Goal: Task Accomplishment & Management: Manage account settings

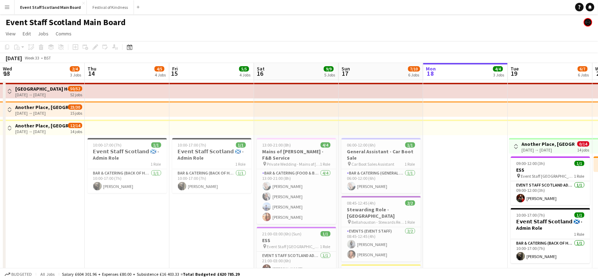
scroll to position [0, 243]
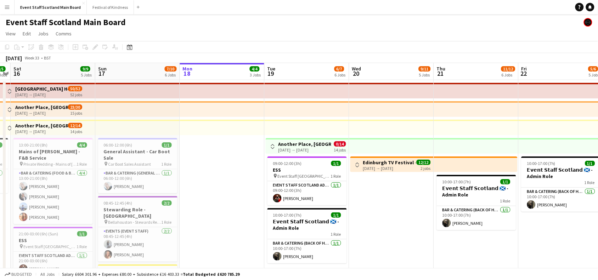
click at [9, 109] on app-icon "Toggle View" at bounding box center [9, 109] width 5 height 5
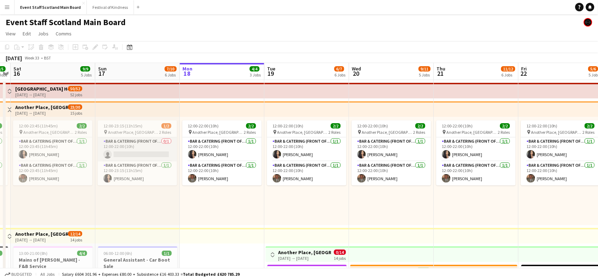
click at [133, 146] on app-card-role "Bar & Catering (Front of House) 0/1 12:00-22:00 (10h) single-neutral-actions" at bounding box center [137, 149] width 79 height 24
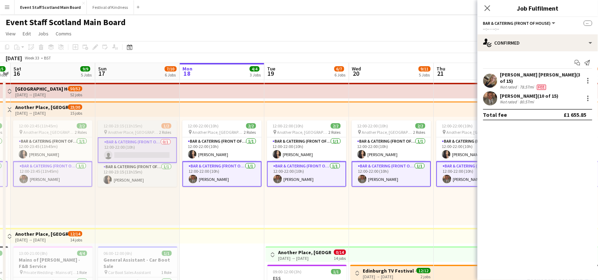
click at [135, 127] on span "12:00-23:15 (11h15m)" at bounding box center [122, 125] width 39 height 5
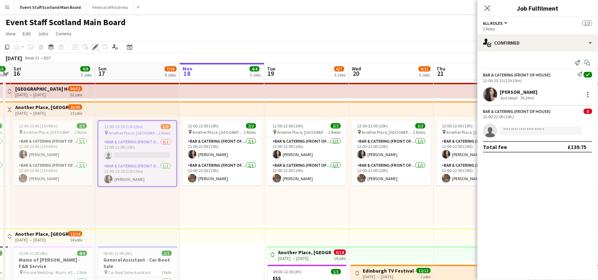
click at [92, 47] on icon "Edit" at bounding box center [95, 47] width 6 height 6
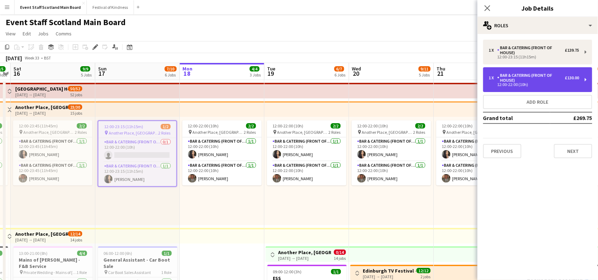
click at [527, 78] on div "Bar & Catering (Front of House)" at bounding box center [531, 78] width 68 height 10
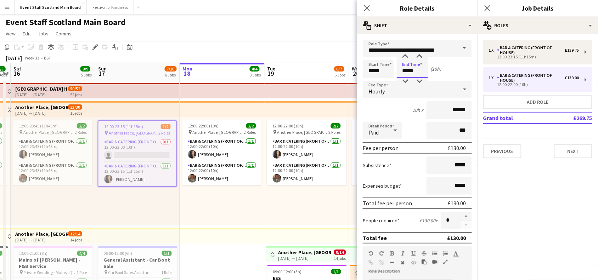
click at [418, 68] on input "*****" at bounding box center [411, 69] width 31 height 18
click at [401, 59] on div at bounding box center [405, 56] width 14 height 7
type input "*****"
click at [420, 81] on div at bounding box center [419, 81] width 14 height 7
click at [396, 133] on icon at bounding box center [395, 130] width 8 height 14
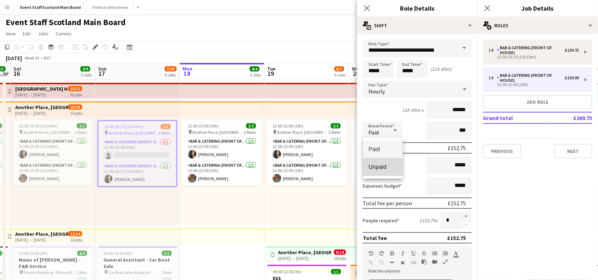
click at [384, 164] on span "Unpaid" at bounding box center [383, 167] width 28 height 7
click at [452, 128] on input "***" at bounding box center [448, 131] width 45 height 18
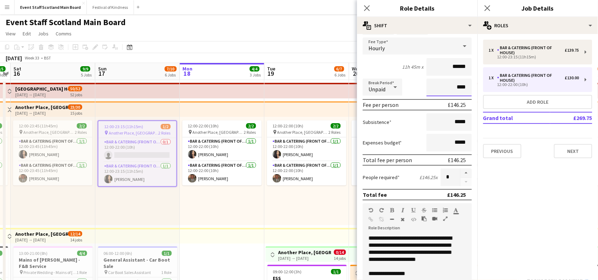
scroll to position [36, 0]
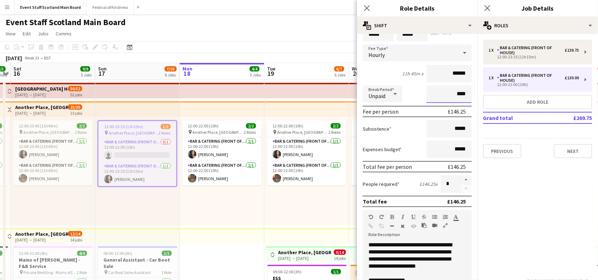
type input "****"
click at [459, 126] on input "*****" at bounding box center [448, 129] width 45 height 18
drag, startPoint x: 450, startPoint y: 128, endPoint x: 464, endPoint y: 128, distance: 13.5
click at [464, 128] on input "*****" at bounding box center [448, 129] width 45 height 18
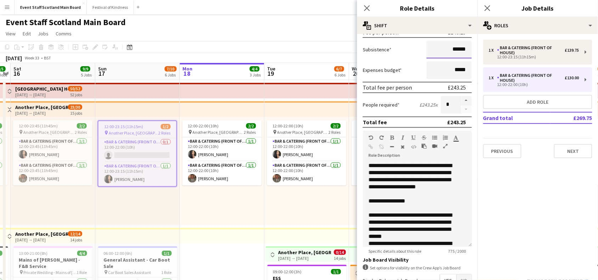
scroll to position [204, 0]
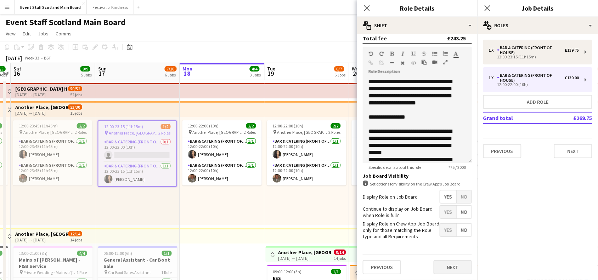
type input "******"
click at [441, 266] on button "Next" at bounding box center [452, 267] width 38 height 14
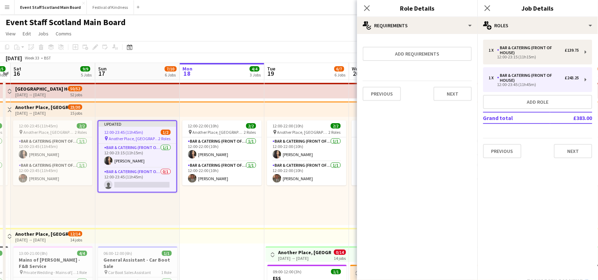
scroll to position [0, 0]
click at [452, 95] on button "Next" at bounding box center [452, 94] width 38 height 14
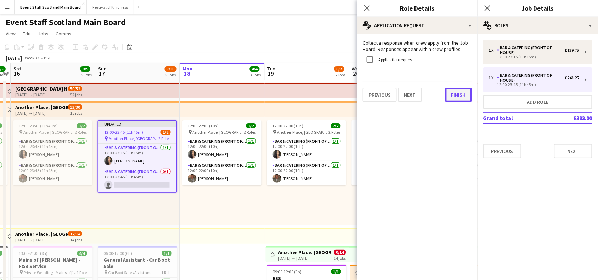
click at [452, 88] on button "Finish" at bounding box center [458, 95] width 27 height 14
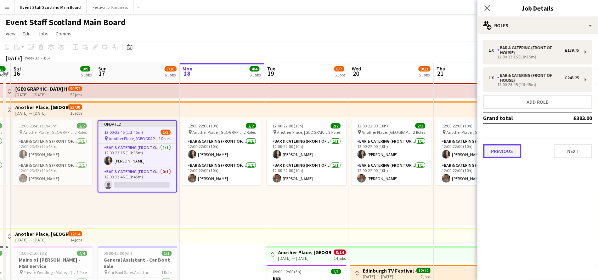
click at [509, 151] on button "Previous" at bounding box center [502, 151] width 38 height 14
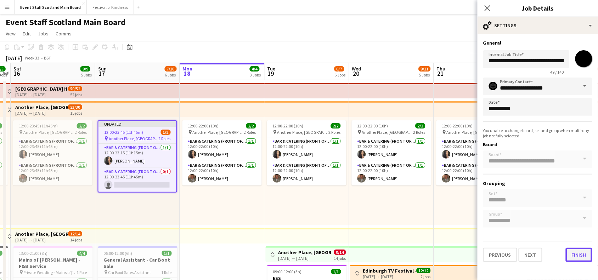
click at [583, 248] on button "Finish" at bounding box center [578, 255] width 27 height 14
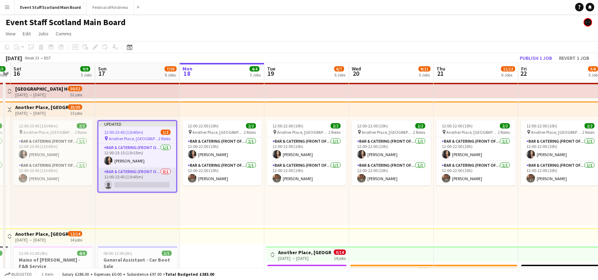
click at [151, 180] on app-card-role "Bar & Catering (Front of House) 0/1 12:00-23:45 (11h45m) single-neutral-actions" at bounding box center [137, 180] width 78 height 24
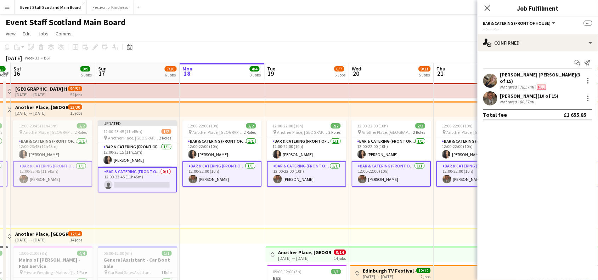
click at [151, 180] on app-card-role "Bar & Catering (Front of House) 0/1 12:00-23:45 (11h45m) single-neutral-actions" at bounding box center [137, 179] width 79 height 25
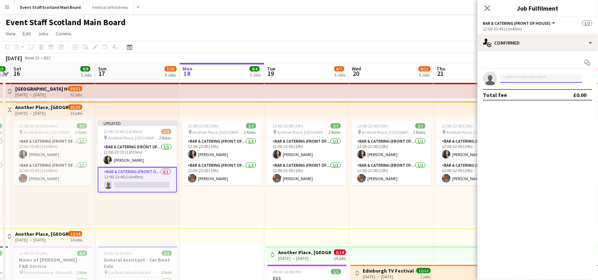
click at [549, 75] on input at bounding box center [541, 78] width 82 height 8
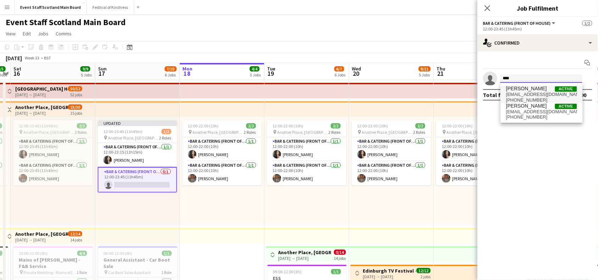
type input "****"
click at [523, 96] on span "markharkison@hotmail.com" at bounding box center [541, 95] width 71 height 6
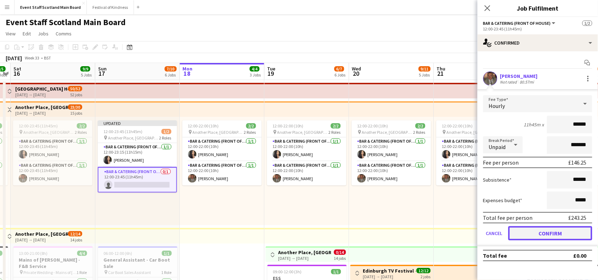
click at [540, 238] on button "Confirm" at bounding box center [550, 233] width 84 height 14
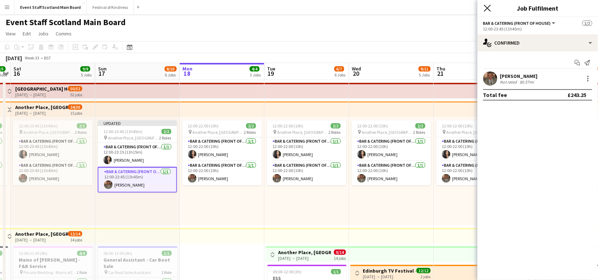
click at [487, 9] on icon at bounding box center [487, 8] width 7 height 7
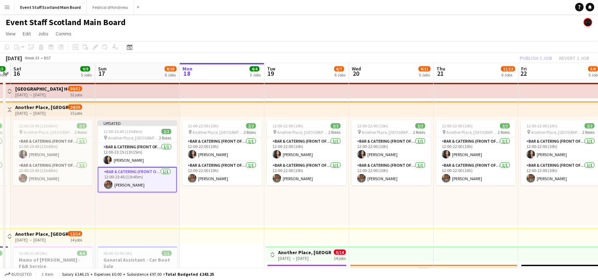
click at [530, 57] on div "Publish 1 job Revert 1 job" at bounding box center [554, 57] width 86 height 9
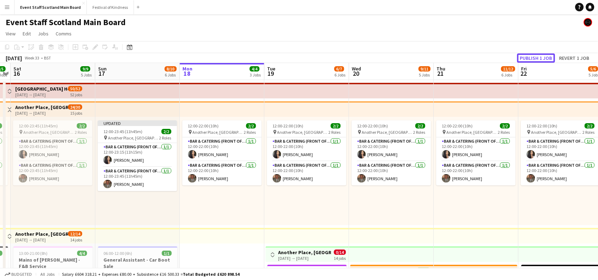
click at [530, 57] on button "Publish 1 job" at bounding box center [536, 57] width 38 height 9
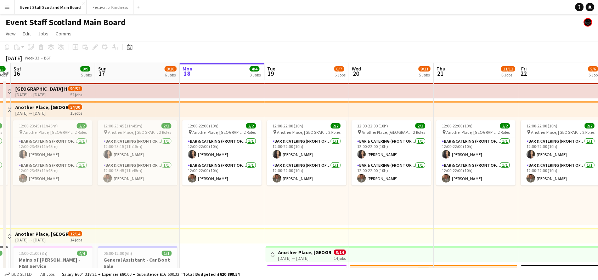
click at [10, 106] on button "Toggle View" at bounding box center [9, 109] width 8 height 8
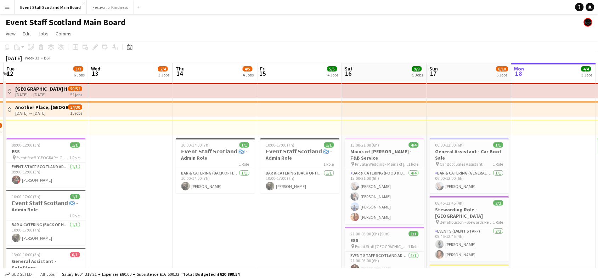
drag, startPoint x: 245, startPoint y: 188, endPoint x: 598, endPoint y: 196, distance: 353.7
click at [597, 196] on html "Menu Boards Boards Boards All jobs Status Workforce Workforce My Workforce Recr…" at bounding box center [299, 229] width 598 height 459
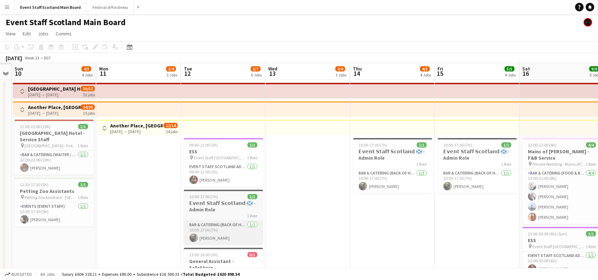
drag, startPoint x: 156, startPoint y: 218, endPoint x: 255, endPoint y: 223, distance: 99.6
click at [330, 220] on app-calendar-viewport "Fri 8 Sat 9 Sun 10 4/5 4 Jobs Mon 11 3/4 3 Jobs Tue 12 3/7 6 Jobs Wed 13 2/4 3 …" at bounding box center [299, 255] width 598 height 384
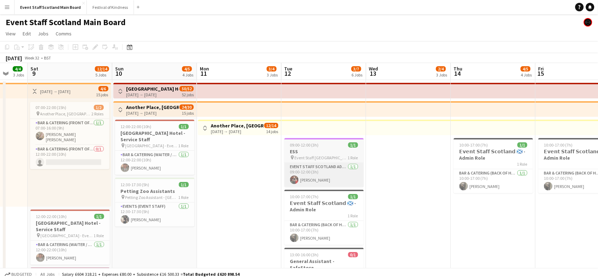
scroll to position [0, 226]
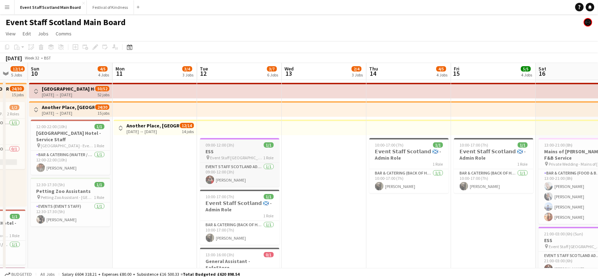
click at [245, 150] on h3 "ESS" at bounding box center [239, 151] width 79 height 6
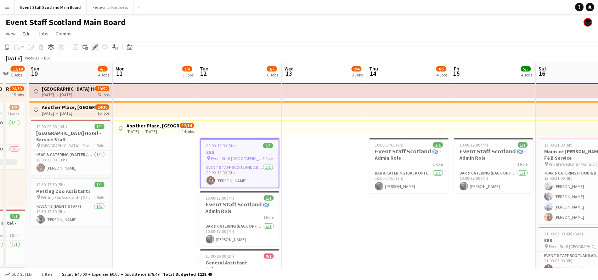
click at [96, 45] on icon "Edit" at bounding box center [95, 47] width 6 height 6
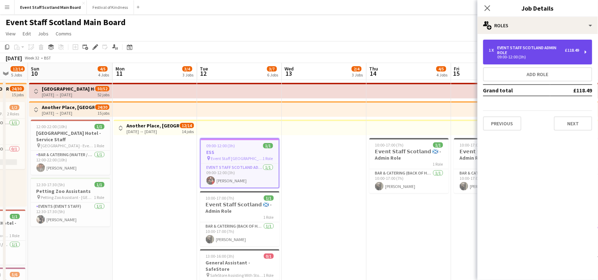
click at [547, 59] on div "1 x EVENT STAFF SCOTLAND ADMIN ROLE £118.49 09:00-12:00 (3h)" at bounding box center [537, 52] width 109 height 25
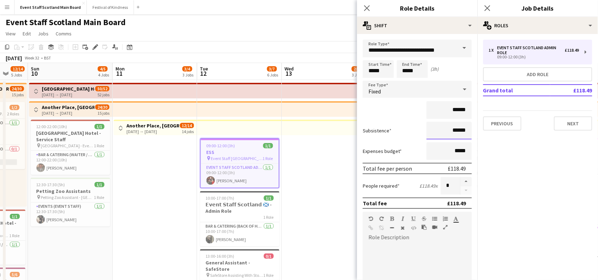
drag, startPoint x: 447, startPoint y: 128, endPoint x: 493, endPoint y: 130, distance: 46.0
click at [466, 130] on form "**********" at bounding box center [417, 224] width 120 height 369
drag, startPoint x: 461, startPoint y: 129, endPoint x: 448, endPoint y: 129, distance: 12.7
click at [448, 129] on input "******" at bounding box center [448, 131] width 45 height 18
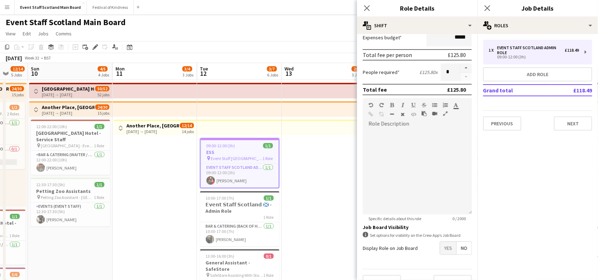
scroll to position [126, 0]
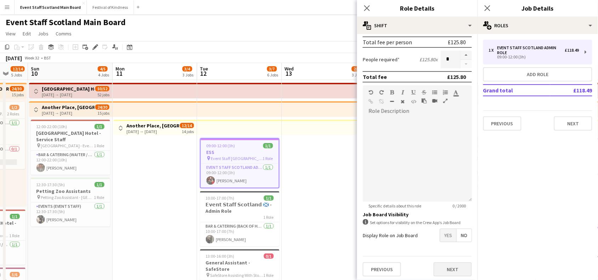
type input "*****"
click at [451, 272] on button "Next" at bounding box center [452, 269] width 38 height 14
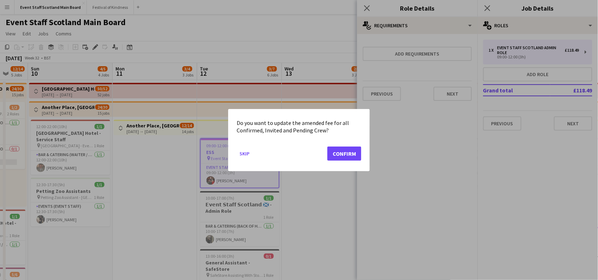
scroll to position [0, 0]
click at [359, 154] on button "Confirm" at bounding box center [344, 153] width 34 height 14
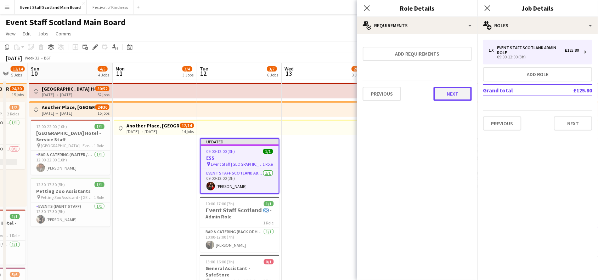
click at [449, 98] on button "Next" at bounding box center [452, 94] width 38 height 14
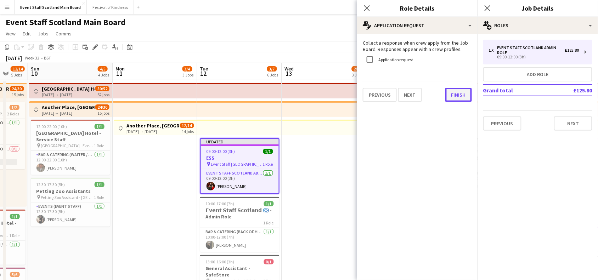
click at [458, 98] on button "Finish" at bounding box center [458, 95] width 27 height 14
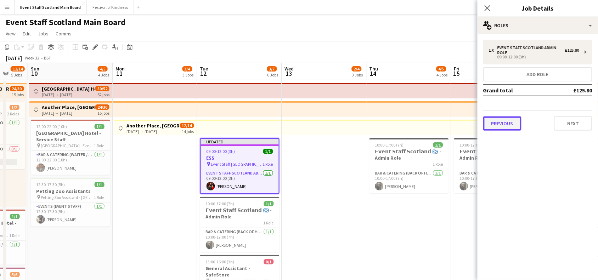
click at [503, 119] on button "Previous" at bounding box center [502, 123] width 38 height 14
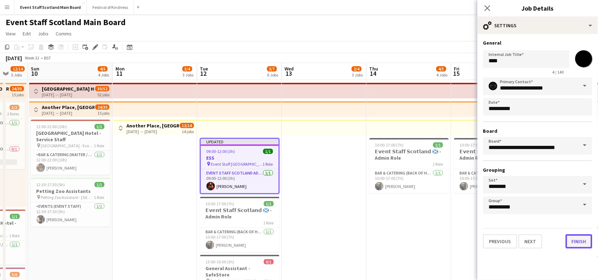
click at [578, 238] on button "Finish" at bounding box center [578, 241] width 27 height 14
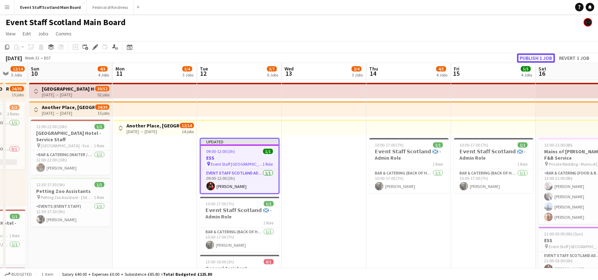
click at [544, 55] on button "Publish 1 job" at bounding box center [536, 57] width 38 height 9
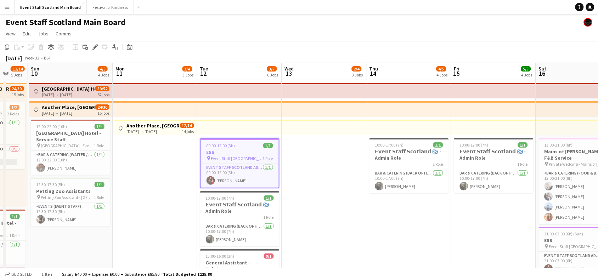
click at [36, 107] on app-icon "Toggle View" at bounding box center [36, 109] width 5 height 5
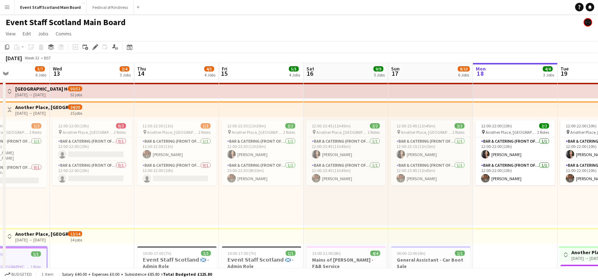
drag, startPoint x: 337, startPoint y: 252, endPoint x: 91, endPoint y: 267, distance: 246.1
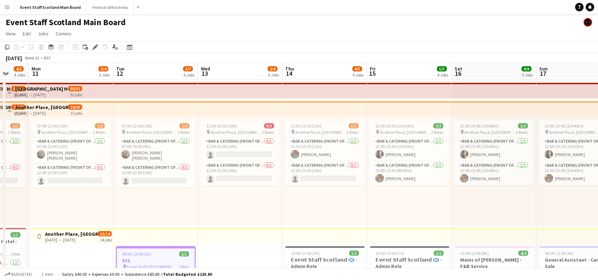
drag, startPoint x: 519, startPoint y: 258, endPoint x: 604, endPoint y: 241, distance: 86.2
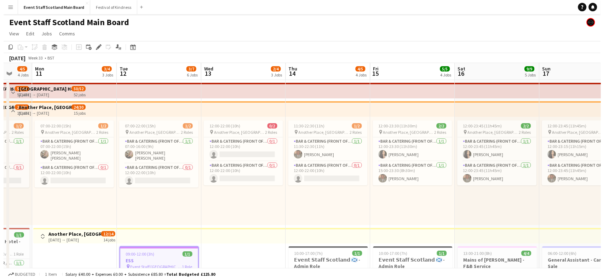
scroll to position [0, 225]
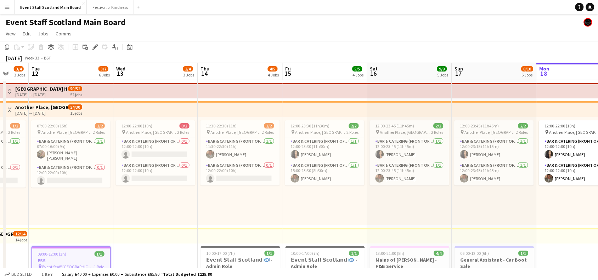
click at [7, 104] on div "Toggle View Another Place, The Machrie Hotel - Front of House 10-08-2025 → 24-0…" at bounding box center [43, 110] width 77 height 12
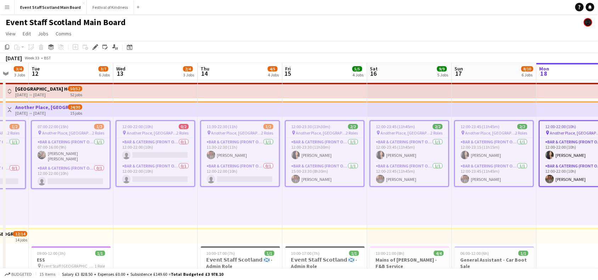
click at [6, 8] on app-icon "Menu" at bounding box center [7, 7] width 6 height 6
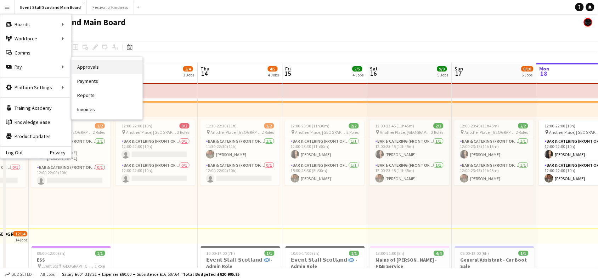
click at [99, 69] on link "Approvals" at bounding box center [107, 67] width 71 height 14
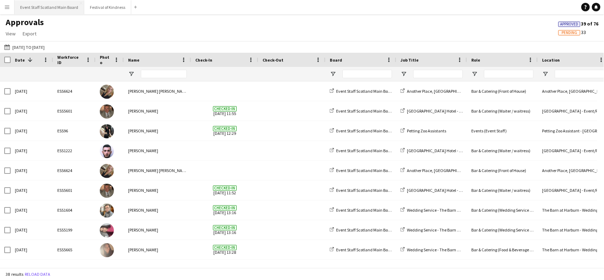
click at [57, 6] on button "Event Staff Scotland Main Board Close" at bounding box center [50, 7] width 70 height 14
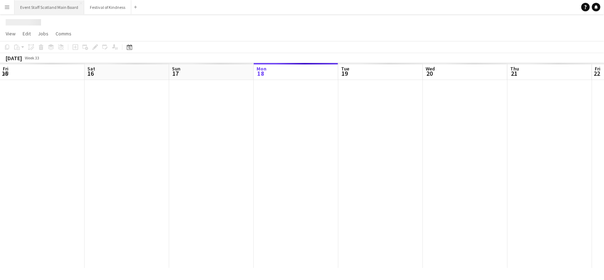
scroll to position [0, 169]
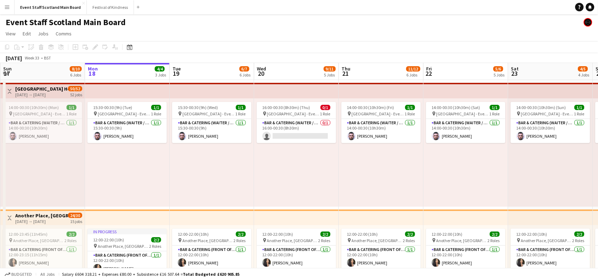
click at [9, 92] on app-icon "Toggle View" at bounding box center [9, 91] width 5 height 5
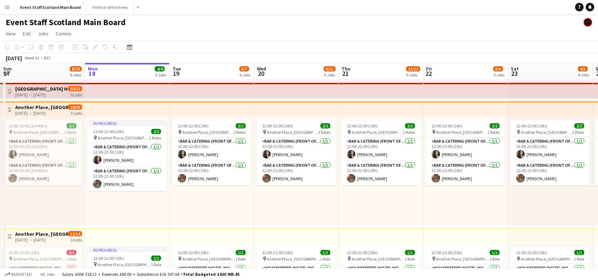
click at [9, 105] on button "Toggle View" at bounding box center [9, 109] width 8 height 8
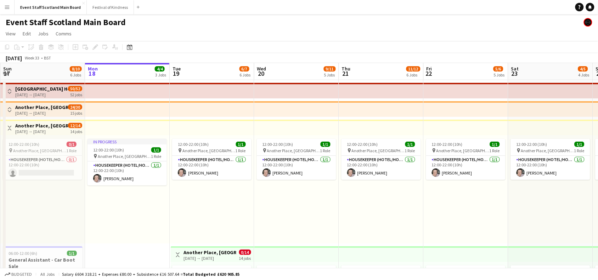
click at [11, 126] on app-icon "Toggle View" at bounding box center [9, 128] width 5 height 5
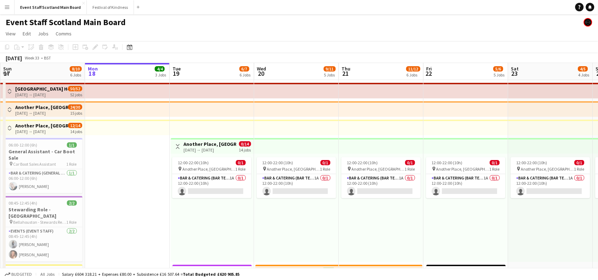
click at [11, 11] on button "Menu" at bounding box center [7, 7] width 14 height 14
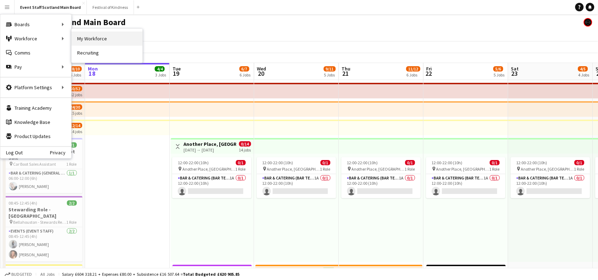
click at [78, 40] on link "My Workforce" at bounding box center [107, 39] width 71 height 14
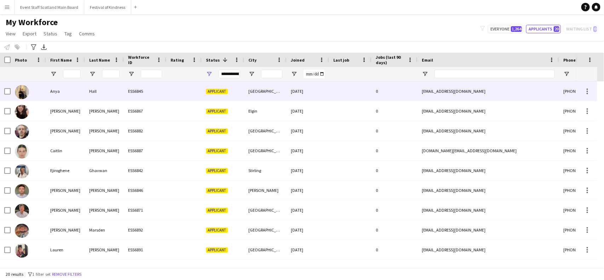
click at [95, 95] on div "Hall" at bounding box center [104, 90] width 39 height 19
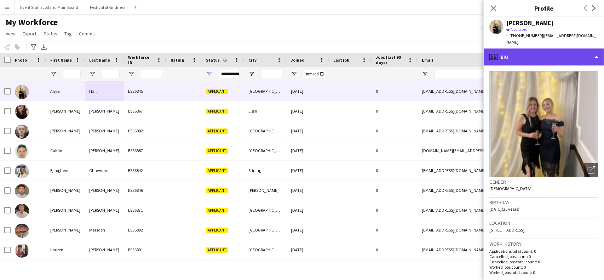
click at [573, 48] on div "profile Bio" at bounding box center [544, 56] width 120 height 17
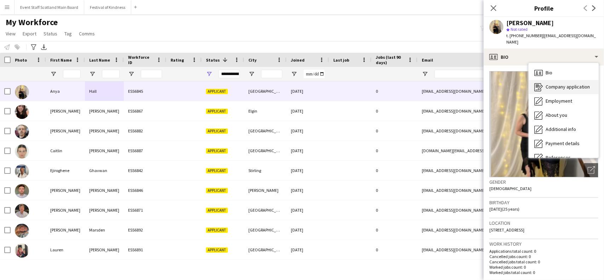
click at [579, 84] on span "Company application" at bounding box center [568, 87] width 44 height 6
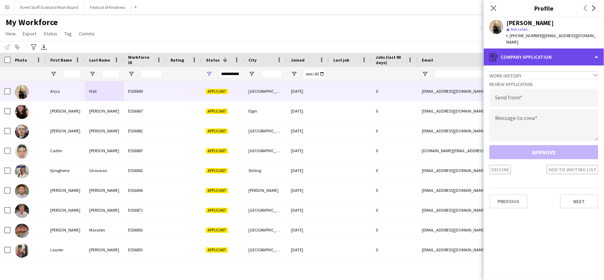
click at [533, 51] on div "register Company application" at bounding box center [544, 56] width 120 height 17
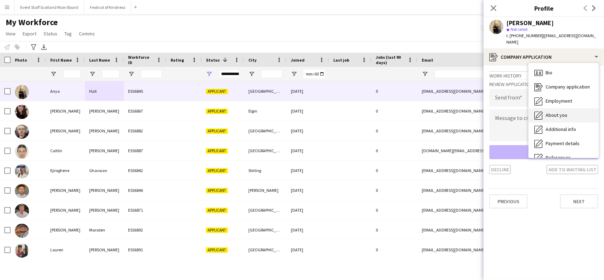
click at [562, 112] on span "About you" at bounding box center [557, 115] width 22 height 6
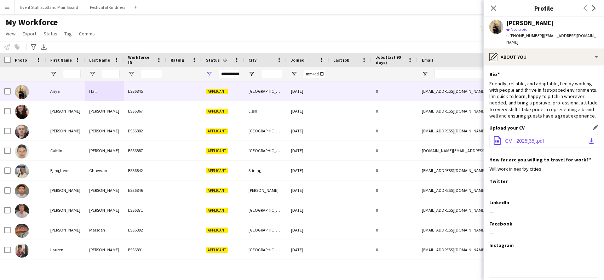
click at [533, 142] on span "CV - 2025[35].pdf" at bounding box center [525, 141] width 39 height 6
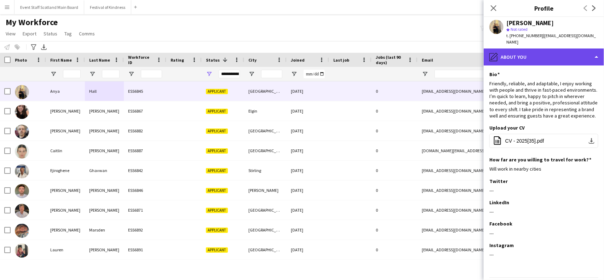
click at [561, 48] on div "pencil4 About you" at bounding box center [544, 56] width 120 height 17
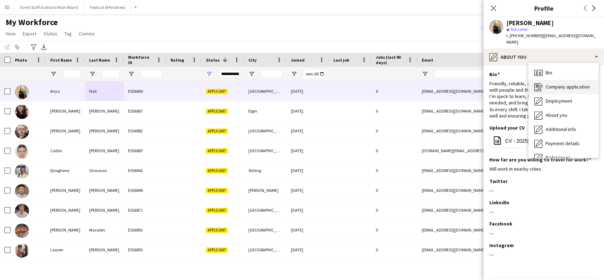
click at [575, 85] on div "Company application Company application" at bounding box center [564, 87] width 70 height 14
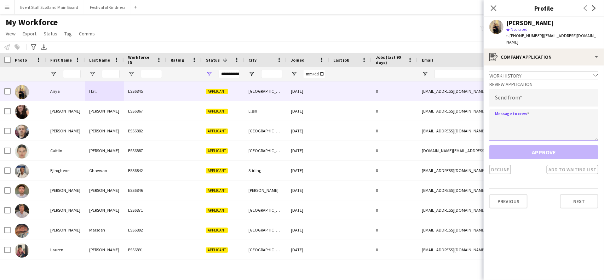
click at [536, 116] on textarea at bounding box center [544, 125] width 109 height 32
paste textarea "**********"
type textarea "**********"
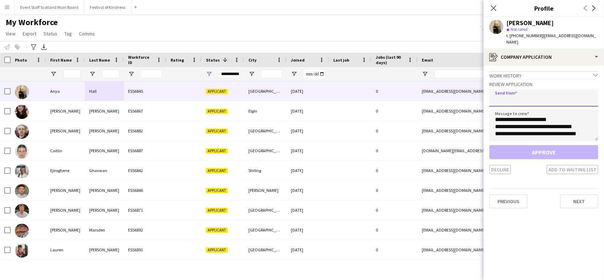
click at [521, 94] on input "email" at bounding box center [544, 98] width 109 height 18
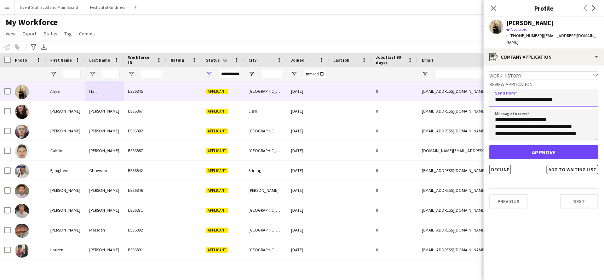
type input "**********"
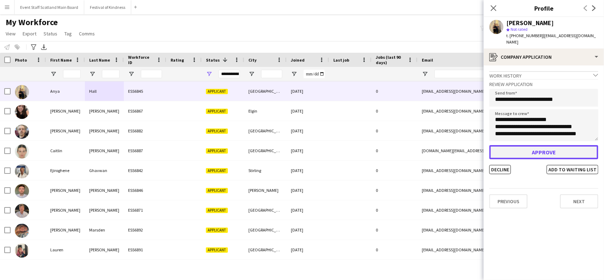
click at [542, 145] on button "Approve" at bounding box center [544, 152] width 109 height 14
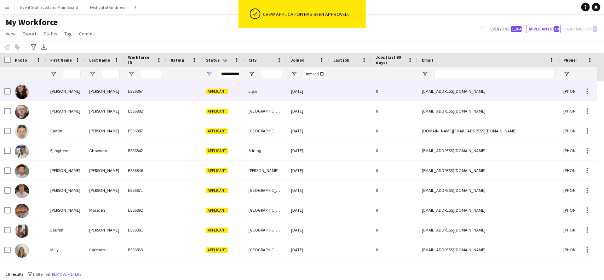
click at [146, 95] on div "ESS6867" at bounding box center [145, 90] width 42 height 19
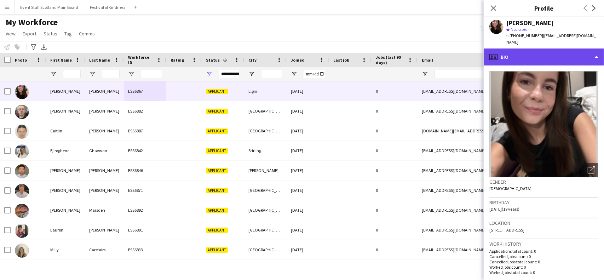
click at [595, 51] on div "profile Bio" at bounding box center [544, 56] width 120 height 17
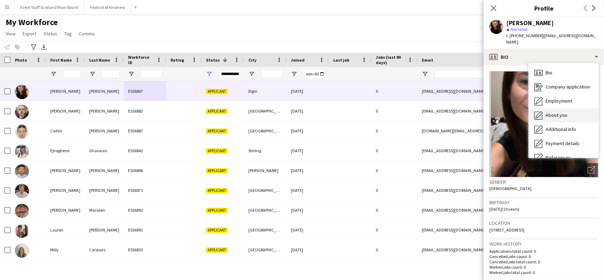
click at [576, 108] on div "About you About you" at bounding box center [564, 115] width 70 height 14
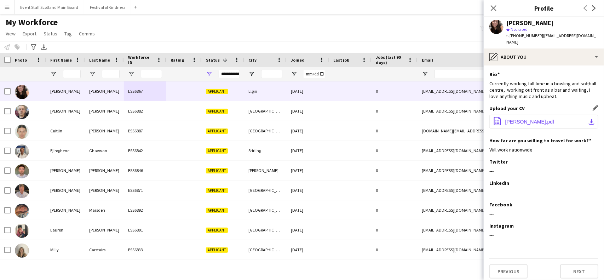
click at [532, 119] on span "Beth-Wilson.pdf" at bounding box center [530, 122] width 49 height 6
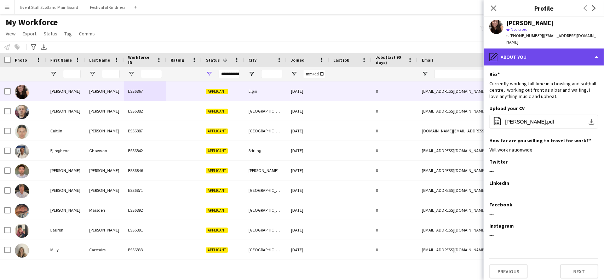
click at [549, 48] on div "pencil4 About you" at bounding box center [544, 56] width 120 height 17
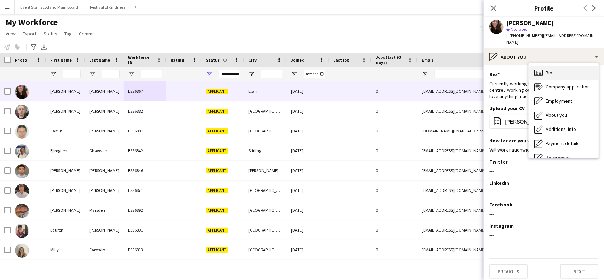
click at [550, 69] on span "Bio" at bounding box center [549, 72] width 7 height 6
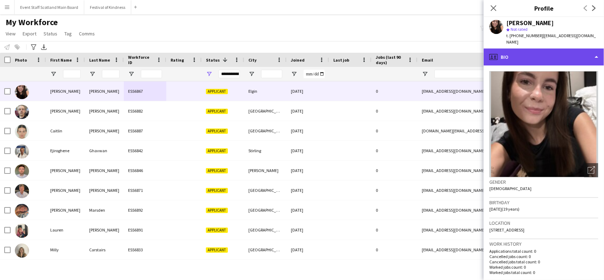
click at [571, 55] on div "profile Bio" at bounding box center [544, 56] width 120 height 17
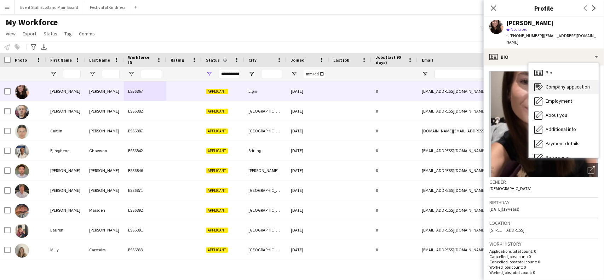
click at [572, 84] on span "Company application" at bounding box center [568, 87] width 44 height 6
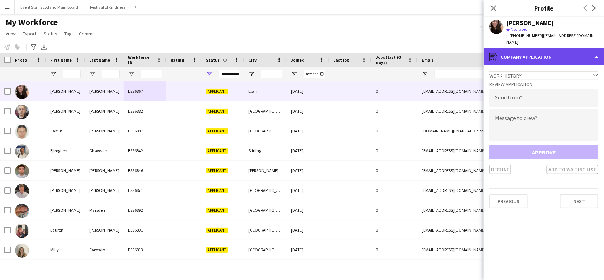
click at [540, 56] on div "register Company application" at bounding box center [544, 56] width 120 height 17
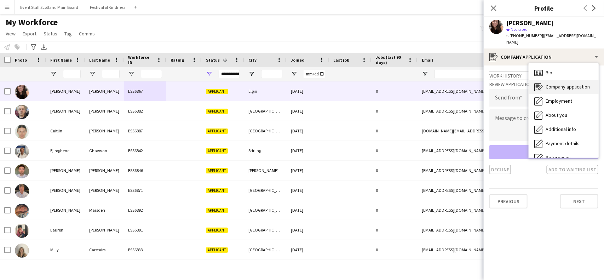
click at [543, 83] on icon "Company application" at bounding box center [539, 87] width 8 height 8
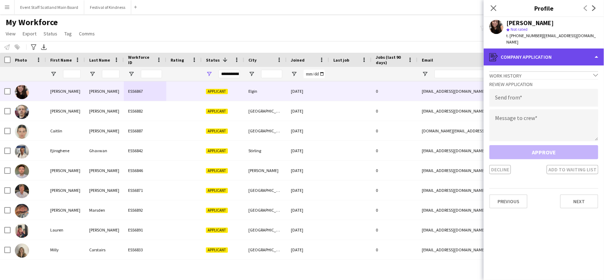
click at [569, 48] on div "register Company application" at bounding box center [544, 56] width 120 height 17
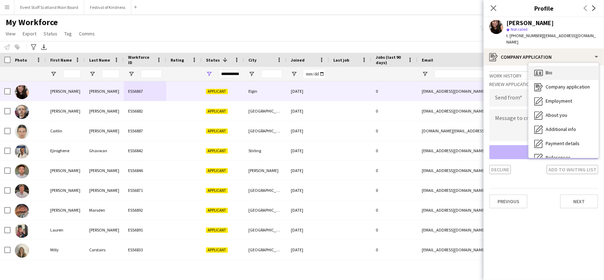
click at [553, 66] on div "Bio Bio" at bounding box center [564, 73] width 70 height 14
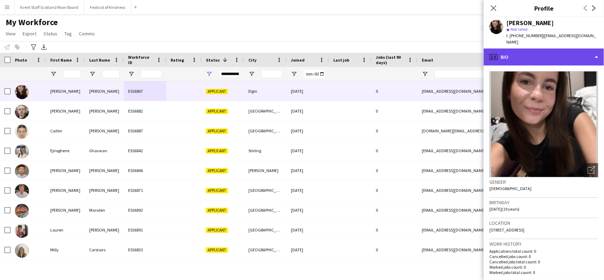
click at [578, 48] on div "profile Bio" at bounding box center [544, 56] width 120 height 17
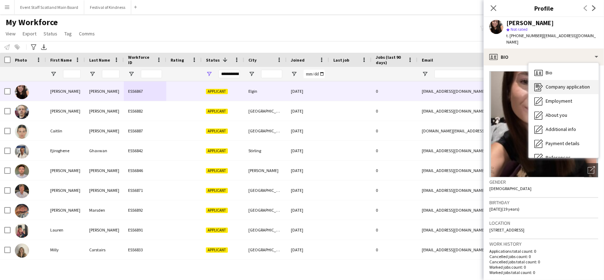
click at [576, 84] on span "Company application" at bounding box center [568, 87] width 44 height 6
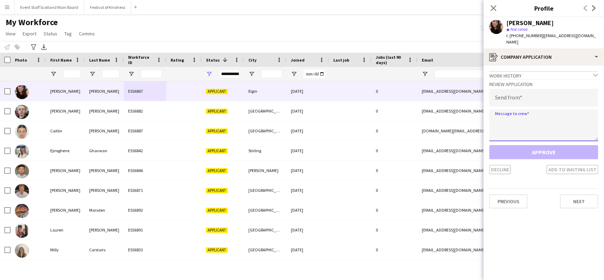
click at [518, 116] on textarea at bounding box center [544, 125] width 109 height 32
paste textarea "**********"
type textarea "**********"
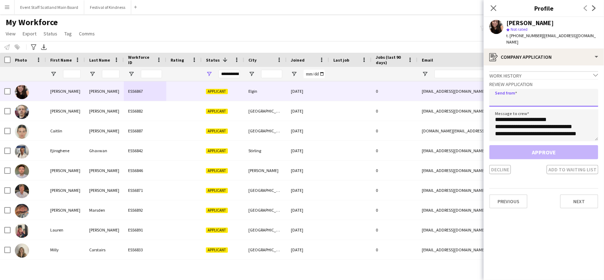
click at [540, 89] on input "email" at bounding box center [544, 98] width 109 height 18
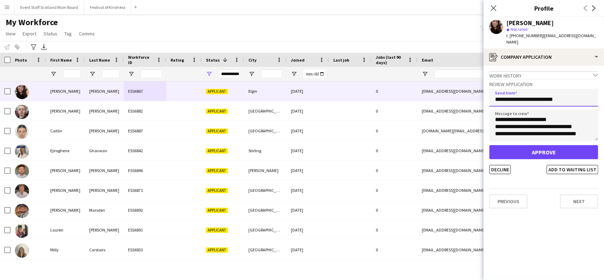
type input "**********"
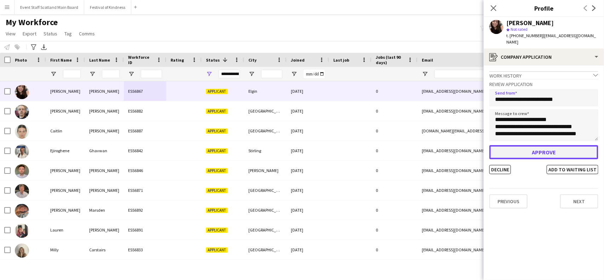
click at [542, 145] on button "Approve" at bounding box center [544, 152] width 109 height 14
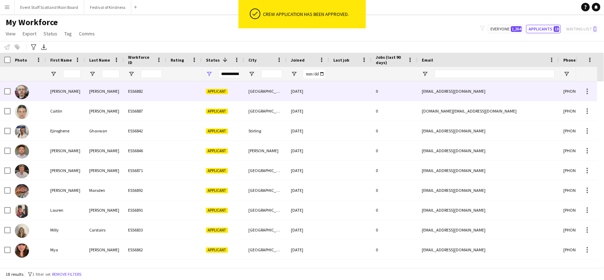
click at [261, 91] on div "Dundee" at bounding box center [265, 90] width 42 height 19
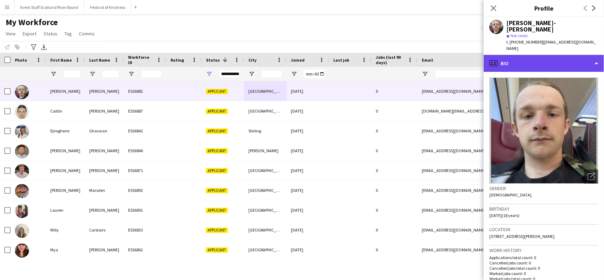
click at [588, 55] on div "profile Bio" at bounding box center [544, 63] width 120 height 17
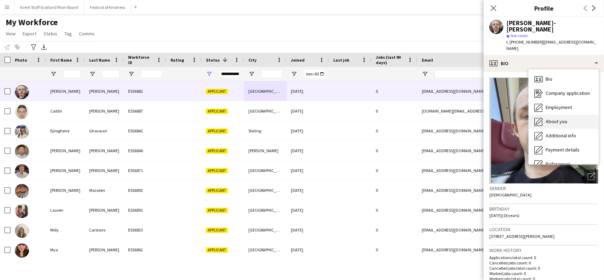
click at [572, 115] on div "About you About you" at bounding box center [564, 122] width 70 height 14
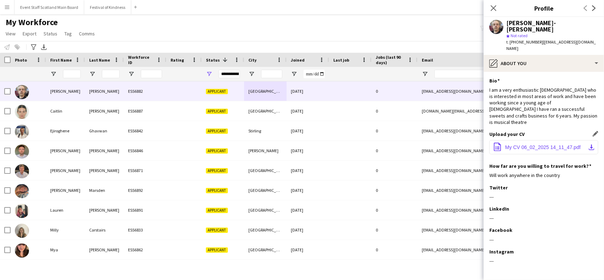
click at [548, 140] on button "office-file-sheet My CV 06_02_2025 14_11_47.pdf download-bottom" at bounding box center [544, 147] width 109 height 14
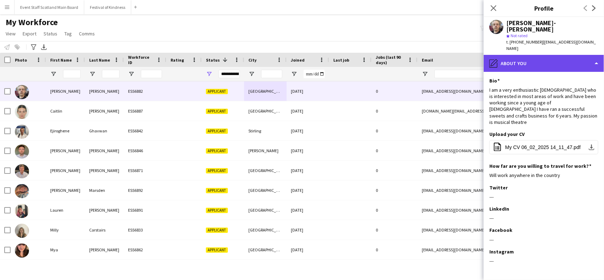
click at [555, 55] on div "pencil4 About you" at bounding box center [544, 63] width 120 height 17
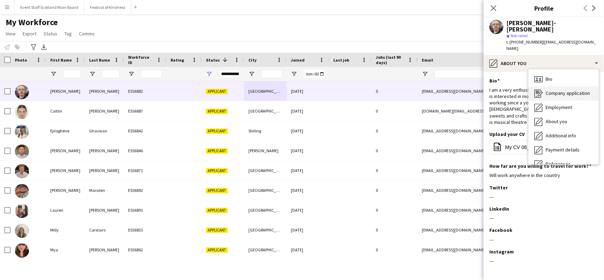
click at [562, 90] on span "Company application" at bounding box center [568, 93] width 44 height 6
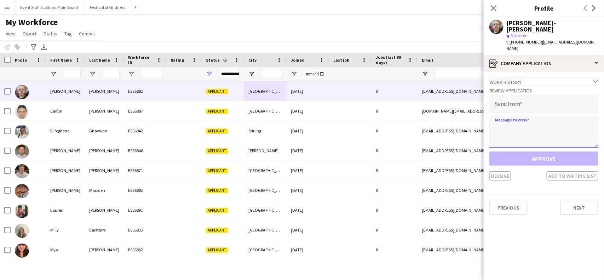
click at [516, 116] on textarea at bounding box center [544, 132] width 109 height 32
paste textarea "**********"
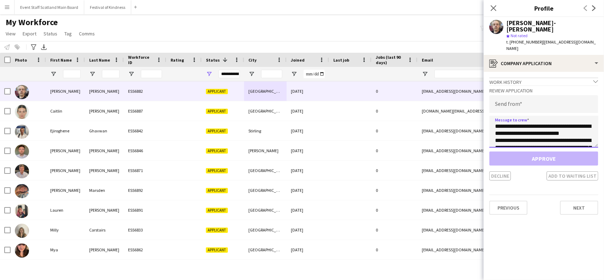
scroll to position [195, 0]
type textarea "**********"
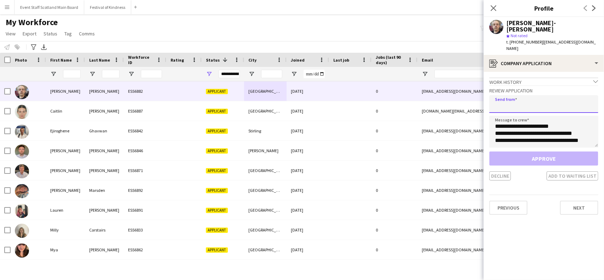
click at [572, 95] on input "email" at bounding box center [544, 104] width 109 height 18
paste input "**********"
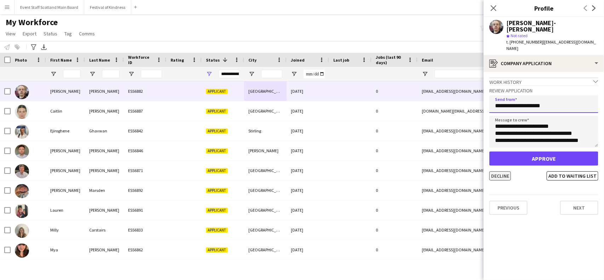
type input "**********"
click at [503, 171] on button "Decline" at bounding box center [501, 175] width 22 height 9
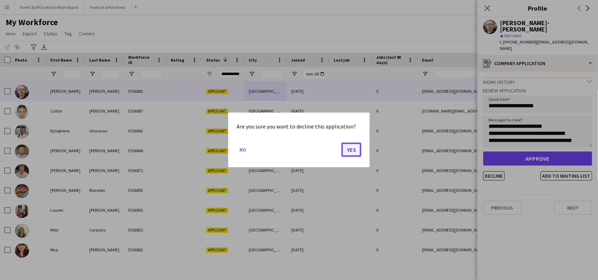
click at [350, 148] on button "Yes" at bounding box center [351, 150] width 20 height 14
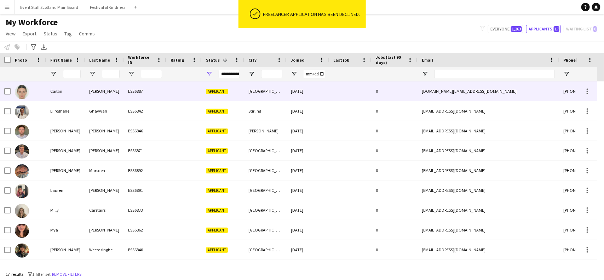
click at [176, 96] on div at bounding box center [183, 90] width 35 height 19
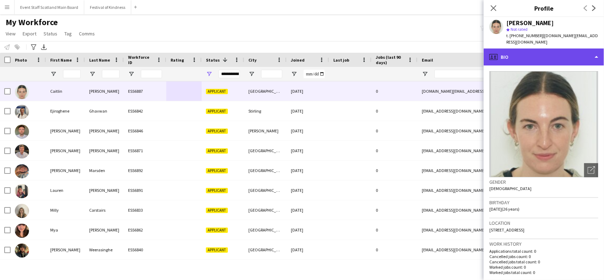
click at [589, 50] on div "profile Bio" at bounding box center [544, 56] width 120 height 17
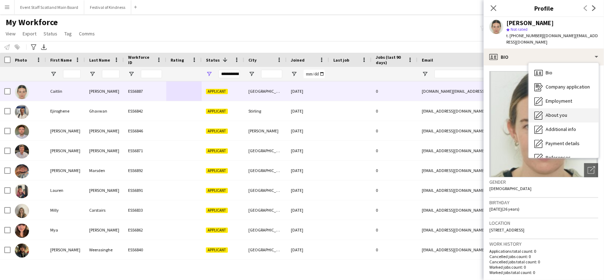
click at [575, 114] on div "About you About you" at bounding box center [564, 115] width 70 height 14
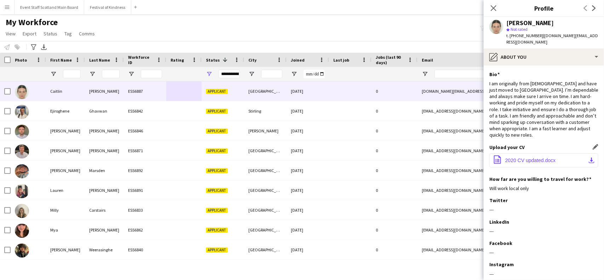
click at [544, 158] on span "2020 CV updated.docx" at bounding box center [531, 161] width 50 height 6
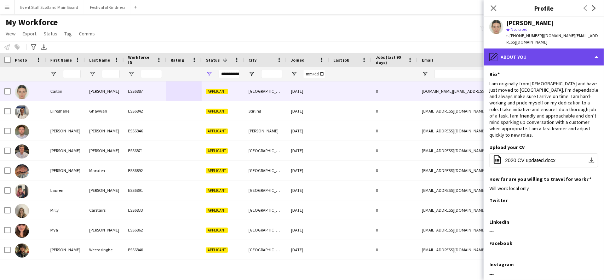
click at [579, 49] on div "pencil4 About you" at bounding box center [544, 56] width 120 height 17
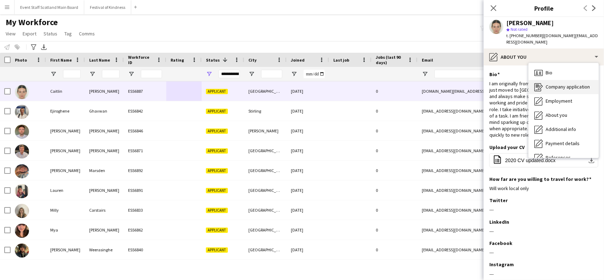
click at [561, 80] on div "Company application Company application" at bounding box center [564, 87] width 70 height 14
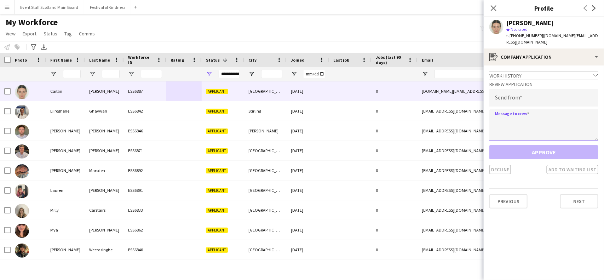
click at [530, 112] on textarea at bounding box center [544, 125] width 109 height 32
paste textarea "**********"
type textarea "**********"
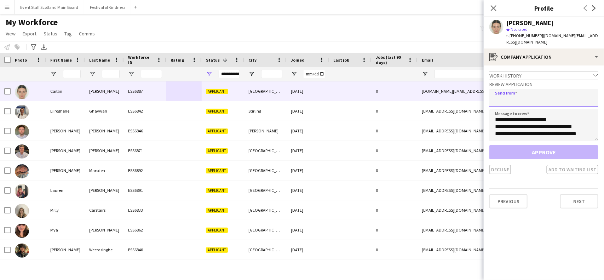
click at [512, 89] on input "email" at bounding box center [544, 98] width 109 height 18
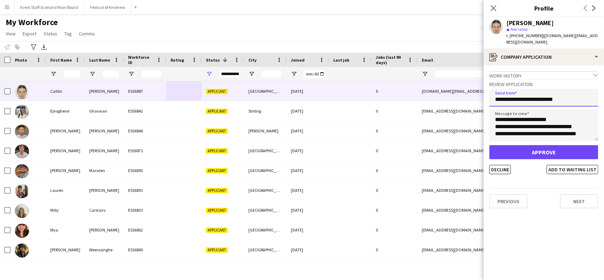
type input "**********"
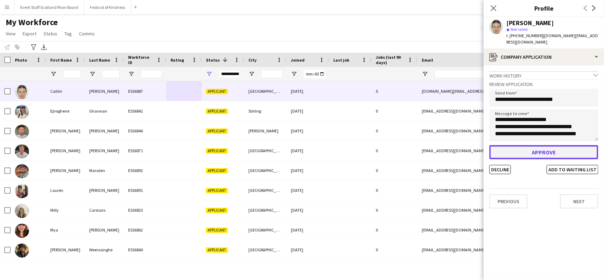
click at [542, 145] on button "Approve" at bounding box center [544, 152] width 109 height 14
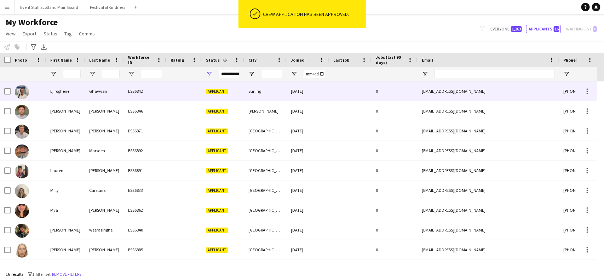
click at [111, 92] on div "Ghavwan" at bounding box center [104, 90] width 39 height 19
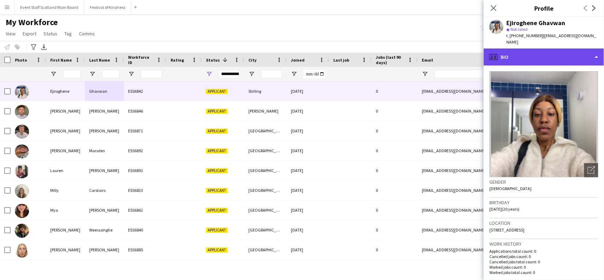
click at [568, 50] on div "profile Bio" at bounding box center [544, 56] width 120 height 17
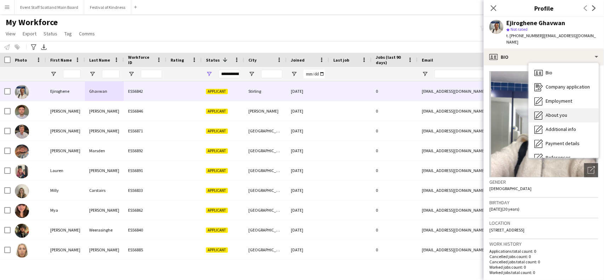
click at [570, 109] on div "About you About you" at bounding box center [564, 115] width 70 height 14
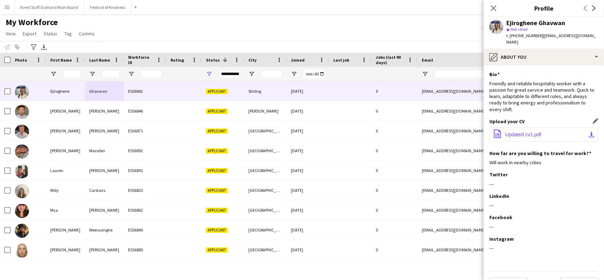
click at [524, 133] on span "Updated cv1.pdf" at bounding box center [524, 135] width 36 height 6
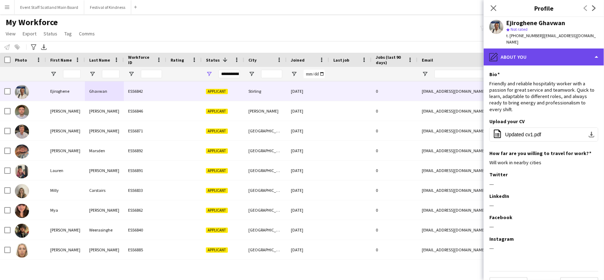
click at [566, 64] on div "pencil4 About you" at bounding box center [544, 56] width 120 height 17
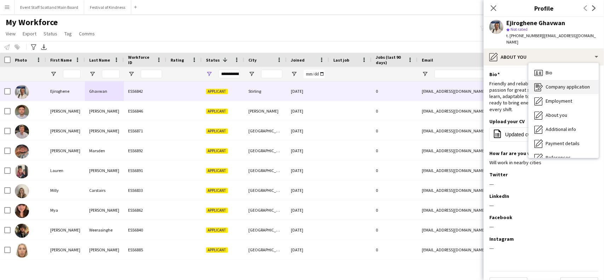
click at [569, 85] on span "Company application" at bounding box center [568, 87] width 44 height 6
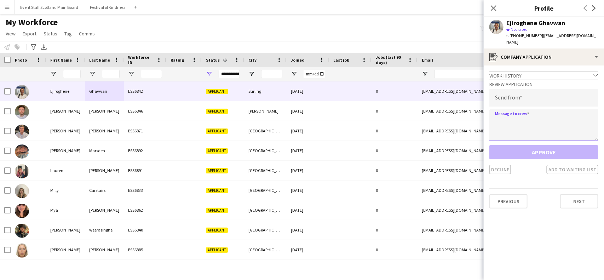
click at [533, 127] on textarea at bounding box center [544, 125] width 109 height 32
paste textarea "**********"
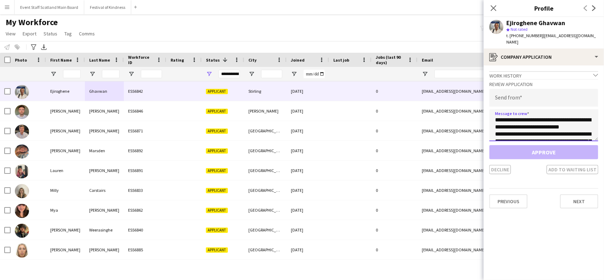
scroll to position [195, 0]
type textarea "**********"
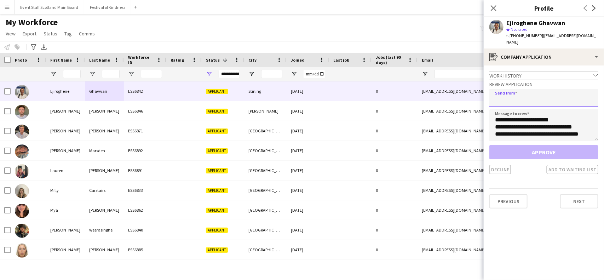
click at [503, 98] on input "email" at bounding box center [544, 98] width 109 height 18
paste input "**********"
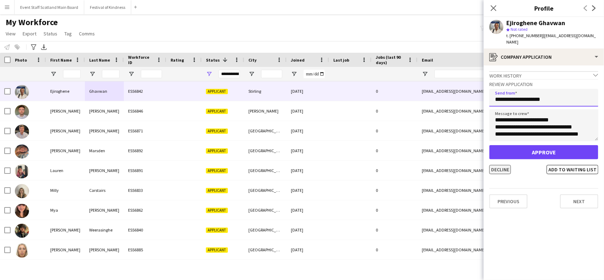
type input "**********"
click at [507, 170] on button "Decline" at bounding box center [501, 169] width 22 height 9
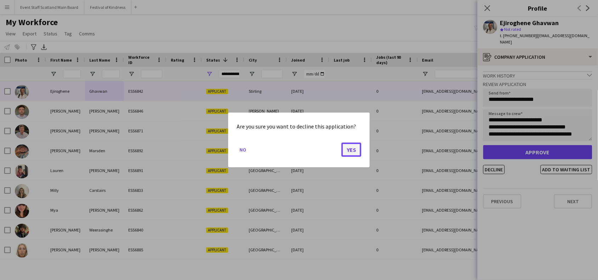
click at [354, 150] on button "Yes" at bounding box center [351, 150] width 20 height 14
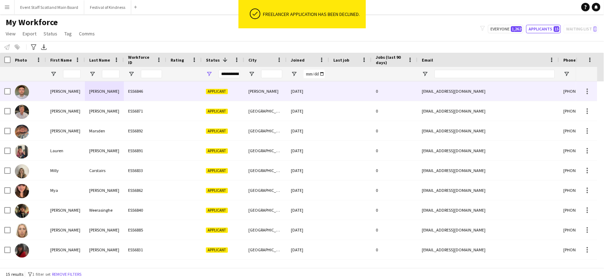
click at [175, 91] on div at bounding box center [183, 90] width 35 height 19
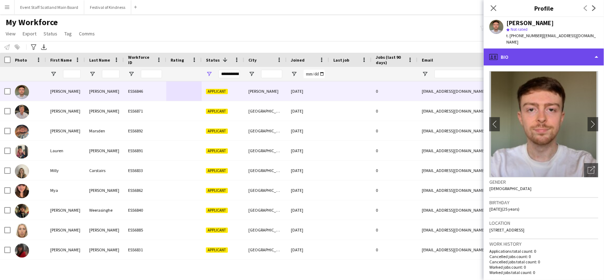
click at [585, 51] on div "profile Bio" at bounding box center [544, 56] width 120 height 17
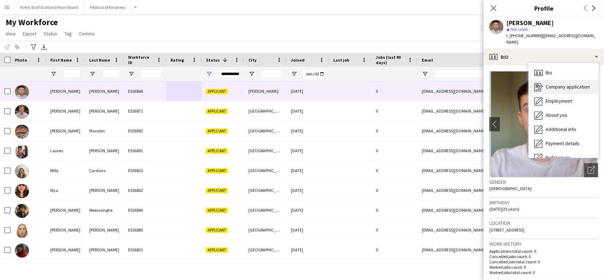
click at [573, 84] on span "Company application" at bounding box center [568, 87] width 44 height 6
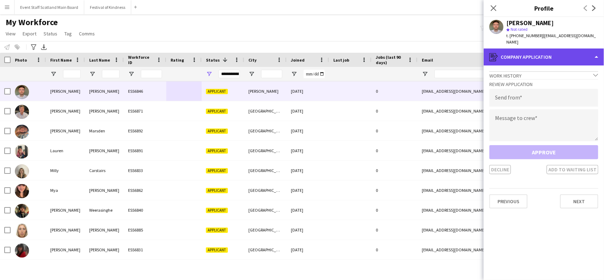
click at [541, 54] on div "register Company application" at bounding box center [544, 56] width 120 height 17
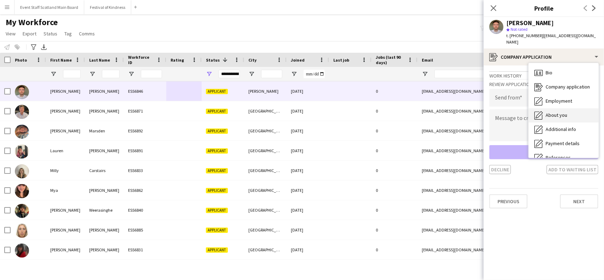
click at [566, 114] on div "About you About you" at bounding box center [564, 115] width 70 height 14
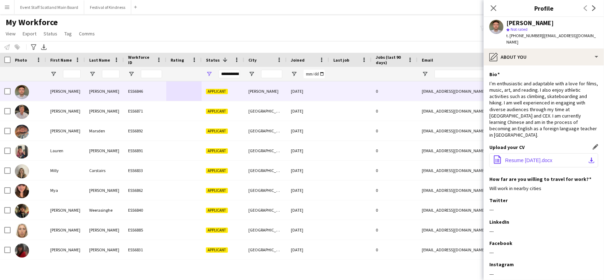
click at [536, 153] on button "office-file-sheet Resume August 2025.docx download-bottom" at bounding box center [544, 160] width 109 height 14
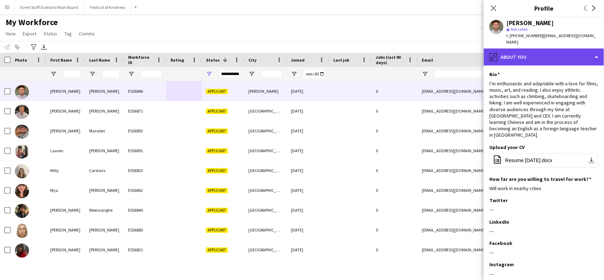
click at [543, 50] on div "pencil4 About you" at bounding box center [544, 56] width 120 height 17
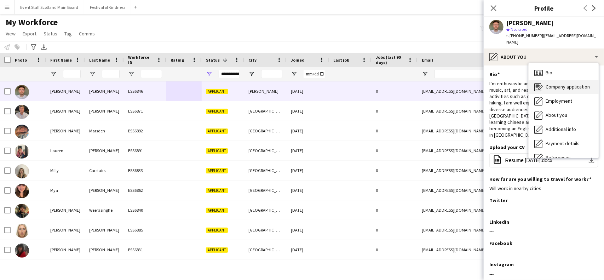
click at [572, 84] on span "Company application" at bounding box center [568, 87] width 44 height 6
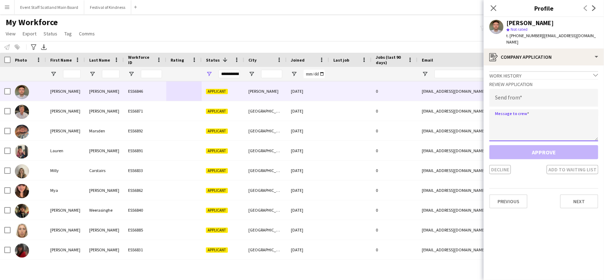
click at [547, 109] on textarea at bounding box center [544, 125] width 109 height 32
paste textarea "**********"
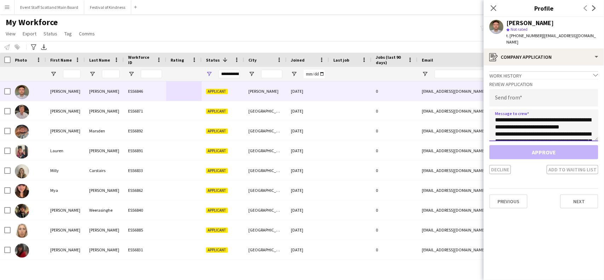
scroll to position [195, 0]
type textarea "**********"
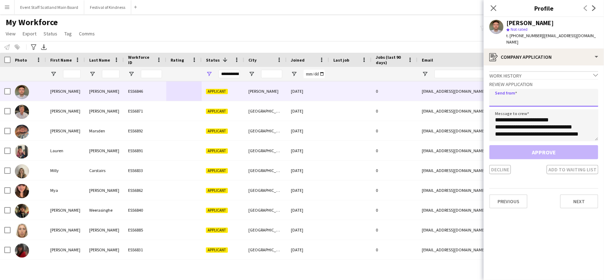
click at [528, 90] on input "email" at bounding box center [544, 98] width 109 height 18
paste input "**********"
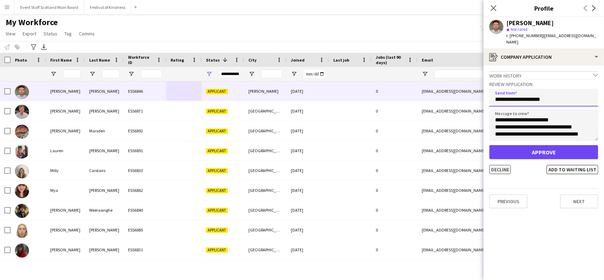
type input "**********"
click at [503, 165] on button "Decline" at bounding box center [501, 169] width 22 height 9
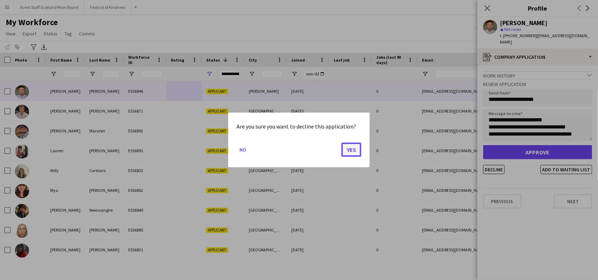
click at [352, 152] on button "Yes" at bounding box center [351, 150] width 20 height 14
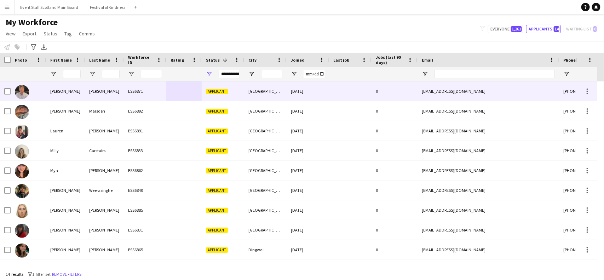
click at [150, 86] on div "ESS6871" at bounding box center [145, 90] width 42 height 19
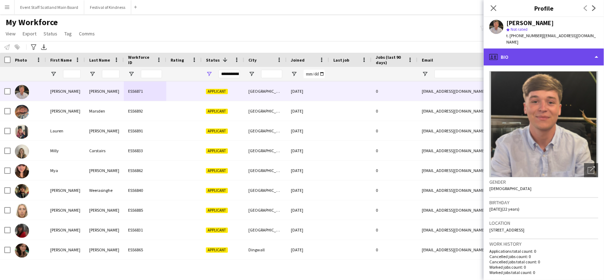
click at [592, 48] on div "profile Bio" at bounding box center [544, 56] width 120 height 17
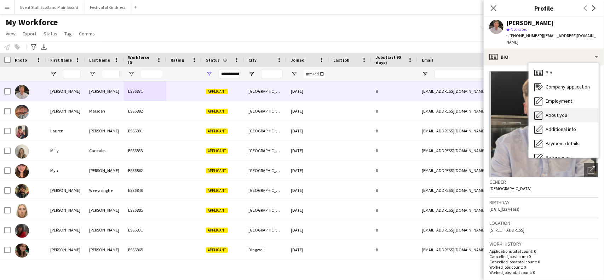
click at [566, 112] on span "About you" at bounding box center [557, 115] width 22 height 6
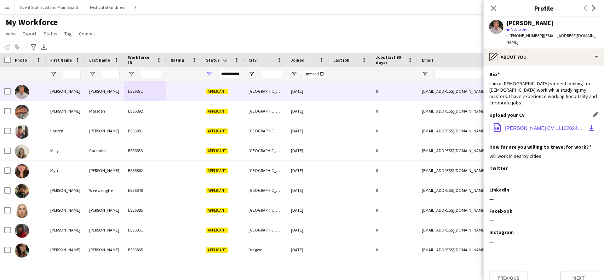
click at [544, 125] on span "Harry Mason CV 11102024.docx" at bounding box center [546, 128] width 80 height 6
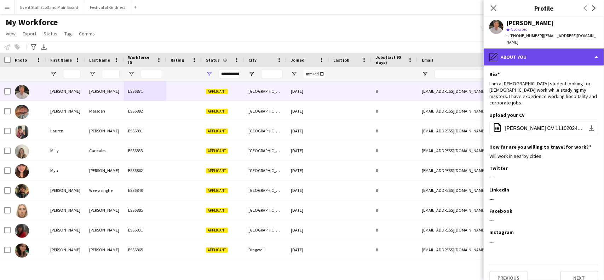
click at [580, 55] on div "pencil4 About you" at bounding box center [544, 56] width 120 height 17
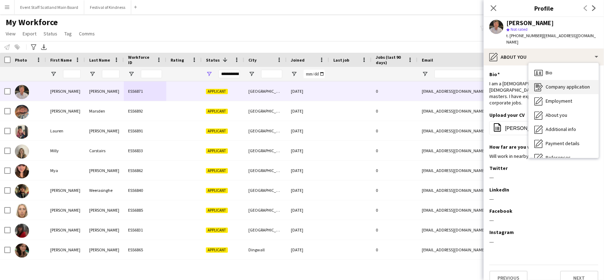
click at [587, 84] on div "Company application Company application" at bounding box center [564, 87] width 70 height 14
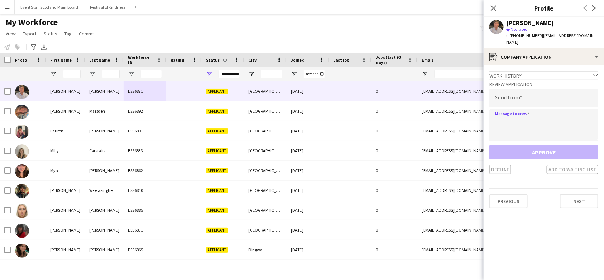
click at [527, 114] on textarea at bounding box center [544, 125] width 109 height 32
paste textarea "**********"
type textarea "**********"
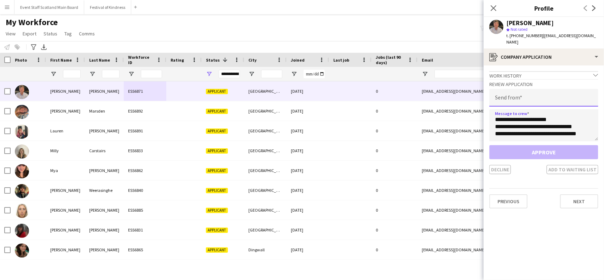
click at [547, 94] on input "email" at bounding box center [544, 98] width 109 height 18
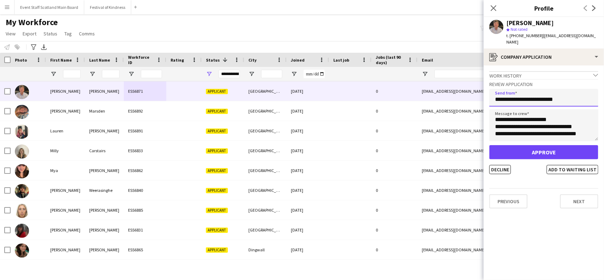
type input "**********"
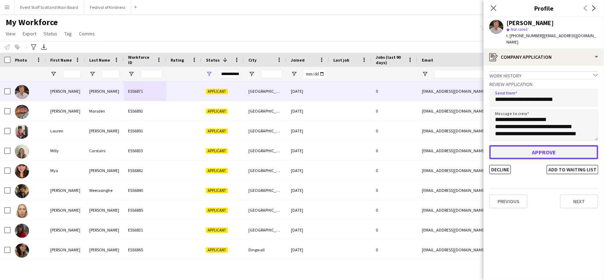
click at [527, 145] on button "Approve" at bounding box center [544, 152] width 109 height 14
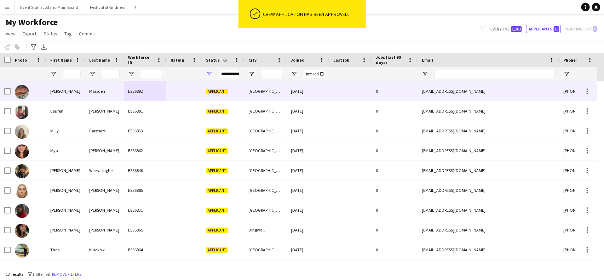
click at [174, 90] on div at bounding box center [183, 90] width 35 height 19
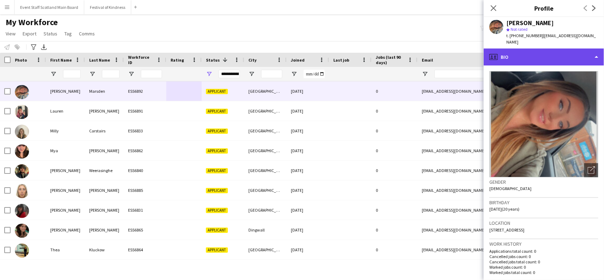
click at [575, 48] on div "profile Bio" at bounding box center [544, 56] width 120 height 17
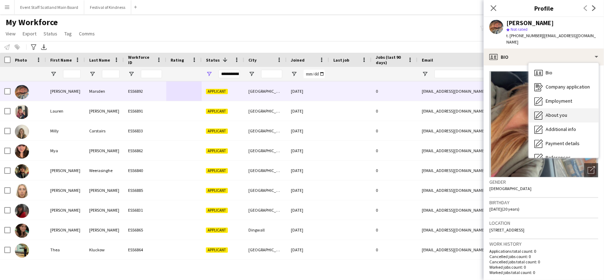
click at [561, 112] on span "About you" at bounding box center [557, 115] width 22 height 6
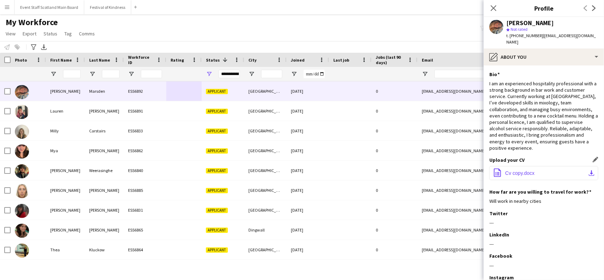
click at [518, 170] on span "Cv copy.docx" at bounding box center [520, 173] width 29 height 6
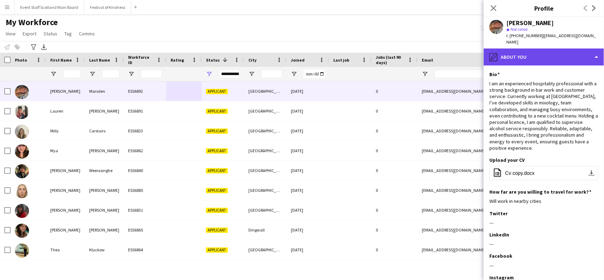
click at [561, 51] on div "pencil4 About you" at bounding box center [544, 56] width 120 height 17
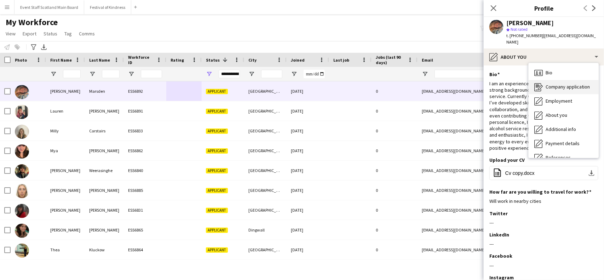
click at [583, 84] on span "Company application" at bounding box center [568, 87] width 44 height 6
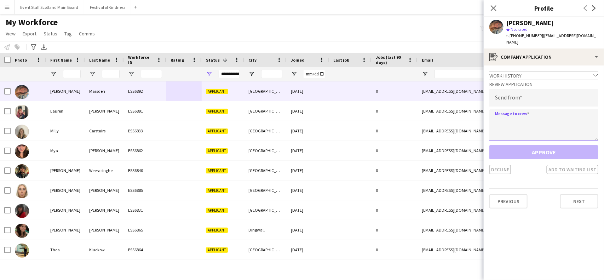
click at [536, 112] on textarea at bounding box center [544, 125] width 109 height 32
paste textarea "**********"
type textarea "**********"
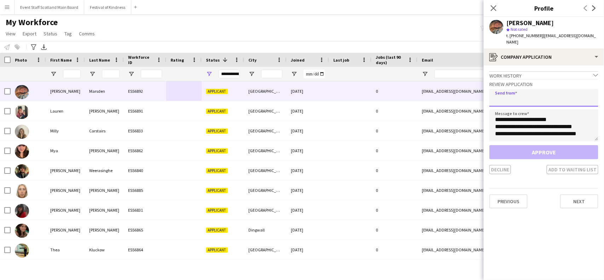
click at [526, 92] on input "email" at bounding box center [544, 98] width 109 height 18
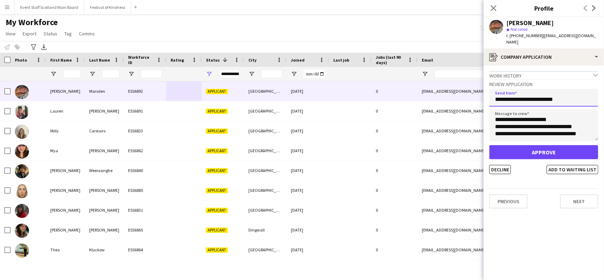
type input "**********"
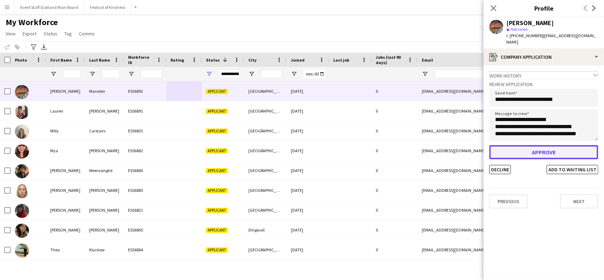
click at [541, 149] on button "Approve" at bounding box center [544, 152] width 109 height 14
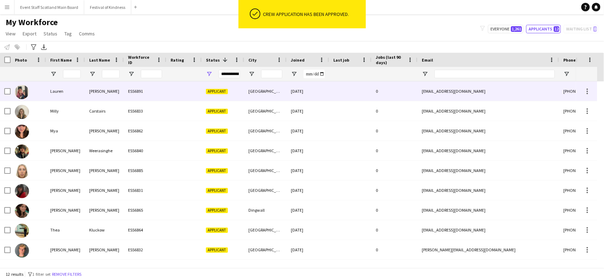
click at [130, 85] on div "ESS6891" at bounding box center [145, 90] width 42 height 19
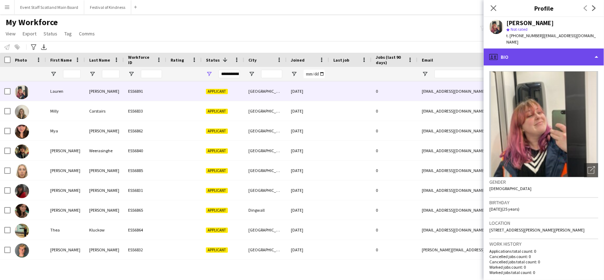
click at [580, 52] on div "profile Bio" at bounding box center [544, 56] width 120 height 17
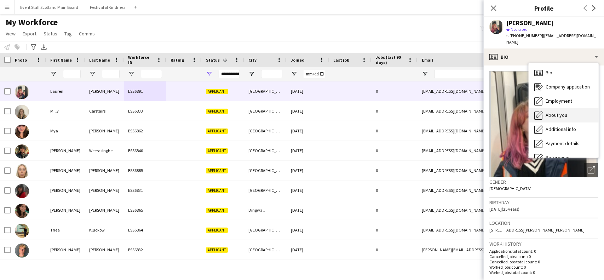
click at [570, 108] on div "About you About you" at bounding box center [564, 115] width 70 height 14
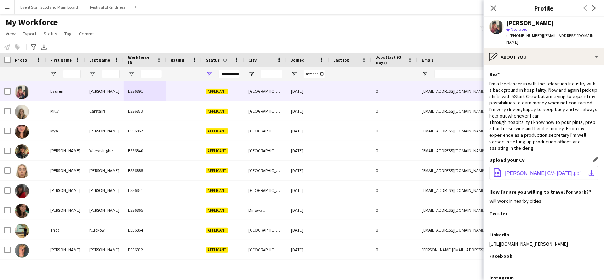
click at [560, 173] on span "LAUREN MCANGUS CV- July 2025.pdf" at bounding box center [544, 173] width 76 height 6
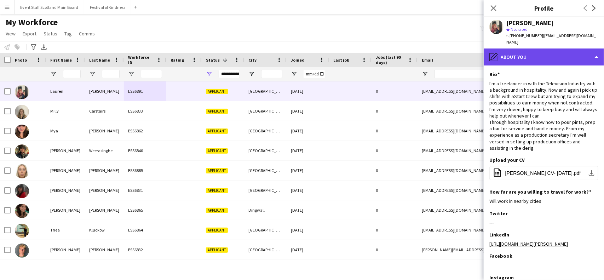
click at [546, 53] on div "pencil4 About you" at bounding box center [544, 56] width 120 height 17
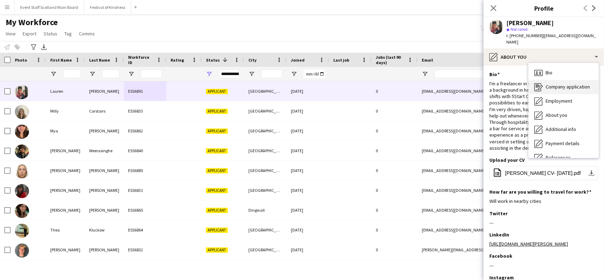
click at [556, 84] on div "Company application Company application" at bounding box center [564, 87] width 70 height 14
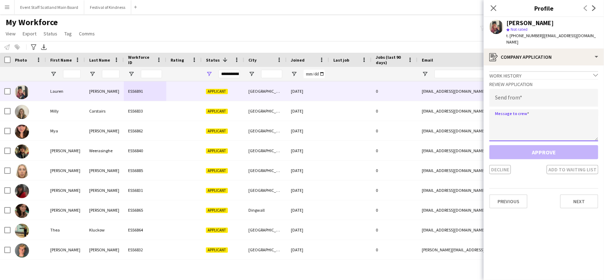
click at [537, 109] on textarea at bounding box center [544, 125] width 109 height 32
paste textarea "**********"
type textarea "**********"
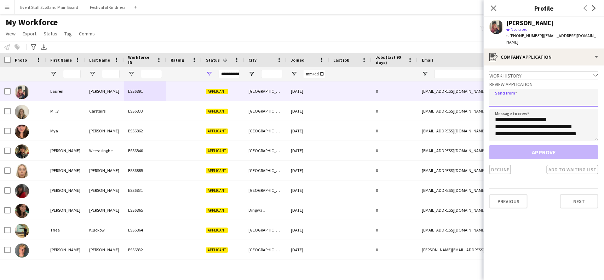
click at [536, 91] on input "email" at bounding box center [544, 98] width 109 height 18
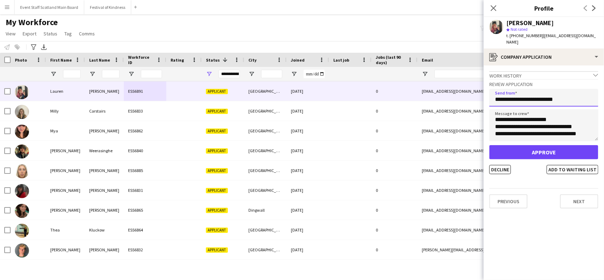
type input "**********"
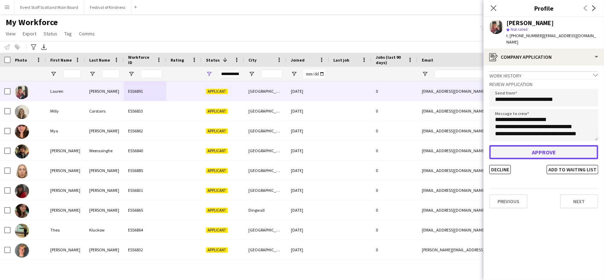
click at [525, 145] on button "Approve" at bounding box center [544, 152] width 109 height 14
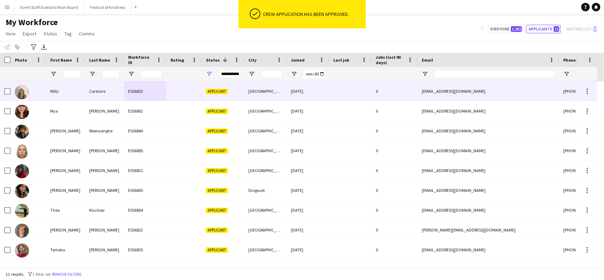
click at [167, 95] on div at bounding box center [183, 90] width 35 height 19
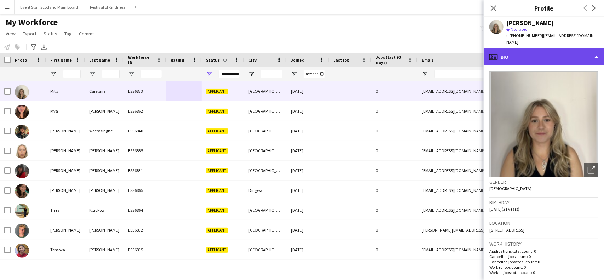
click at [595, 48] on div "profile Bio" at bounding box center [544, 56] width 120 height 17
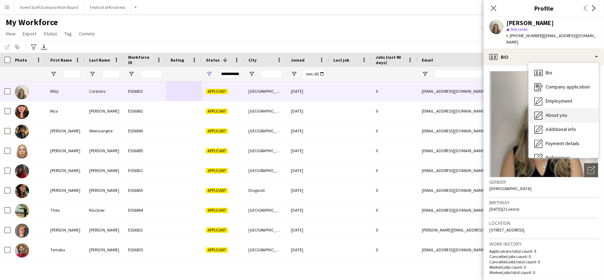
click at [582, 113] on div "About you About you" at bounding box center [564, 115] width 70 height 14
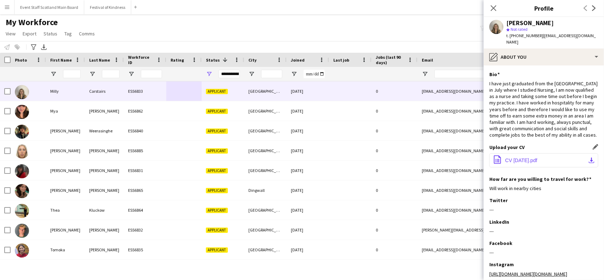
click at [533, 158] on span "CV May 2025.pdf" at bounding box center [522, 161] width 32 height 6
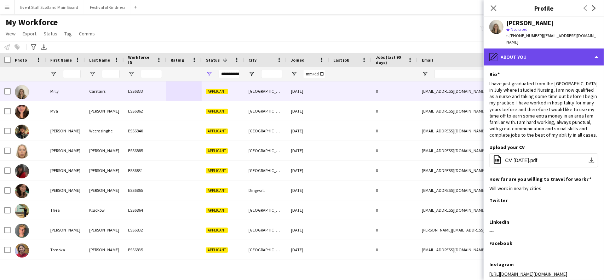
click at [530, 48] on div "pencil4 About you" at bounding box center [544, 56] width 120 height 17
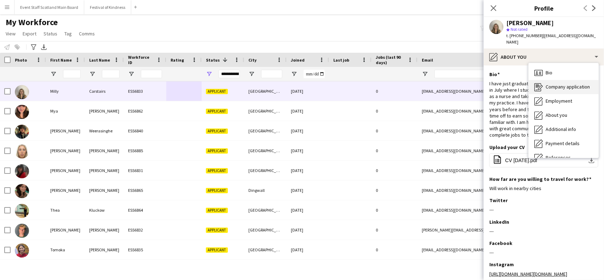
click at [544, 80] on div "Company application Company application" at bounding box center [564, 87] width 70 height 14
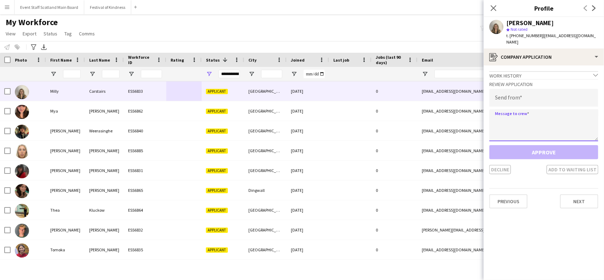
click at [513, 118] on textarea at bounding box center [544, 125] width 109 height 32
paste textarea "**********"
type textarea "**********"
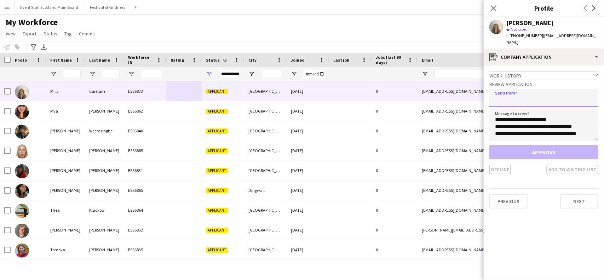
click at [522, 89] on input "email" at bounding box center [544, 98] width 109 height 18
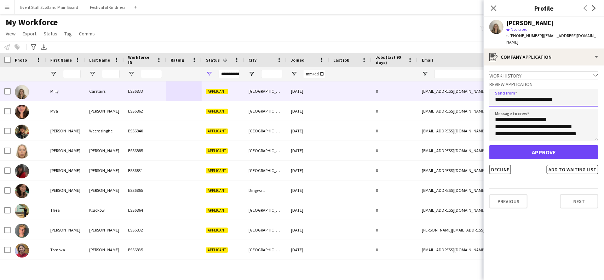
type input "**********"
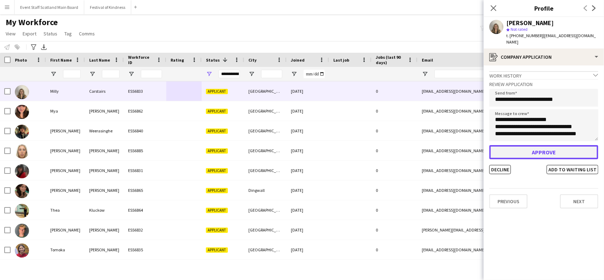
click at [532, 147] on button "Approve" at bounding box center [544, 152] width 109 height 14
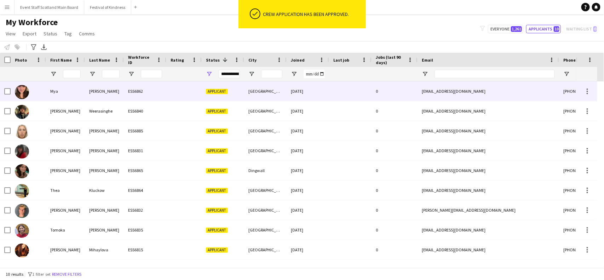
click at [103, 94] on div "McNeill" at bounding box center [104, 90] width 39 height 19
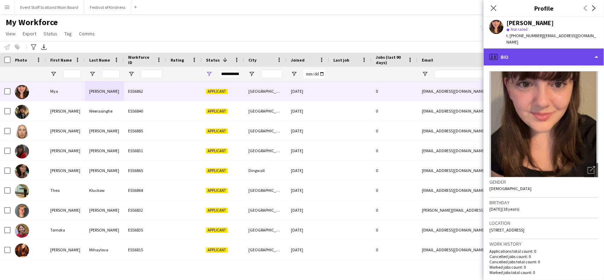
click at [572, 56] on div "profile Bio" at bounding box center [544, 56] width 120 height 17
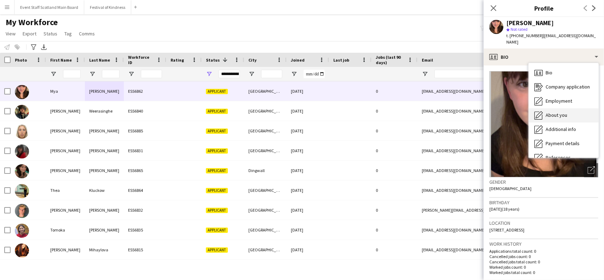
click at [565, 112] on span "About you" at bounding box center [557, 115] width 22 height 6
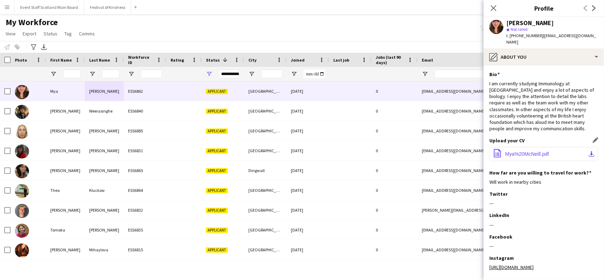
click at [544, 151] on span "Mya%20McNeill.pdf" at bounding box center [528, 154] width 44 height 6
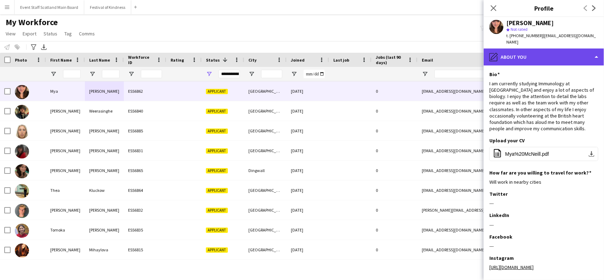
click at [526, 52] on div "pencil4 About you" at bounding box center [544, 56] width 120 height 17
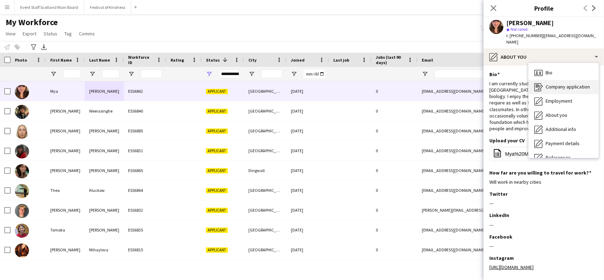
click at [574, 84] on span "Company application" at bounding box center [568, 87] width 44 height 6
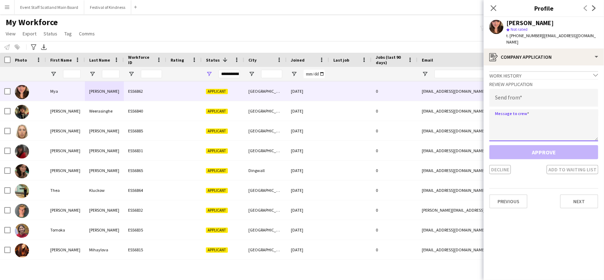
click at [530, 109] on textarea at bounding box center [544, 125] width 109 height 32
paste textarea "**********"
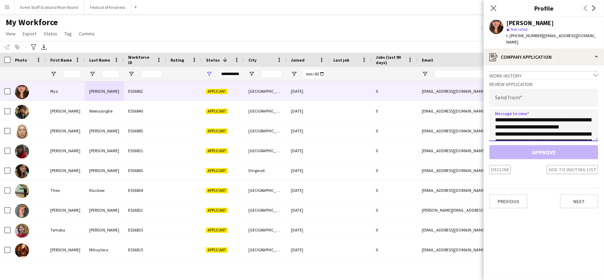
scroll to position [195, 0]
type textarea "**********"
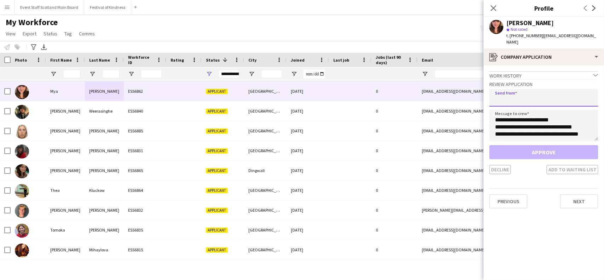
click at [528, 94] on input "email" at bounding box center [544, 98] width 109 height 18
paste input "**********"
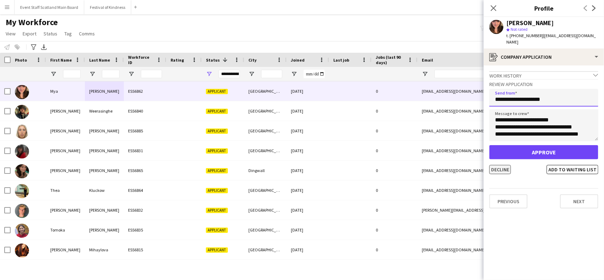
type input "**********"
click at [503, 165] on button "Decline" at bounding box center [501, 169] width 22 height 9
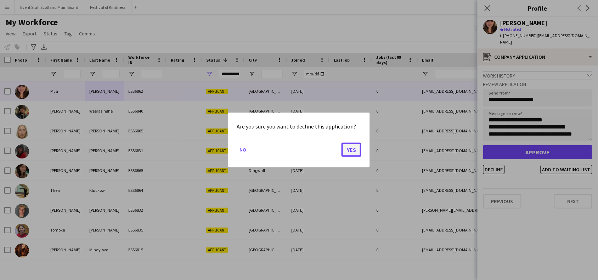
click at [354, 154] on button "Yes" at bounding box center [351, 150] width 20 height 14
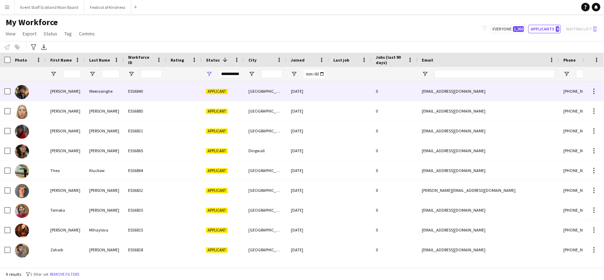
click at [121, 89] on div "Weerasinghe" at bounding box center [104, 90] width 39 height 19
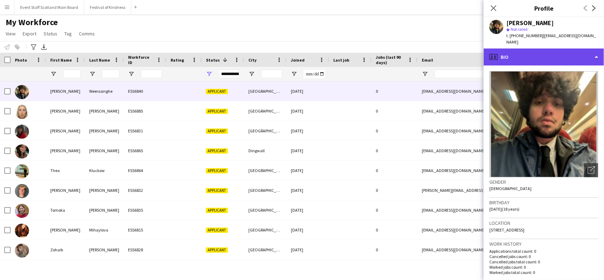
click at [583, 48] on div "profile Bio" at bounding box center [544, 56] width 120 height 17
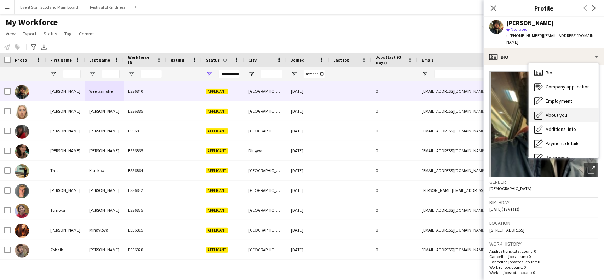
click at [561, 112] on span "About you" at bounding box center [557, 115] width 22 height 6
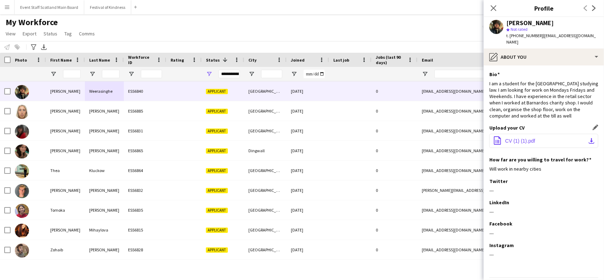
click at [524, 138] on span "CV (1) (1).pdf" at bounding box center [521, 141] width 30 height 6
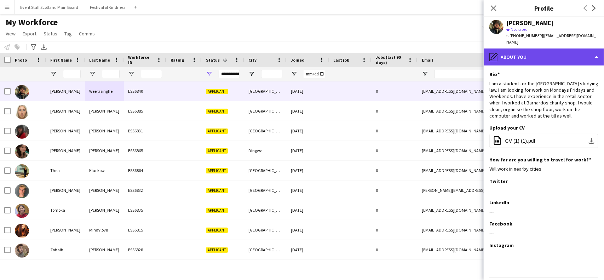
click at [581, 50] on div "pencil4 About you" at bounding box center [544, 56] width 120 height 17
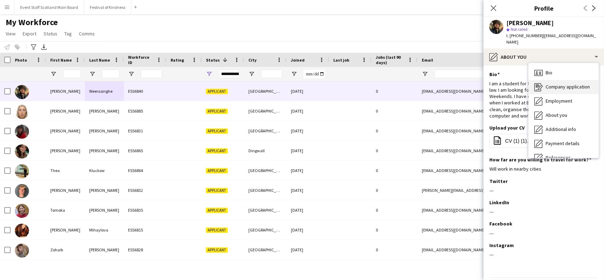
click at [572, 84] on span "Company application" at bounding box center [568, 87] width 44 height 6
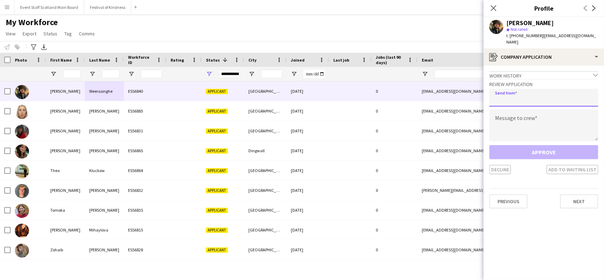
click at [520, 95] on input "email" at bounding box center [544, 98] width 109 height 18
paste input "**********"
type input "**********"
click at [524, 119] on textarea at bounding box center [544, 125] width 109 height 32
paste textarea "**********"
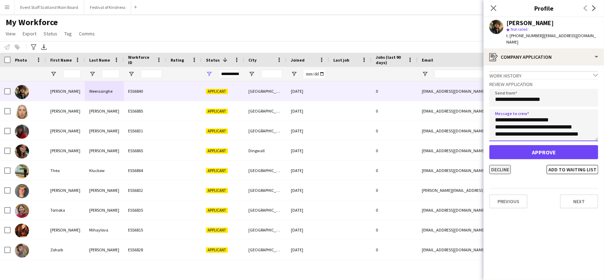
type textarea "**********"
click at [496, 165] on button "Decline" at bounding box center [501, 169] width 22 height 9
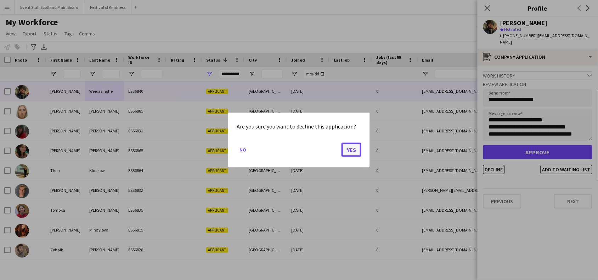
click at [355, 149] on button "Yes" at bounding box center [351, 150] width 20 height 14
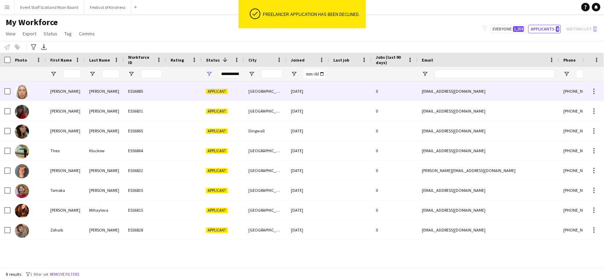
click at [176, 86] on div at bounding box center [183, 90] width 35 height 19
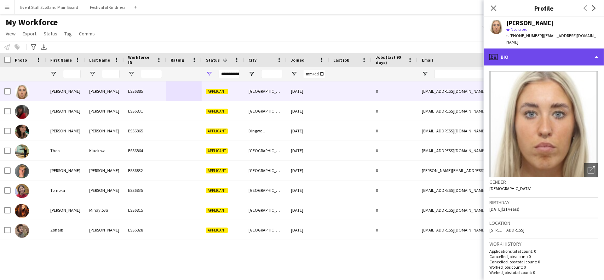
click at [589, 58] on div "profile Bio" at bounding box center [544, 56] width 120 height 17
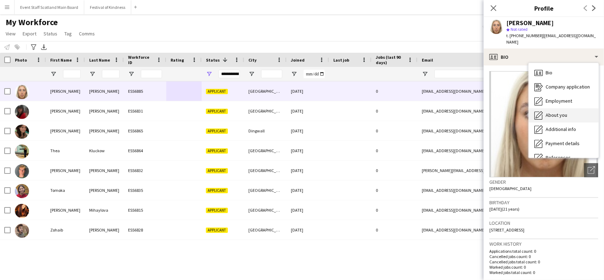
click at [574, 108] on div "About you About you" at bounding box center [564, 115] width 70 height 14
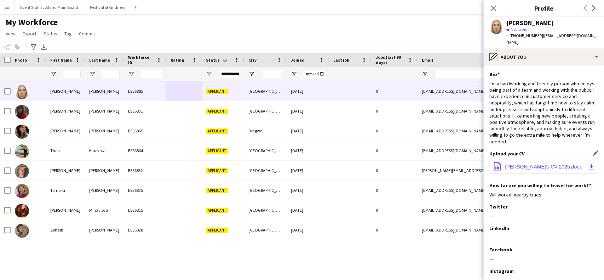
click at [547, 164] on span "Olivia's CV 2025.docx" at bounding box center [544, 167] width 77 height 6
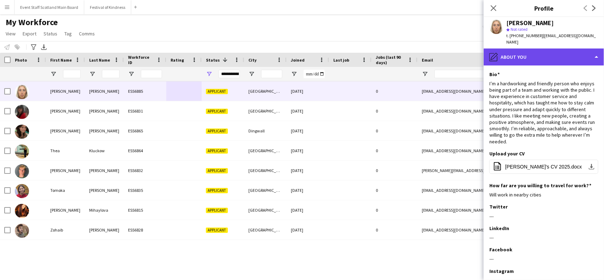
click at [508, 48] on div "pencil4 About you" at bounding box center [544, 56] width 120 height 17
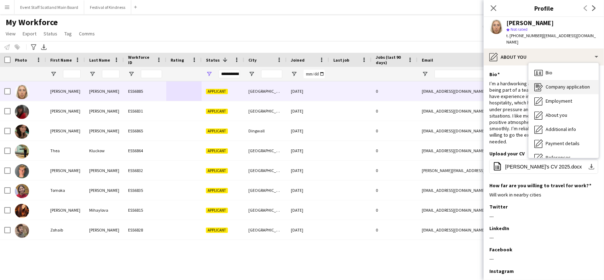
click at [546, 84] on span "Company application" at bounding box center [568, 87] width 44 height 6
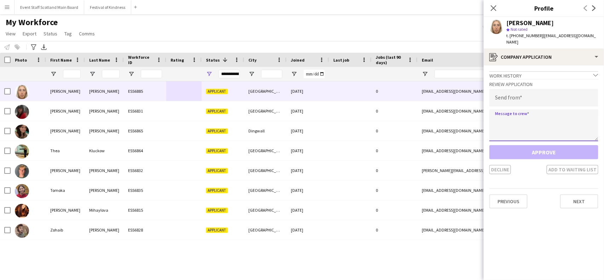
click at [528, 113] on textarea at bounding box center [544, 125] width 109 height 32
paste textarea "**********"
type textarea "**********"
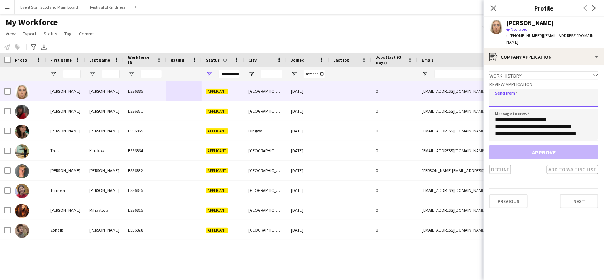
click at [520, 96] on input "email" at bounding box center [544, 98] width 109 height 18
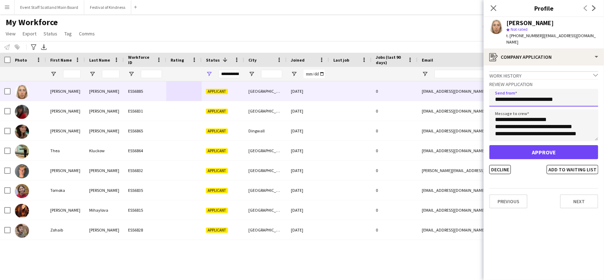
type input "**********"
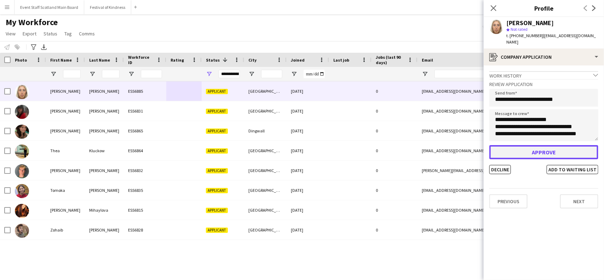
click at [535, 145] on button "Approve" at bounding box center [544, 152] width 109 height 14
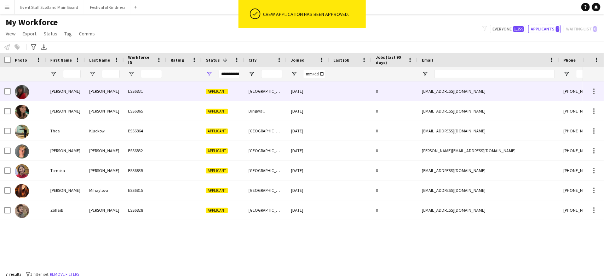
click at [100, 87] on div "mcewan’s" at bounding box center [104, 90] width 39 height 19
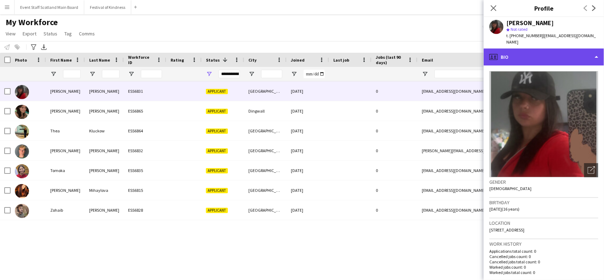
click at [581, 48] on div "profile Bio" at bounding box center [544, 56] width 120 height 17
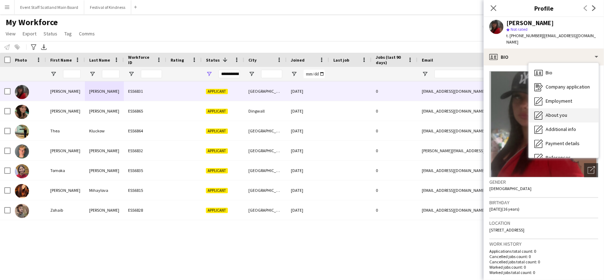
click at [569, 112] on div "About you About you" at bounding box center [564, 115] width 70 height 14
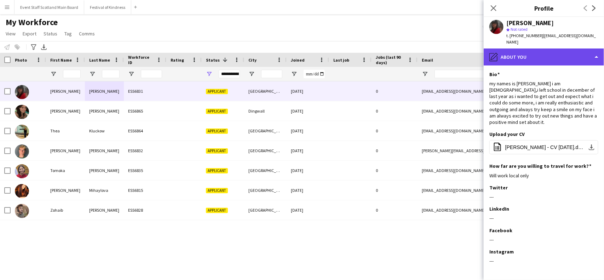
click at [567, 55] on div "pencil4 About you" at bounding box center [544, 56] width 120 height 17
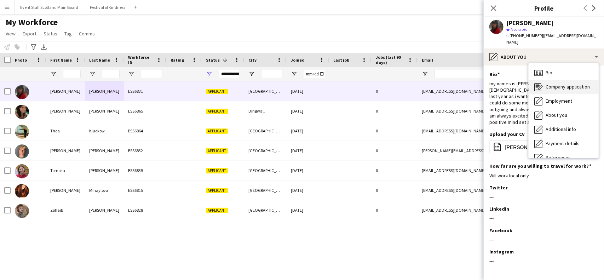
click at [543, 80] on div "Company application Company application" at bounding box center [564, 87] width 70 height 14
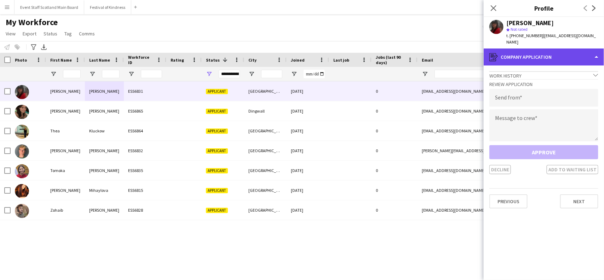
click at [513, 54] on div "register Company application" at bounding box center [544, 56] width 120 height 17
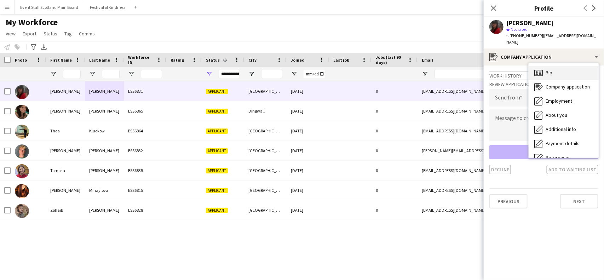
click at [543, 68] on div "Bio Bio" at bounding box center [564, 73] width 70 height 14
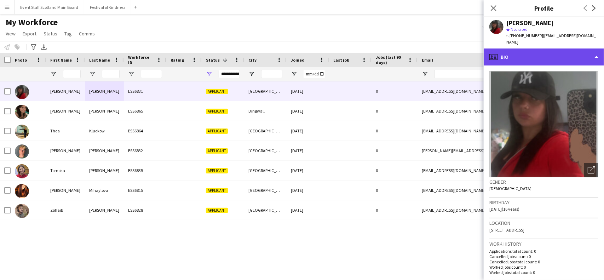
click at [561, 48] on div "profile Bio" at bounding box center [544, 56] width 120 height 17
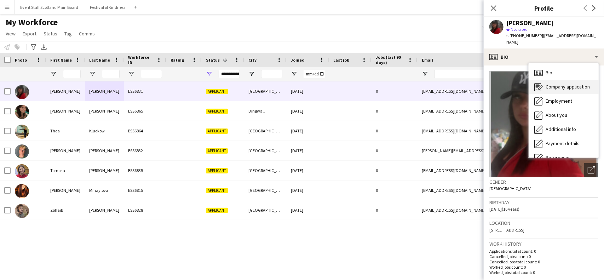
click at [561, 84] on span "Company application" at bounding box center [568, 87] width 44 height 6
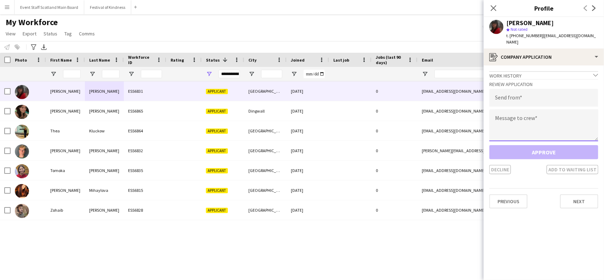
click at [506, 109] on textarea at bounding box center [544, 125] width 109 height 32
paste textarea "**********"
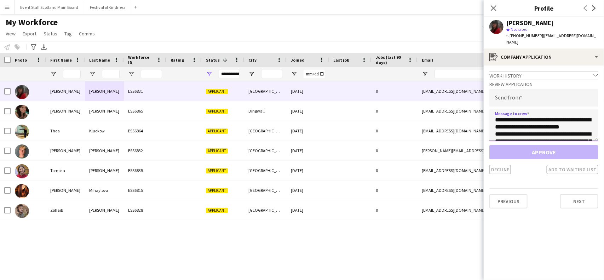
scroll to position [18, 0]
type textarea "**********"
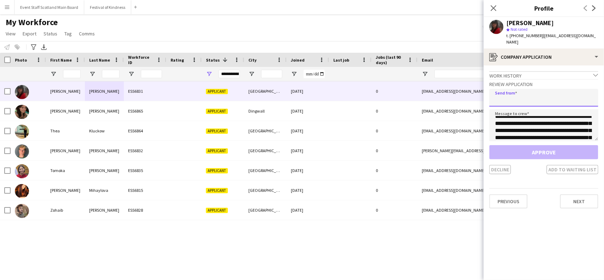
click at [555, 92] on input "email" at bounding box center [544, 98] width 109 height 18
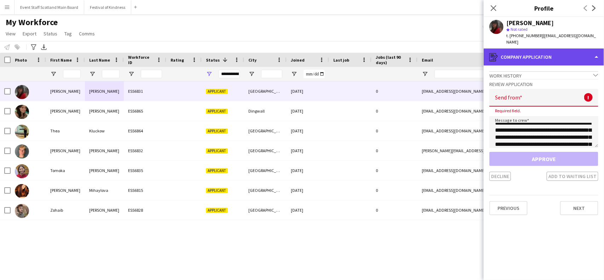
click at [584, 52] on div "register Company application" at bounding box center [544, 56] width 120 height 17
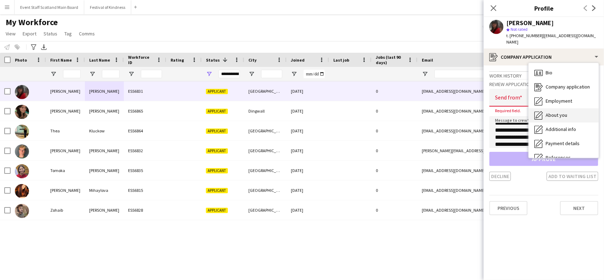
click at [561, 108] on div "About you About you" at bounding box center [564, 115] width 70 height 14
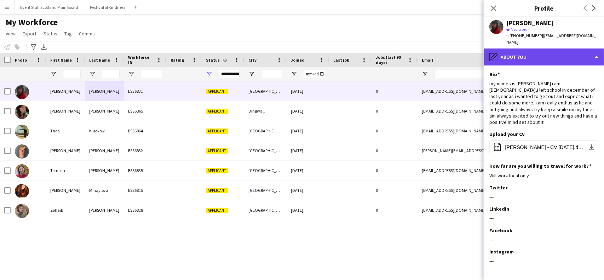
click at [582, 51] on div "pencil4 About you" at bounding box center [544, 56] width 120 height 17
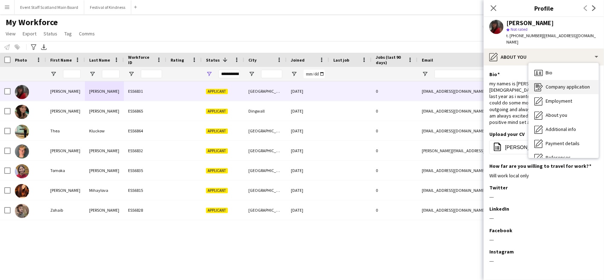
click at [573, 84] on span "Company application" at bounding box center [568, 87] width 44 height 6
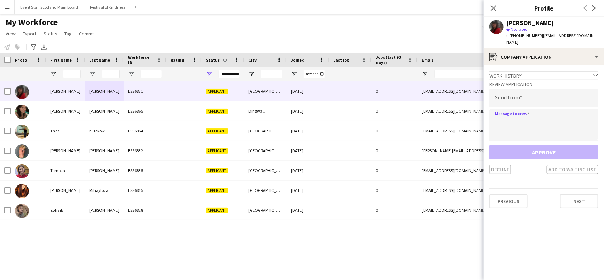
click at [542, 109] on textarea at bounding box center [544, 125] width 109 height 32
paste textarea "**********"
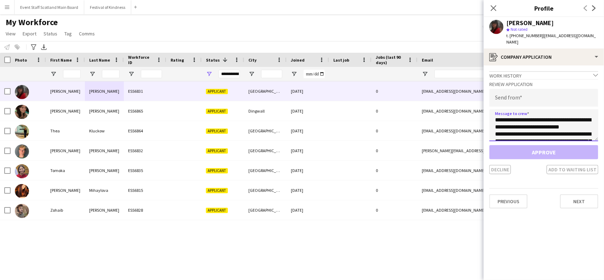
scroll to position [195, 0]
type textarea "**********"
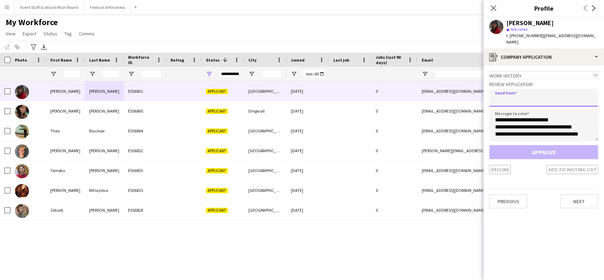
click at [542, 89] on input "email" at bounding box center [544, 98] width 109 height 18
paste input "**********"
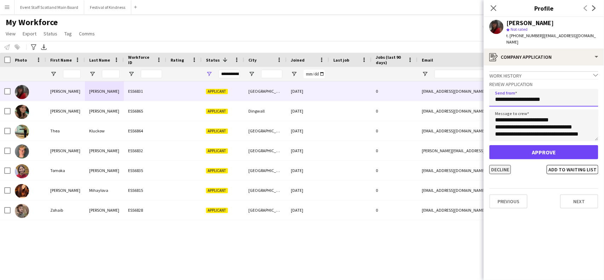
type input "**********"
click at [503, 165] on button "Decline" at bounding box center [501, 169] width 22 height 9
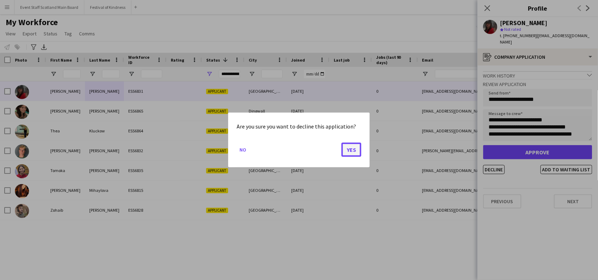
click at [350, 154] on button "Yes" at bounding box center [351, 150] width 20 height 14
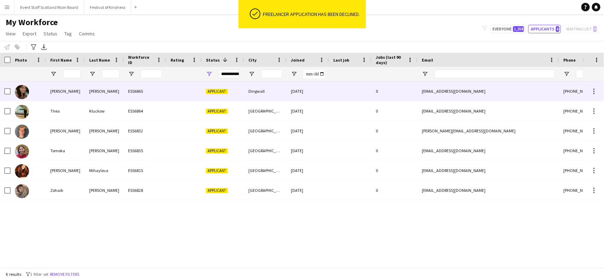
click at [251, 94] on div "Dingwall" at bounding box center [265, 90] width 42 height 19
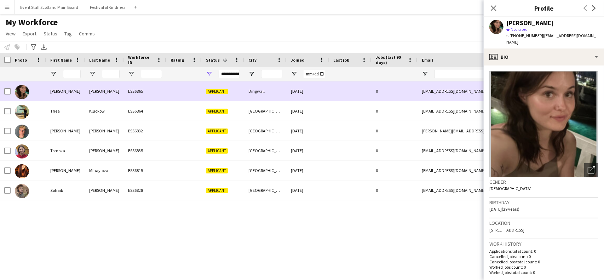
click at [251, 94] on div "Dingwall" at bounding box center [265, 90] width 42 height 19
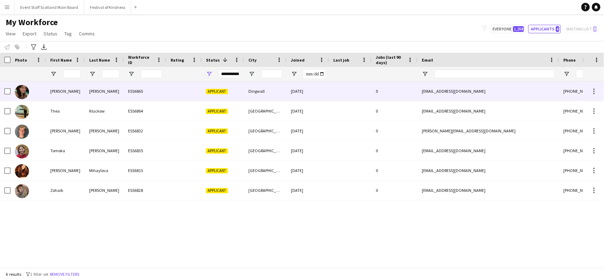
click at [253, 94] on div "Dingwall" at bounding box center [265, 90] width 42 height 19
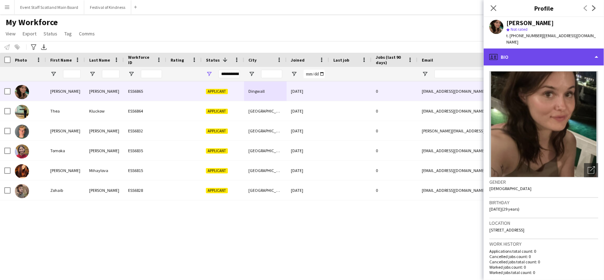
click at [593, 48] on div "profile Bio" at bounding box center [544, 56] width 120 height 17
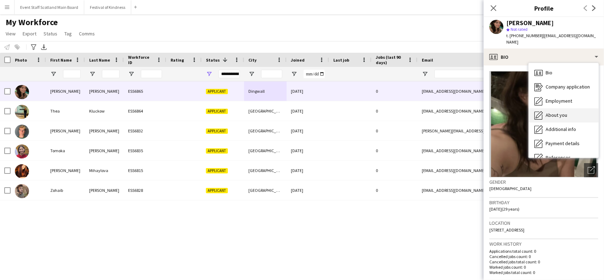
click at [578, 108] on div "About you About you" at bounding box center [564, 115] width 70 height 14
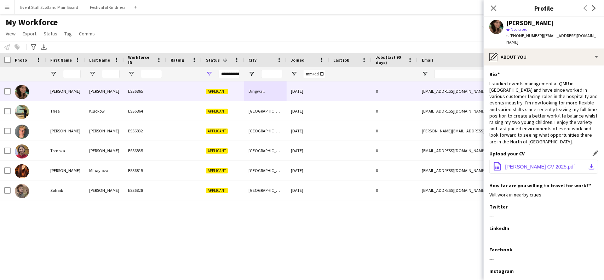
click at [558, 160] on button "office-file-sheet Sophie Armstrong CV 2025.pdf download-bottom" at bounding box center [544, 167] width 109 height 14
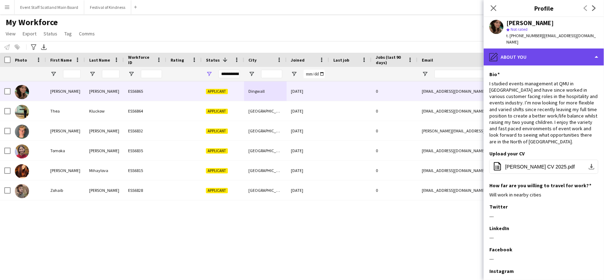
click at [524, 50] on div "pencil4 About you" at bounding box center [544, 56] width 120 height 17
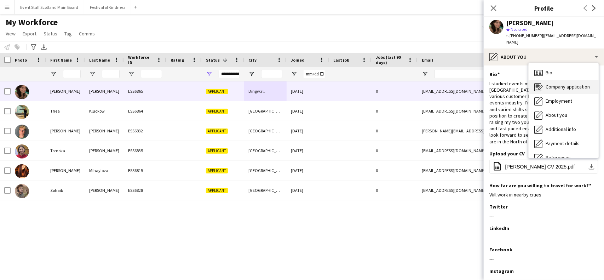
click at [546, 84] on span "Company application" at bounding box center [568, 87] width 44 height 6
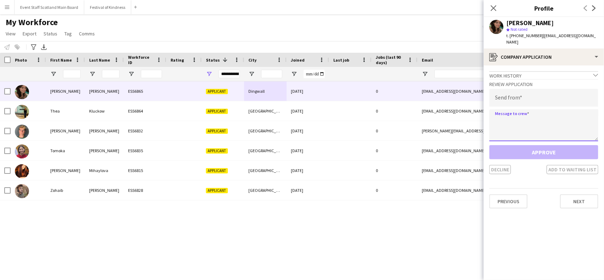
click at [536, 119] on textarea at bounding box center [544, 125] width 109 height 32
paste textarea "**********"
type textarea "**********"
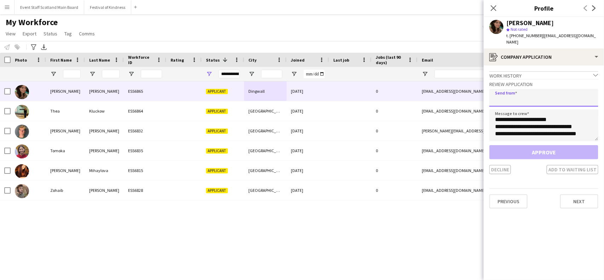
click at [538, 92] on input "email" at bounding box center [544, 98] width 109 height 18
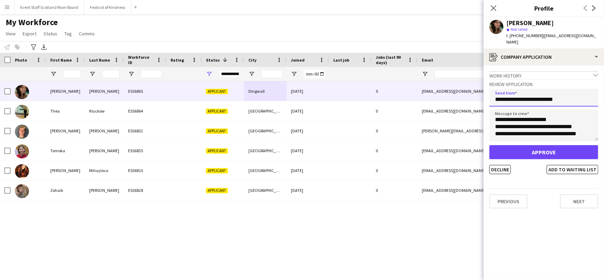
type input "**********"
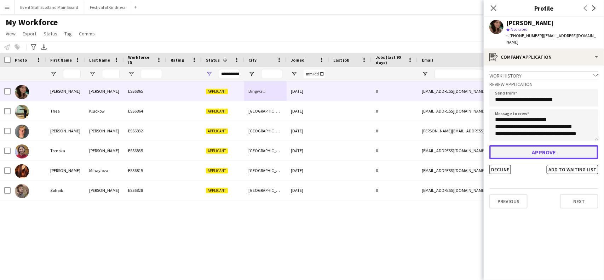
click at [537, 145] on button "Approve" at bounding box center [544, 152] width 109 height 14
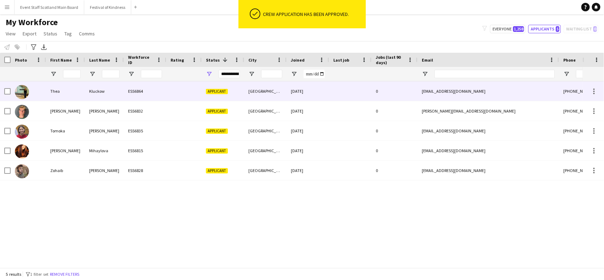
click at [154, 91] on div "ESS6864" at bounding box center [145, 90] width 42 height 19
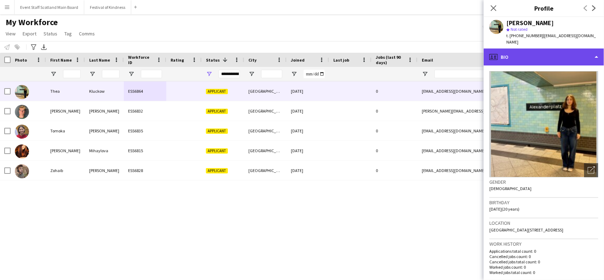
click at [580, 50] on div "profile Bio" at bounding box center [544, 56] width 120 height 17
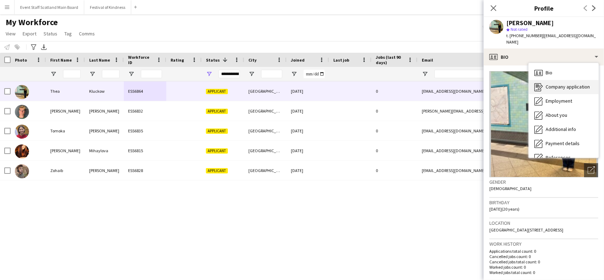
click at [587, 84] on span "Company application" at bounding box center [568, 87] width 44 height 6
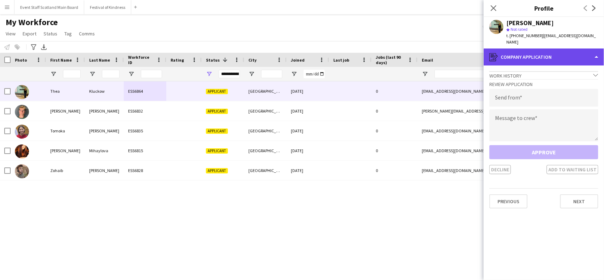
click at [560, 48] on div "register Company application" at bounding box center [544, 56] width 120 height 17
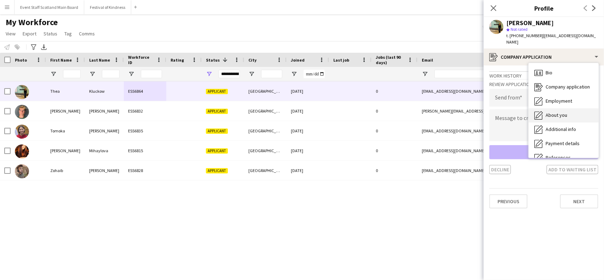
click at [575, 108] on div "About you About you" at bounding box center [564, 115] width 70 height 14
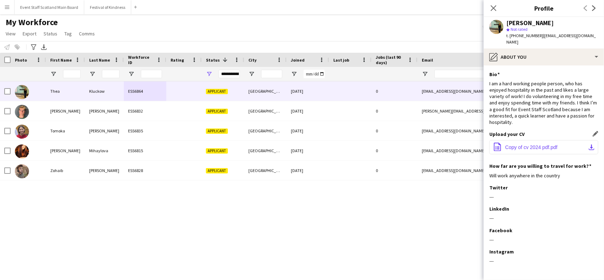
click at [552, 144] on span "Copy of cv 2024 pdf.pdf" at bounding box center [532, 147] width 52 height 6
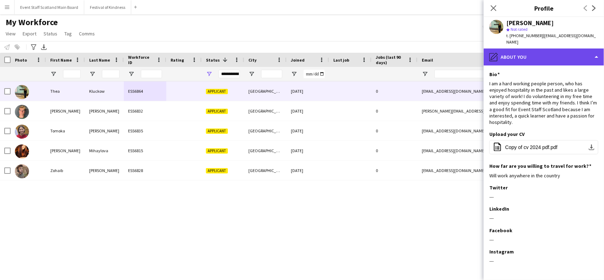
click at [529, 50] on div "pencil4 About you" at bounding box center [544, 56] width 120 height 17
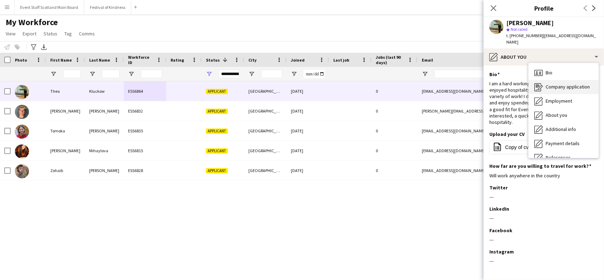
click at [554, 84] on span "Company application" at bounding box center [568, 87] width 44 height 6
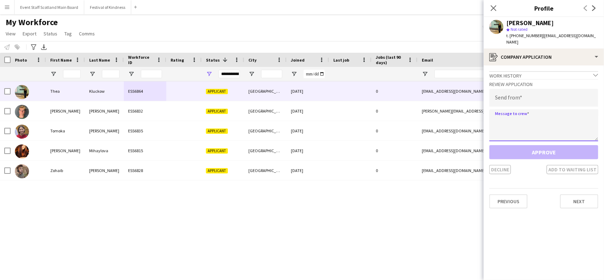
click at [524, 115] on textarea at bounding box center [544, 125] width 109 height 32
paste textarea "**********"
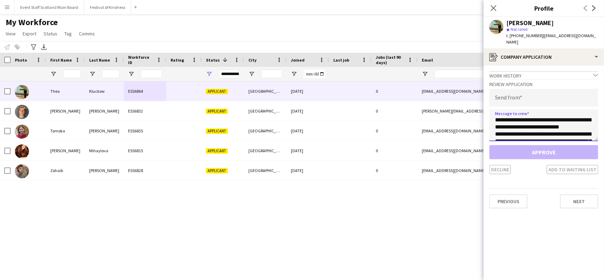
scroll to position [195, 0]
type textarea "**********"
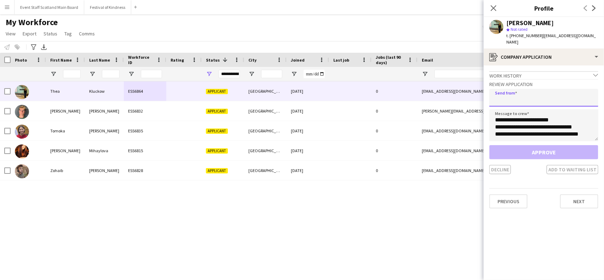
click at [518, 94] on input "email" at bounding box center [544, 98] width 109 height 18
paste input "**********"
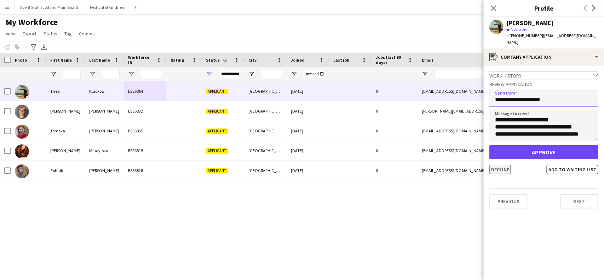
type input "**********"
click at [503, 165] on button "Decline" at bounding box center [501, 169] width 22 height 9
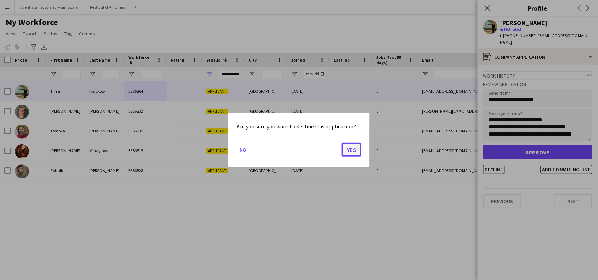
click at [343, 150] on button "Yes" at bounding box center [351, 150] width 20 height 14
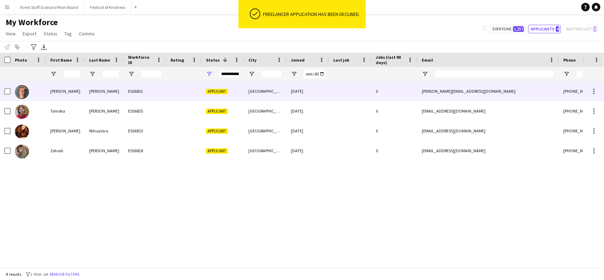
click at [96, 97] on div "Collen" at bounding box center [104, 90] width 39 height 19
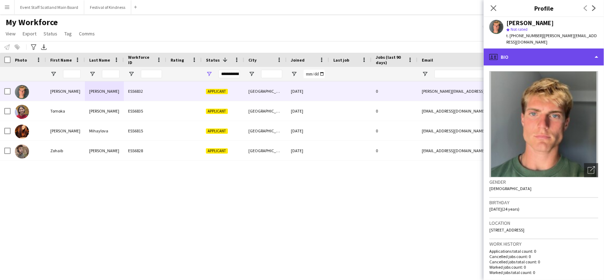
click at [570, 50] on div "profile Bio" at bounding box center [544, 56] width 120 height 17
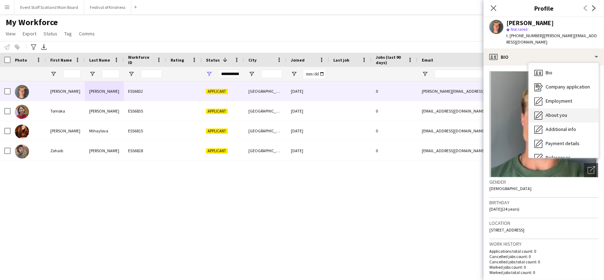
click at [572, 108] on div "About you About you" at bounding box center [564, 115] width 70 height 14
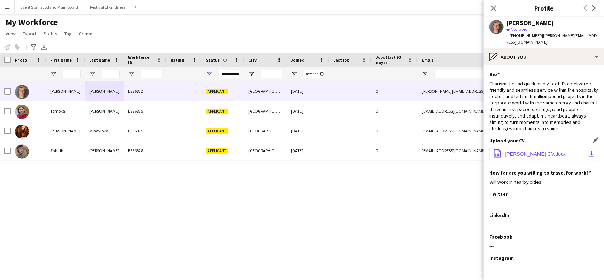
click at [535, 151] on span "Thomas Collen-CV.docx" at bounding box center [536, 154] width 61 height 6
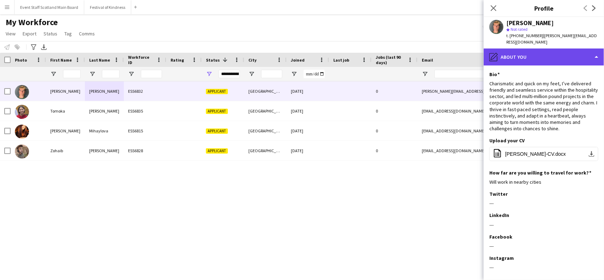
click at [579, 58] on div "pencil4 About you" at bounding box center [544, 56] width 120 height 17
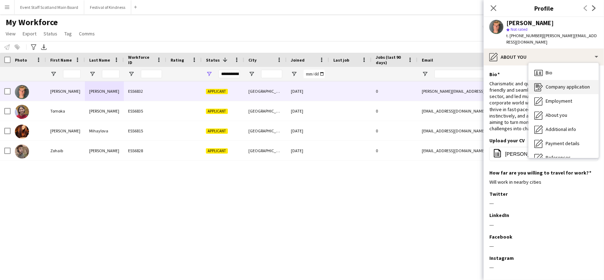
click at [563, 84] on span "Company application" at bounding box center [568, 87] width 44 height 6
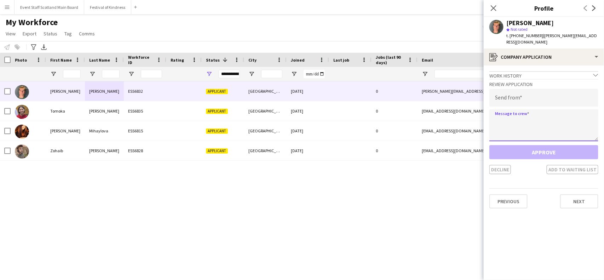
click at [519, 115] on textarea at bounding box center [544, 125] width 109 height 32
paste textarea "**********"
type textarea "**********"
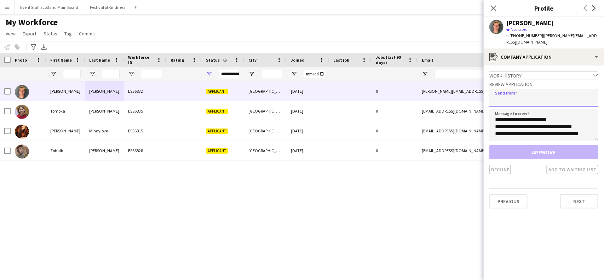
click at [519, 89] on input "email" at bounding box center [544, 98] width 109 height 18
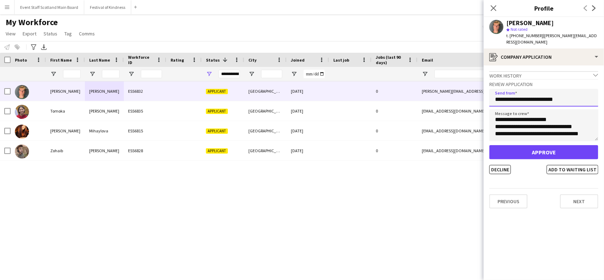
type input "**********"
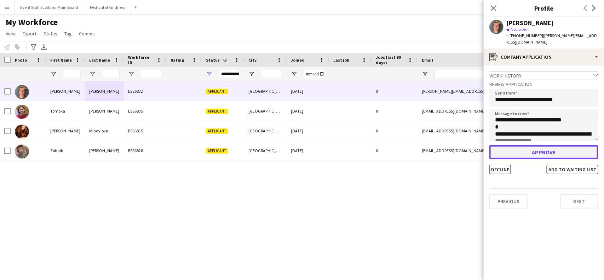
click at [549, 145] on button "Approve" at bounding box center [544, 152] width 109 height 14
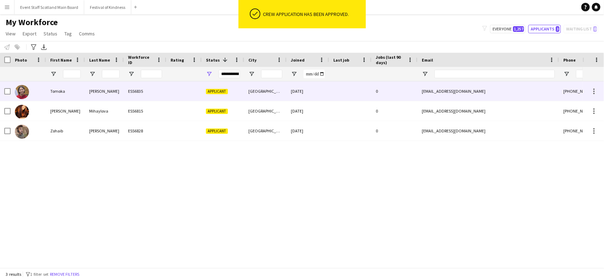
click at [143, 90] on div "ESS6835" at bounding box center [145, 90] width 42 height 19
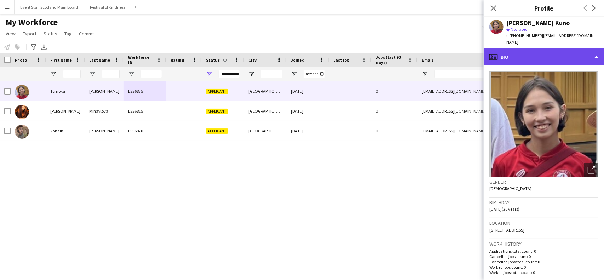
click at [591, 57] on div "profile Bio" at bounding box center [544, 56] width 120 height 17
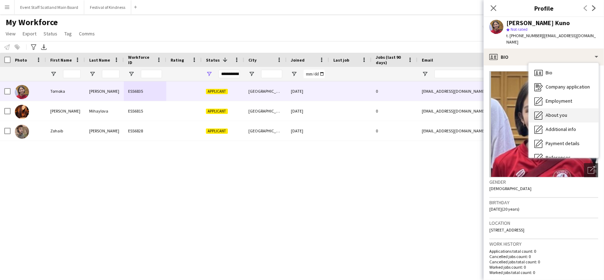
click at [576, 112] on div "About you About you" at bounding box center [564, 115] width 70 height 14
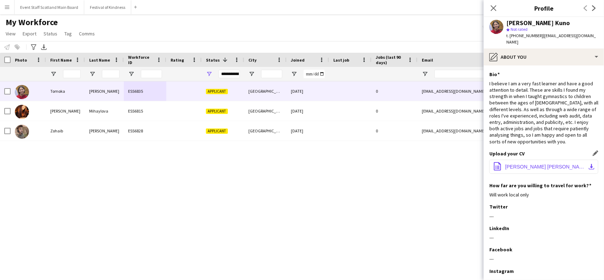
click at [544, 164] on span "Tomoka Cartledge Kuno CV.pdf" at bounding box center [546, 167] width 80 height 6
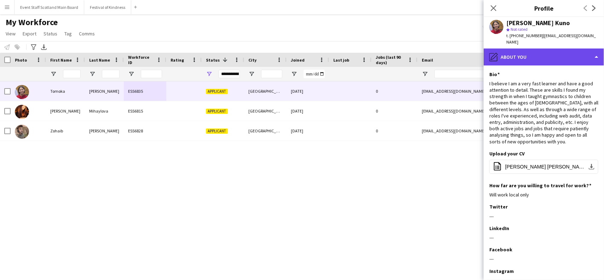
click at [572, 52] on div "pencil4 About you" at bounding box center [544, 56] width 120 height 17
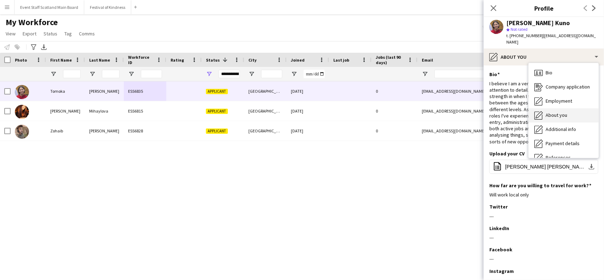
click at [575, 109] on div "About you About you" at bounding box center [564, 115] width 70 height 14
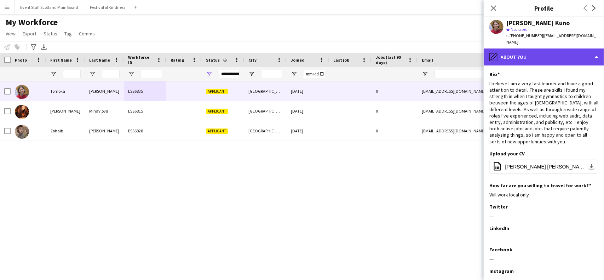
click at [577, 55] on div "pencil4 About you" at bounding box center [544, 56] width 120 height 17
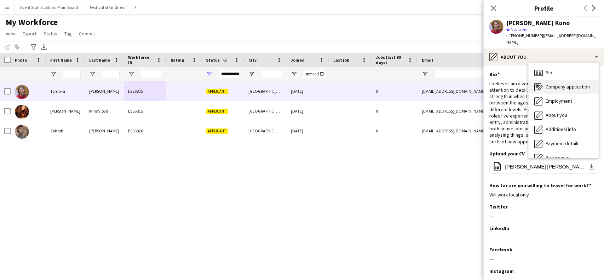
click at [577, 84] on span "Company application" at bounding box center [568, 87] width 44 height 6
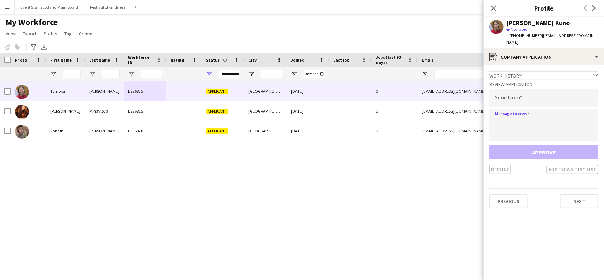
click at [525, 110] on textarea at bounding box center [544, 125] width 109 height 32
paste textarea "**********"
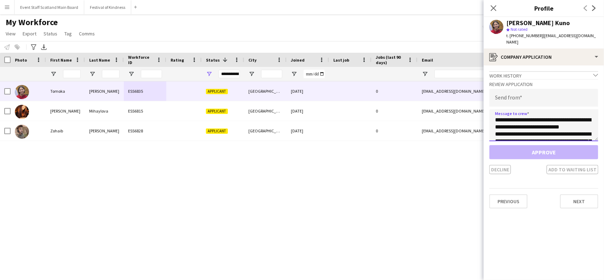
scroll to position [195, 0]
type textarea "**********"
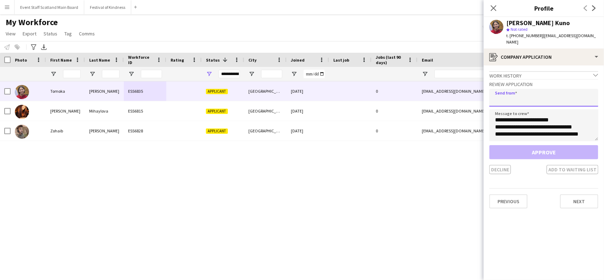
click at [541, 91] on input "email" at bounding box center [544, 98] width 109 height 18
paste input "**********"
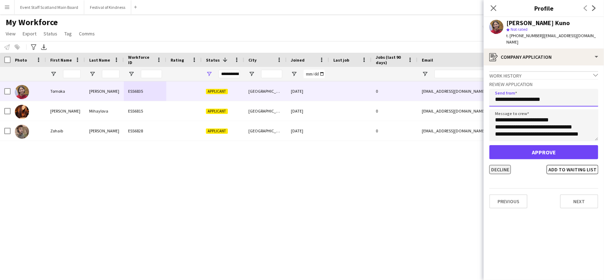
type input "**********"
click at [495, 165] on button "Decline" at bounding box center [501, 169] width 22 height 9
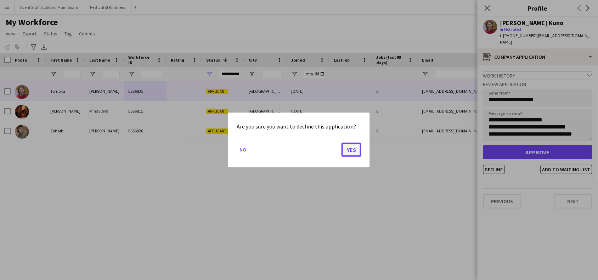
click at [354, 145] on button "Yes" at bounding box center [351, 150] width 20 height 14
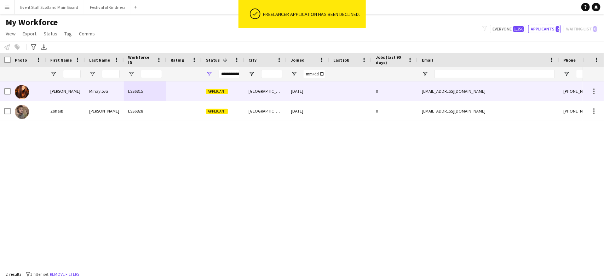
click at [160, 94] on div "ESS6815" at bounding box center [145, 90] width 42 height 19
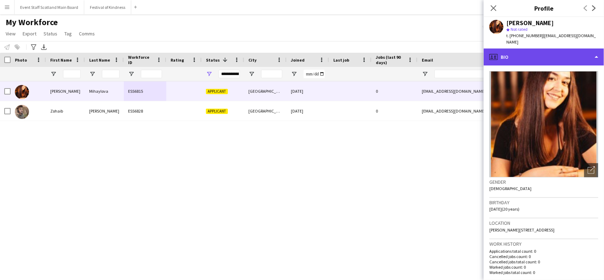
click at [550, 54] on div "profile Bio" at bounding box center [544, 56] width 120 height 17
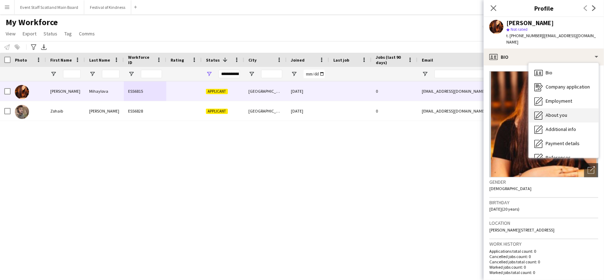
click at [549, 112] on span "About you" at bounding box center [557, 115] width 22 height 6
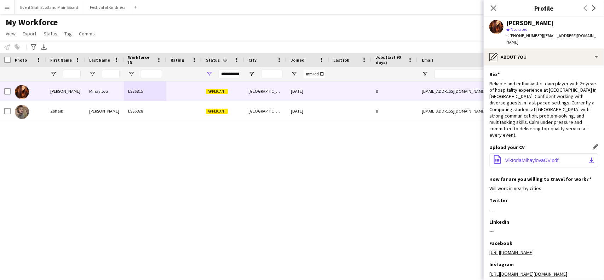
click at [513, 158] on span "ViktoriaMihaylovaCV.pdf" at bounding box center [532, 161] width 53 height 6
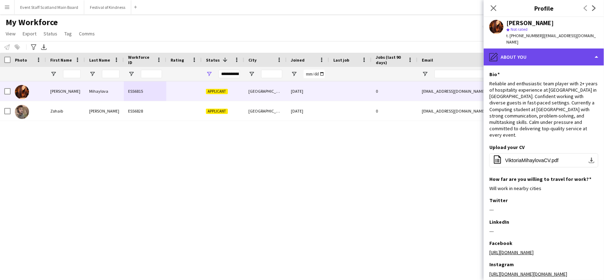
click at [537, 57] on div "pencil4 About you" at bounding box center [544, 56] width 120 height 17
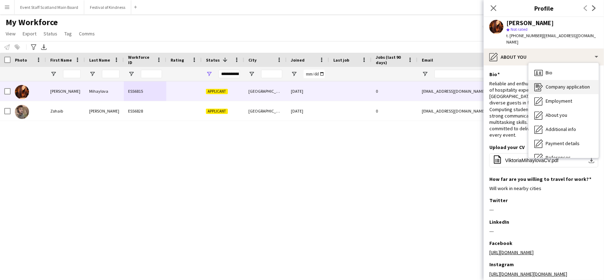
click at [550, 84] on div "Company application Company application" at bounding box center [564, 87] width 70 height 14
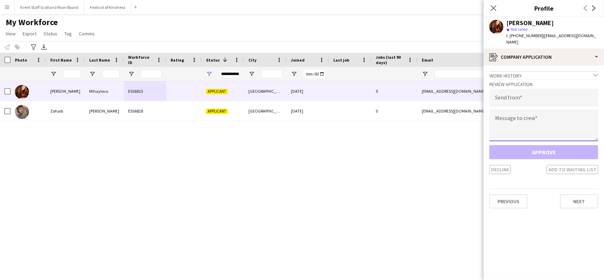
click at [514, 118] on textarea at bounding box center [544, 125] width 109 height 32
paste textarea "**********"
type textarea "**********"
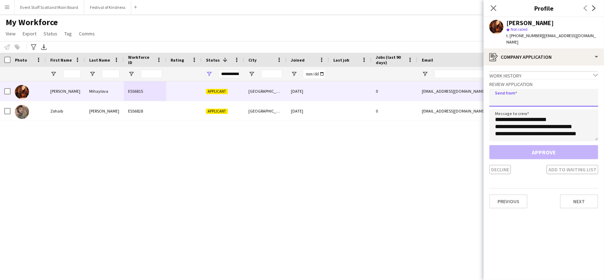
click at [565, 89] on input "email" at bounding box center [544, 98] width 109 height 18
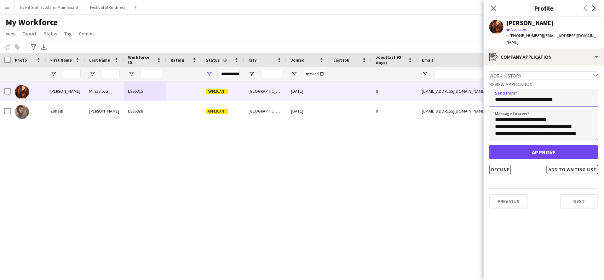
type input "**********"
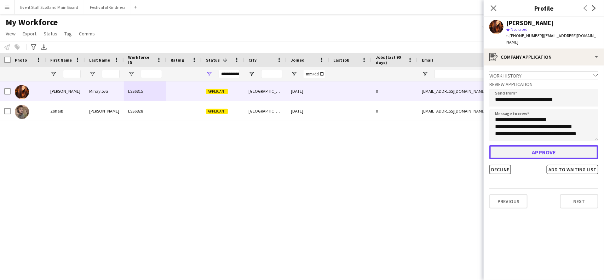
click at [515, 145] on button "Approve" at bounding box center [544, 152] width 109 height 14
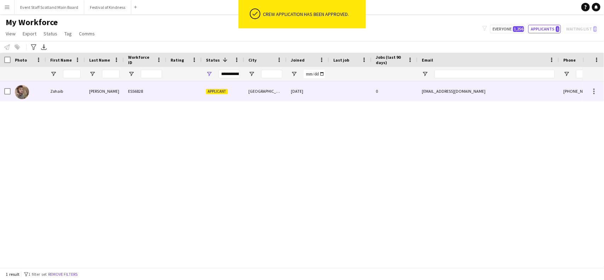
click at [108, 91] on div "Abbas" at bounding box center [104, 90] width 39 height 19
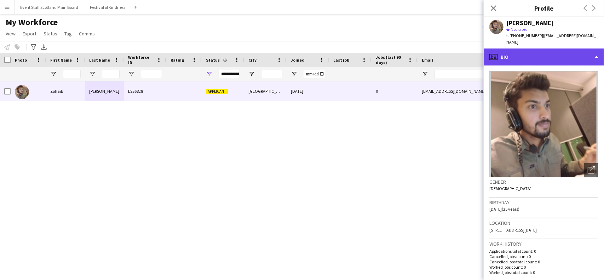
click at [589, 54] on div "profile Bio" at bounding box center [544, 56] width 120 height 17
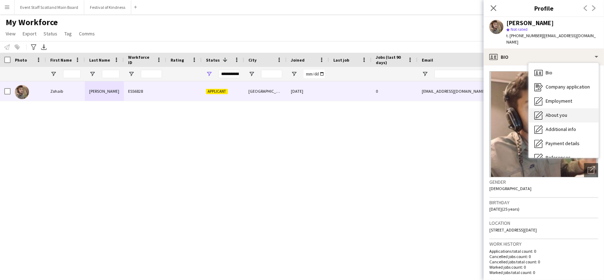
click at [568, 108] on div "About you About you" at bounding box center [564, 115] width 70 height 14
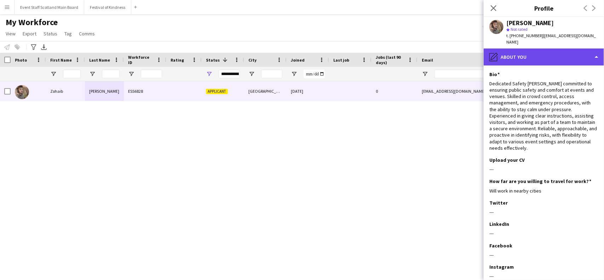
click at [556, 48] on div "pencil4 About you" at bounding box center [544, 56] width 120 height 17
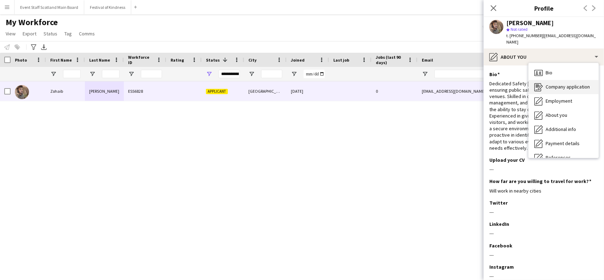
click at [540, 85] on icon at bounding box center [540, 87] width 5 height 5
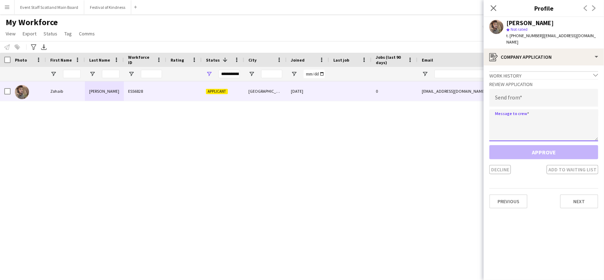
click at [500, 111] on textarea at bounding box center [544, 125] width 109 height 32
paste textarea "**********"
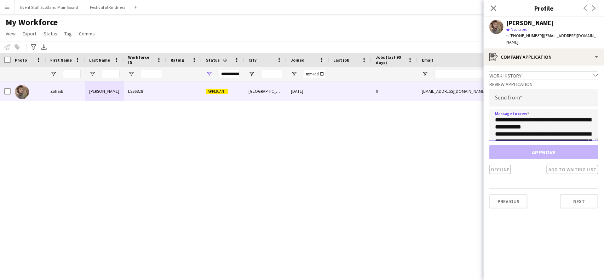
scroll to position [188, 0]
type textarea "**********"
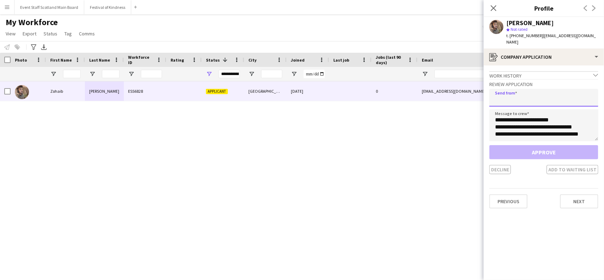
click at [517, 89] on input "email" at bounding box center [544, 98] width 109 height 18
paste input "**********"
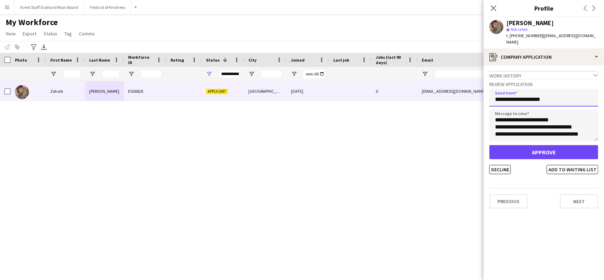
type input "**********"
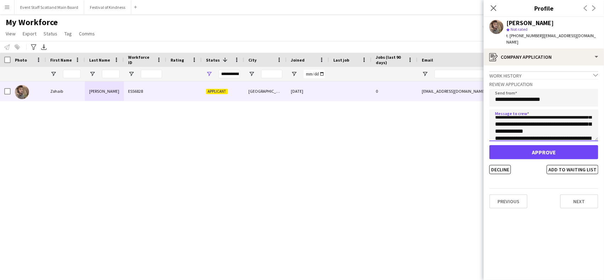
scroll to position [53, 0]
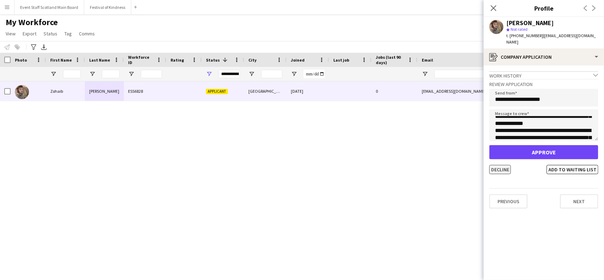
click at [501, 165] on button "Decline" at bounding box center [501, 169] width 22 height 9
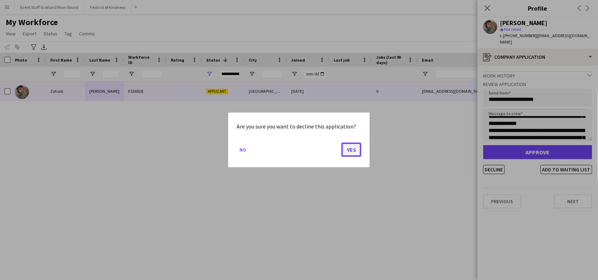
click at [348, 150] on button "Yes" at bounding box center [351, 150] width 20 height 14
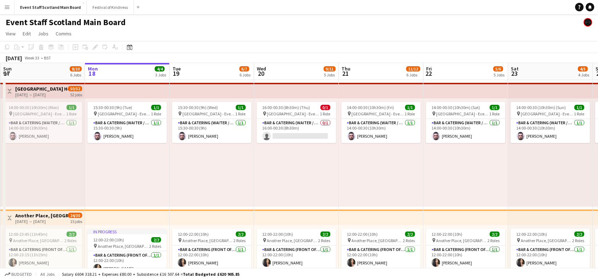
click at [13, 88] on button "Toggle View" at bounding box center [9, 91] width 8 height 8
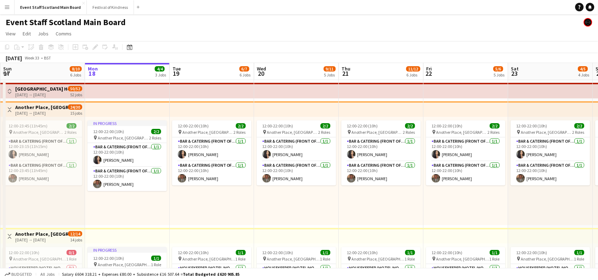
click at [10, 109] on app-icon "Toggle View" at bounding box center [9, 109] width 5 height 5
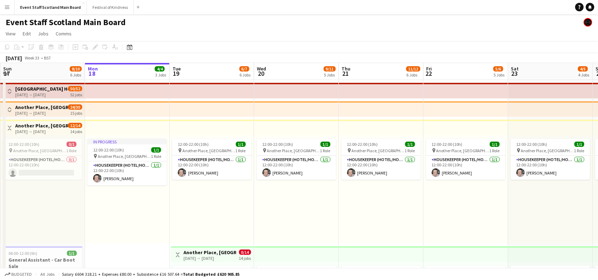
click at [10, 130] on app-icon "Toggle View" at bounding box center [9, 128] width 5 height 5
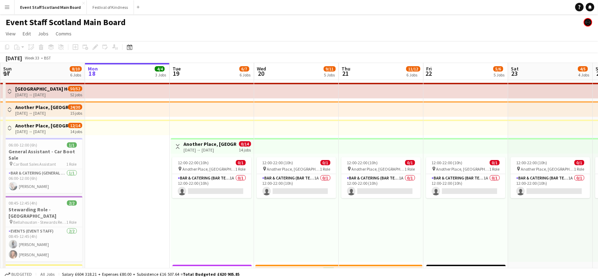
click at [176, 145] on app-icon "Toggle View" at bounding box center [177, 146] width 5 height 5
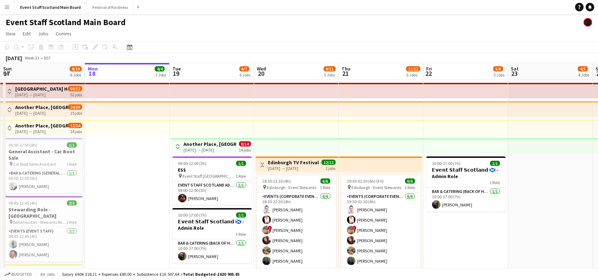
click at [261, 164] on app-icon "Toggle View" at bounding box center [262, 164] width 5 height 5
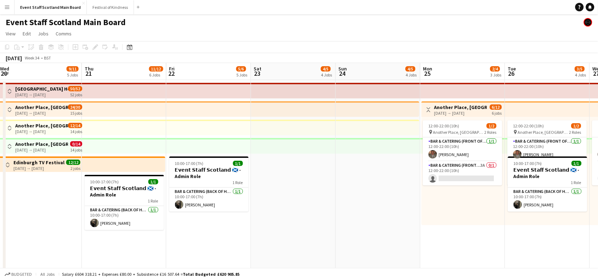
scroll to position [0, 257]
drag, startPoint x: 570, startPoint y: 216, endPoint x: 313, endPoint y: 231, distance: 258.1
click at [425, 105] on button "Toggle View" at bounding box center [427, 109] width 8 height 8
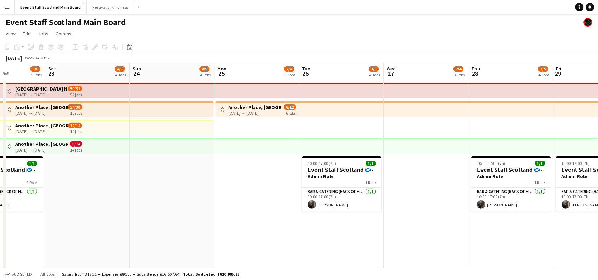
drag, startPoint x: 462, startPoint y: 206, endPoint x: 167, endPoint y: 211, distance: 294.6
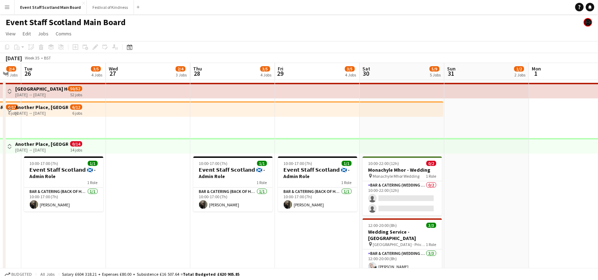
drag, startPoint x: 535, startPoint y: 222, endPoint x: 315, endPoint y: 222, distance: 219.8
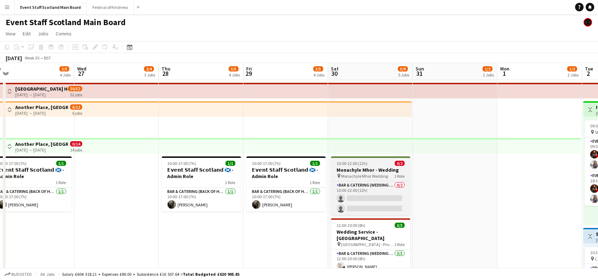
click at [367, 165] on div "10:00-22:00 (12h) 0/2" at bounding box center [370, 163] width 79 height 5
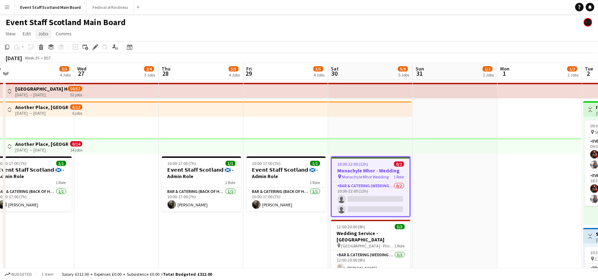
click at [43, 33] on span "Jobs" at bounding box center [43, 33] width 11 height 6
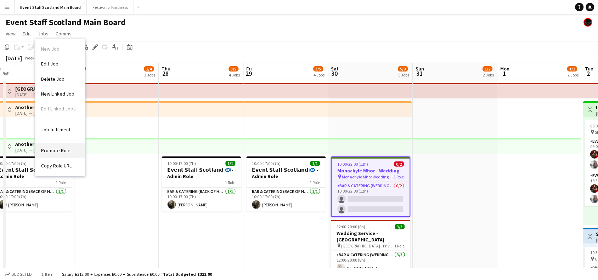
click at [63, 153] on span "Promote Role" at bounding box center [55, 150] width 29 height 6
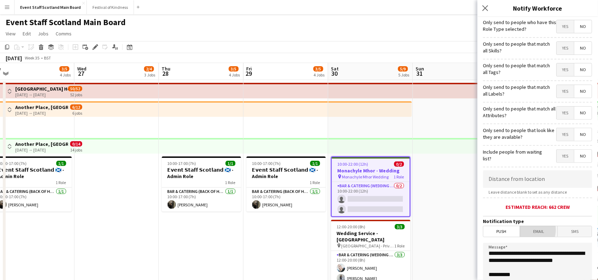
click at [527, 230] on span "Email" at bounding box center [539, 231] width 38 height 11
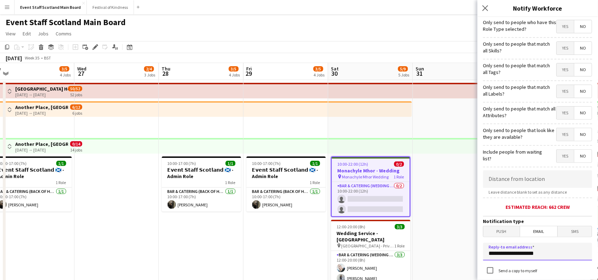
drag, startPoint x: 553, startPoint y: 255, endPoint x: 469, endPoint y: 251, distance: 84.0
click at [469, 251] on body "Menu Boards Boards Boards All jobs Status Workforce Workforce My Workforce Recr…" at bounding box center [299, 282] width 598 height 564
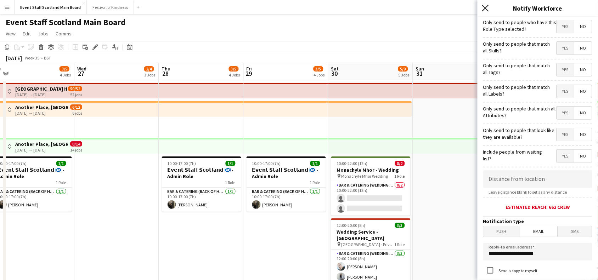
click at [485, 5] on icon "Close pop-in" at bounding box center [484, 8] width 7 height 7
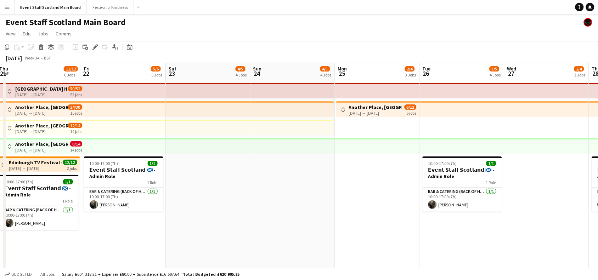
scroll to position [0, 157]
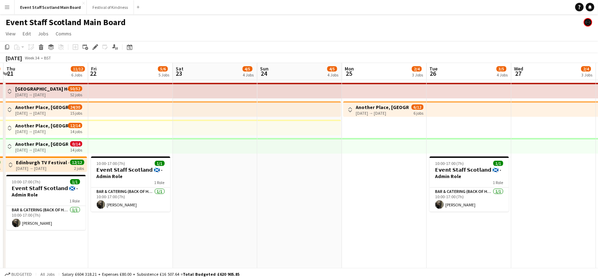
drag, startPoint x: 105, startPoint y: 187, endPoint x: 551, endPoint y: 226, distance: 447.4
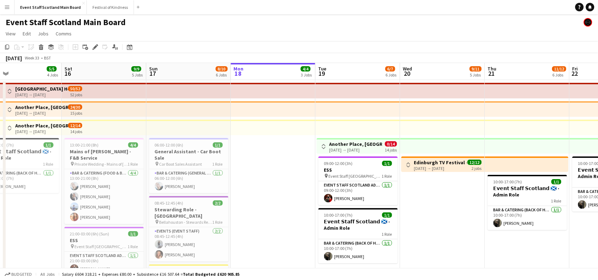
scroll to position [0, 184]
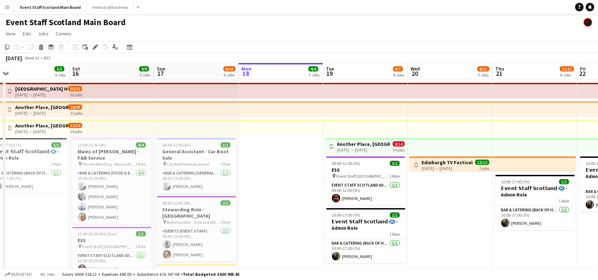
drag, startPoint x: 114, startPoint y: 227, endPoint x: 604, endPoint y: 220, distance: 490.3
click at [598, 220] on html "Menu Boards Boards Boards All jobs Status Workforce Workforce My Workforce Recr…" at bounding box center [299, 282] width 598 height 564
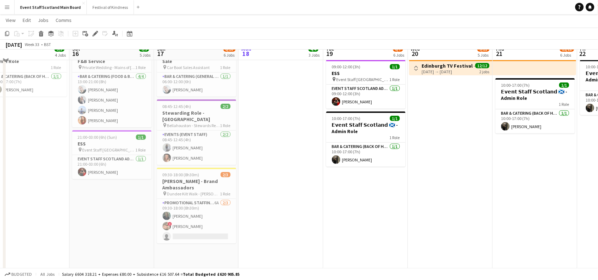
scroll to position [97, 0]
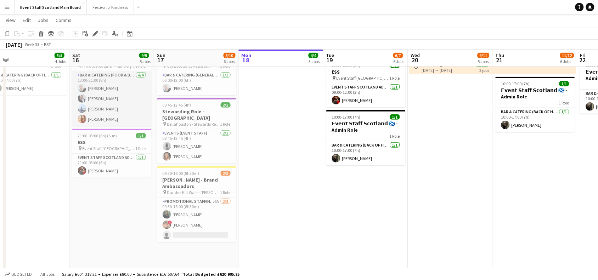
click at [123, 71] on app-card-role "Bar & Catering (Food & Beverage Service) [DATE] 13:00-21:00 (8h) [PERSON_NAME] …" at bounding box center [111, 98] width 79 height 55
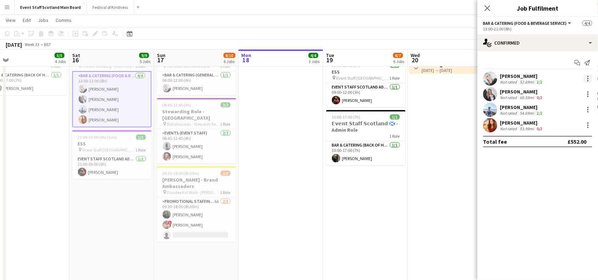
click at [588, 81] on div at bounding box center [587, 80] width 1 height 1
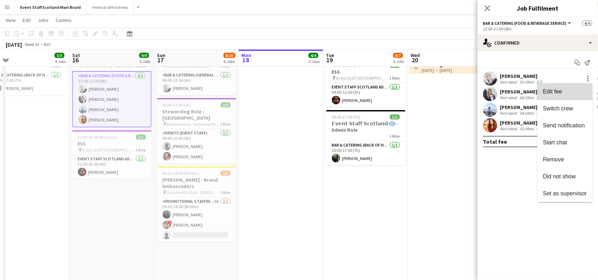
click at [562, 94] on span "Edit fee" at bounding box center [565, 91] width 44 height 6
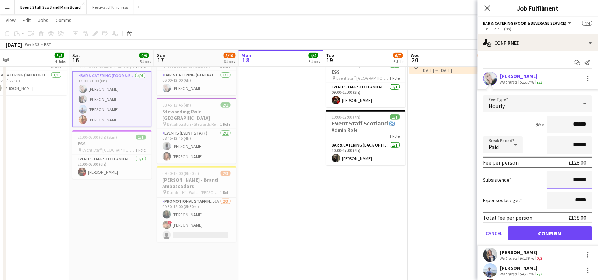
drag, startPoint x: 567, startPoint y: 179, endPoint x: 582, endPoint y: 179, distance: 14.5
click at [582, 179] on input "******" at bounding box center [569, 180] width 45 height 18
type input "*****"
click at [549, 230] on button "Confirm" at bounding box center [550, 233] width 84 height 14
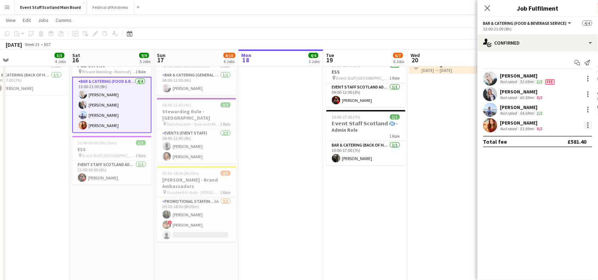
click at [586, 127] on div at bounding box center [587, 125] width 8 height 8
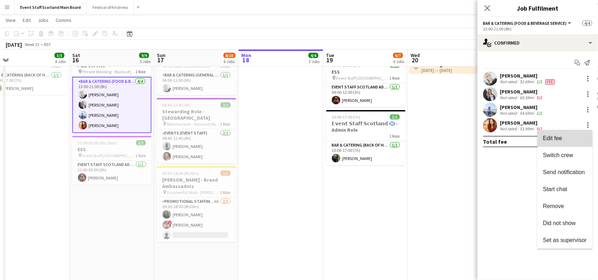
click at [565, 134] on button "Edit fee" at bounding box center [564, 138] width 55 height 17
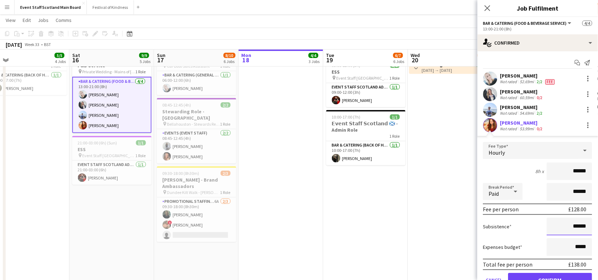
drag, startPoint x: 567, startPoint y: 225, endPoint x: 593, endPoint y: 225, distance: 25.8
click at [593, 225] on mat-expansion-panel "check Confirmed Start chat Send notification [PERSON_NAME] Not rated 52.69mi 2/…" at bounding box center [537, 165] width 120 height 229
type input "******"
click at [536, 275] on button "Confirm" at bounding box center [550, 280] width 84 height 14
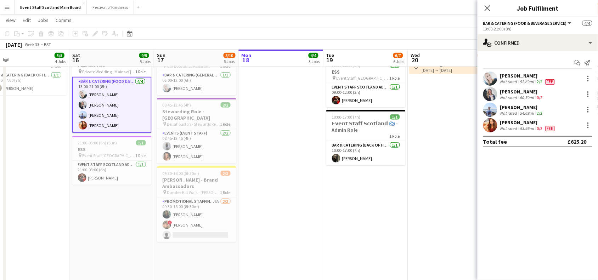
click at [583, 93] on div at bounding box center [587, 94] width 10 height 8
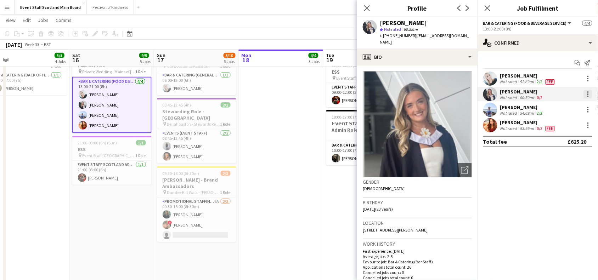
click at [590, 95] on div at bounding box center [587, 94] width 8 height 8
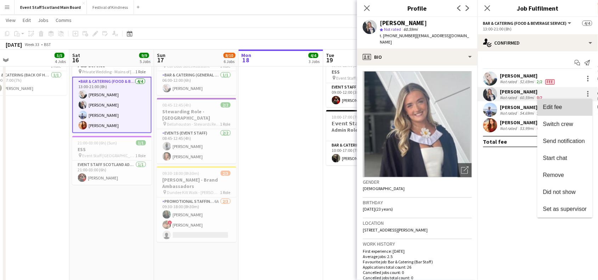
click at [569, 104] on span "Edit fee" at bounding box center [565, 107] width 44 height 6
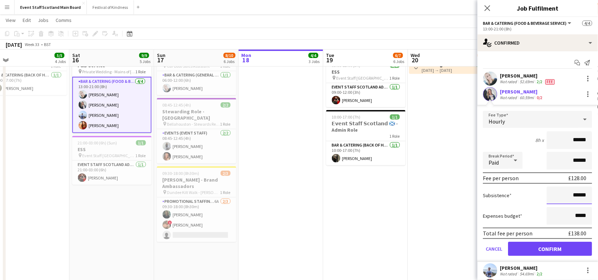
drag, startPoint x: 568, startPoint y: 195, endPoint x: 604, endPoint y: 194, distance: 35.8
click at [598, 194] on html "Menu Boards Boards Boards All jobs Status Workforce Workforce My Workforce Recr…" at bounding box center [299, 184] width 598 height 563
type input "******"
click at [561, 253] on button "Confirm" at bounding box center [550, 249] width 84 height 14
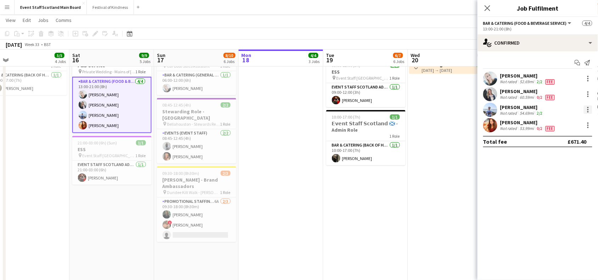
click at [590, 108] on div at bounding box center [587, 109] width 8 height 8
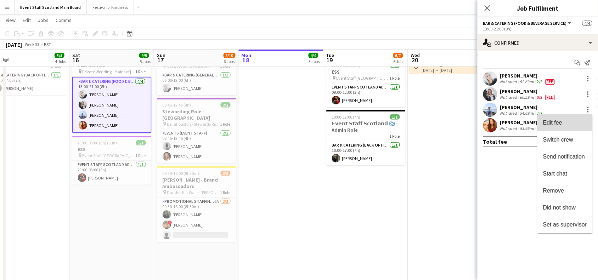
click at [569, 123] on span "Edit fee" at bounding box center [565, 123] width 44 height 6
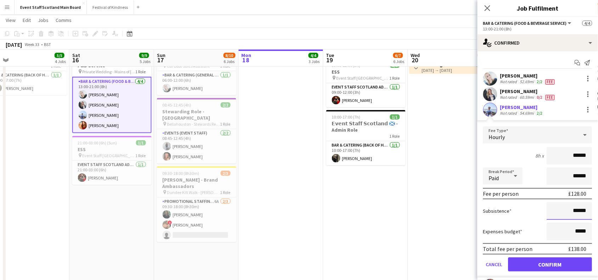
drag, startPoint x: 568, startPoint y: 210, endPoint x: 586, endPoint y: 210, distance: 17.7
click at [586, 210] on form "Fee Type Hourly 8h x ****** Break Period Paid ****** Fee per person £128.00 Sub…" at bounding box center [537, 201] width 120 height 151
type input "******"
click at [558, 259] on button "Confirm" at bounding box center [550, 264] width 84 height 14
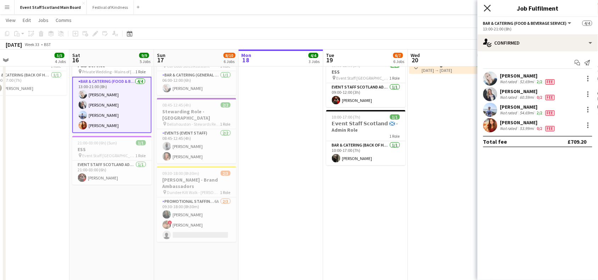
click at [490, 8] on icon "Close pop-in" at bounding box center [487, 8] width 7 height 7
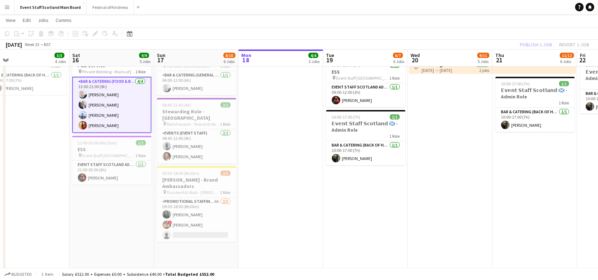
click at [528, 45] on div "Publish 1 job Revert 1 job" at bounding box center [554, 44] width 86 height 9
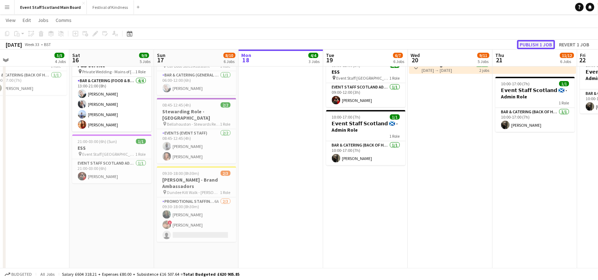
click at [533, 43] on button "Publish 1 job" at bounding box center [536, 44] width 38 height 9
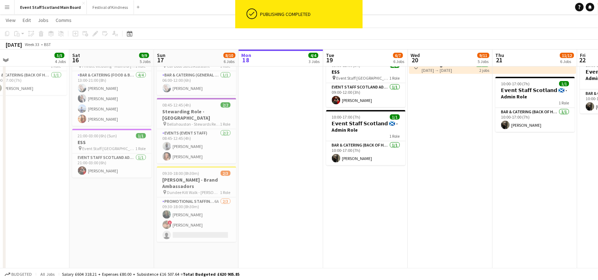
click at [8, 6] on app-icon "Menu" at bounding box center [7, 7] width 6 height 6
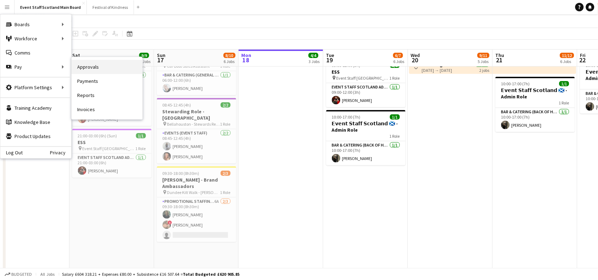
click at [81, 68] on link "Approvals" at bounding box center [107, 67] width 71 height 14
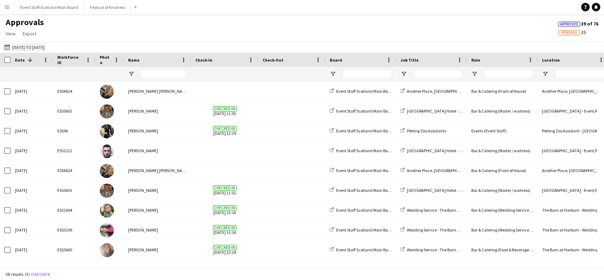
click at [21, 45] on button "[DATE] to [DATE] [DATE] to [DATE]" at bounding box center [24, 47] width 43 height 8
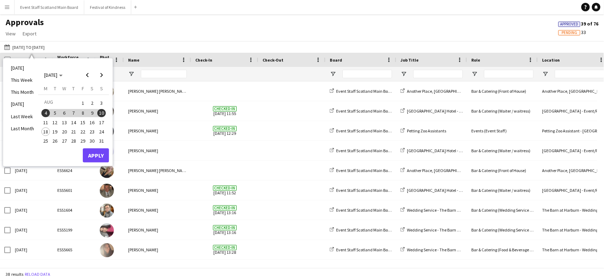
click at [91, 121] on span "16" at bounding box center [92, 122] width 8 height 8
click at [93, 155] on button "Apply" at bounding box center [96, 155] width 26 height 14
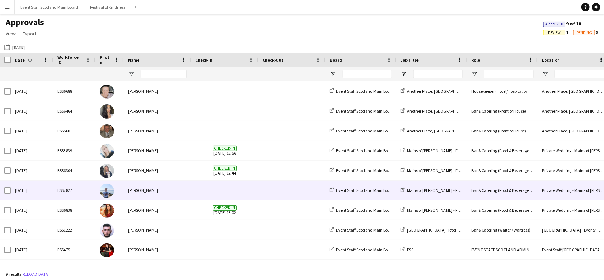
click at [152, 189] on div "[PERSON_NAME]" at bounding box center [157, 190] width 67 height 19
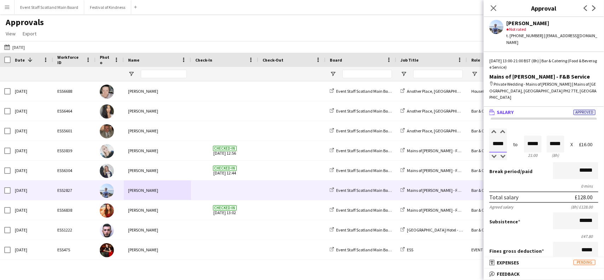
click at [504, 136] on input "*****" at bounding box center [499, 144] width 18 height 17
type input "*****"
click at [577, 134] on div "Salary ***** 13:00 to ***** 21:00 ***** (8h) X £16.00" at bounding box center [544, 144] width 109 height 30
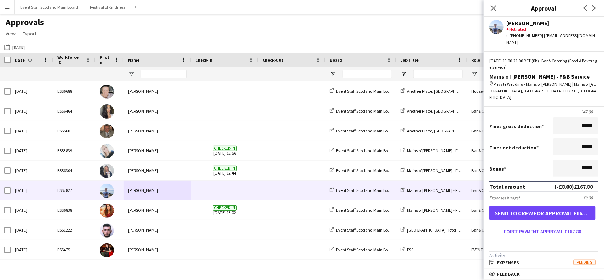
scroll to position [126, 0]
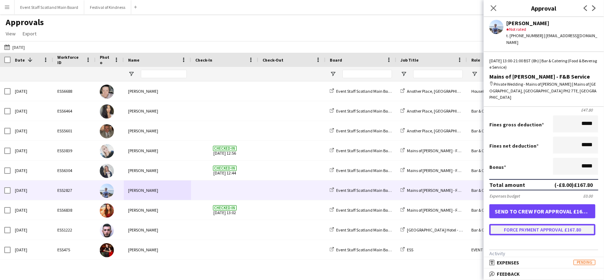
click at [542, 224] on button "Force payment approval £167.80" at bounding box center [543, 229] width 106 height 11
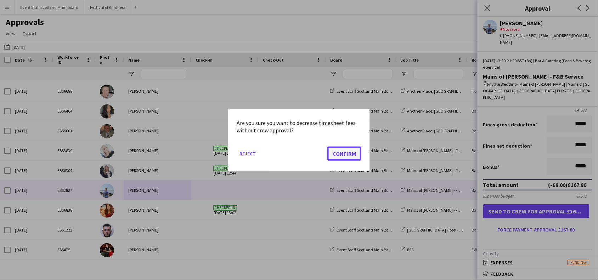
click at [350, 153] on button "Confirm" at bounding box center [344, 153] width 34 height 14
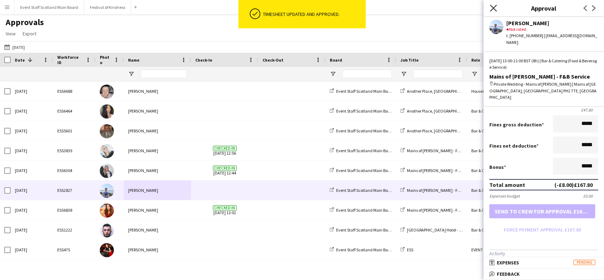
click at [495, 7] on icon at bounding box center [493, 8] width 7 height 7
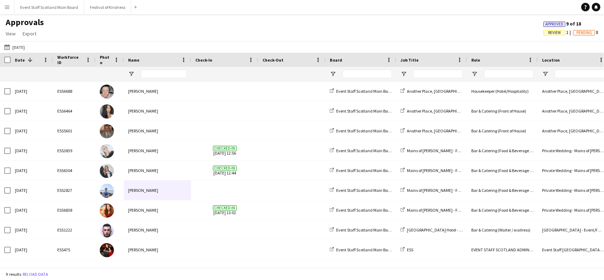
click at [5, 4] on app-icon "Menu" at bounding box center [7, 7] width 6 height 6
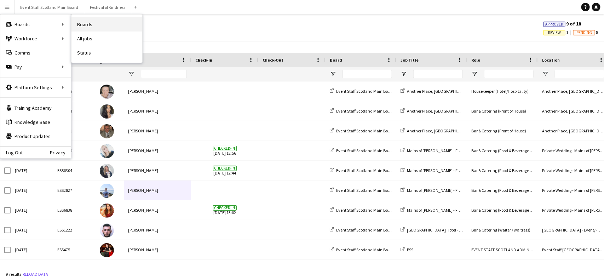
click at [85, 25] on link "Boards" at bounding box center [107, 24] width 71 height 14
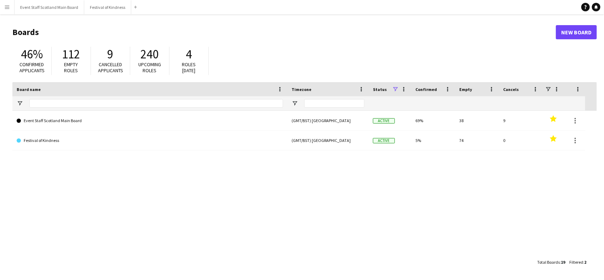
click at [5, 9] on app-icon "Menu" at bounding box center [7, 7] width 6 height 6
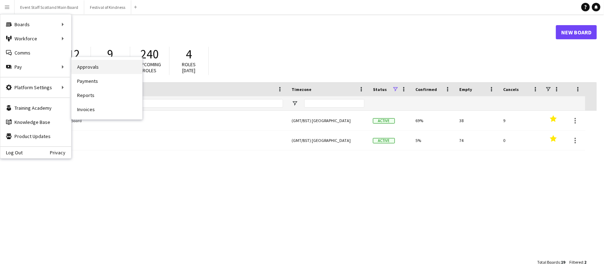
click at [94, 68] on link "Approvals" at bounding box center [107, 67] width 71 height 14
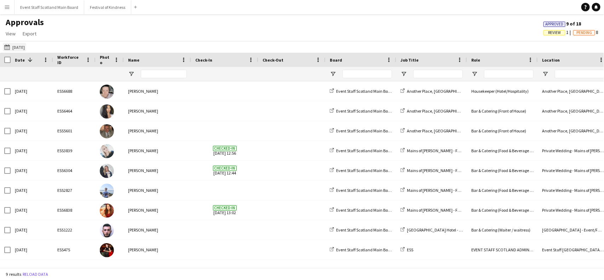
click at [26, 46] on button "[DATE] [DATE]" at bounding box center [14, 47] width 23 height 8
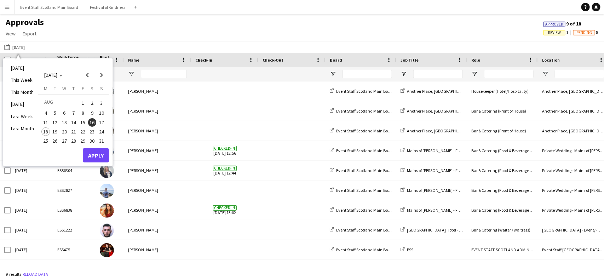
click at [44, 123] on span "11" at bounding box center [45, 122] width 8 height 8
click at [99, 120] on span "17" at bounding box center [101, 122] width 8 height 8
click at [94, 151] on button "Apply" at bounding box center [96, 155] width 26 height 14
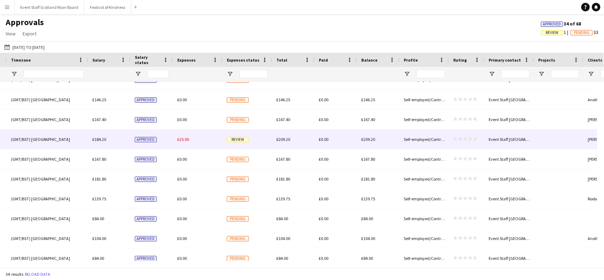
click at [200, 140] on div "£25.00" at bounding box center [198, 139] width 50 height 19
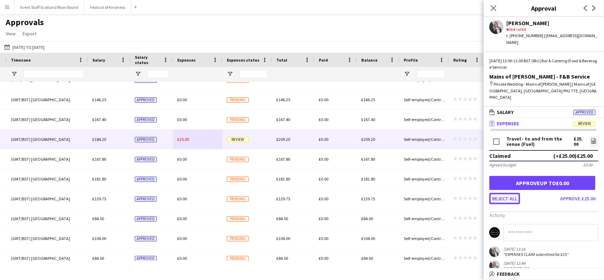
click at [509, 193] on button "Reject all" at bounding box center [505, 198] width 31 height 11
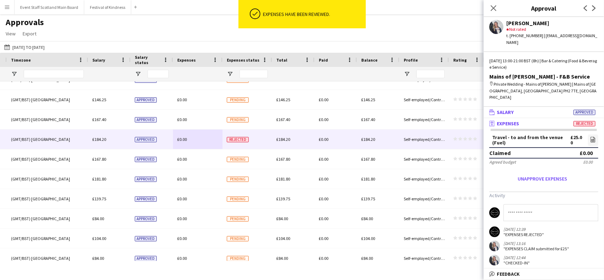
click at [495, 109] on icon "wallet" at bounding box center [493, 112] width 6 height 6
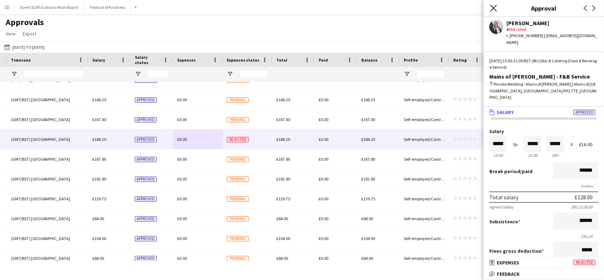
click at [495, 6] on icon at bounding box center [493, 8] width 7 height 7
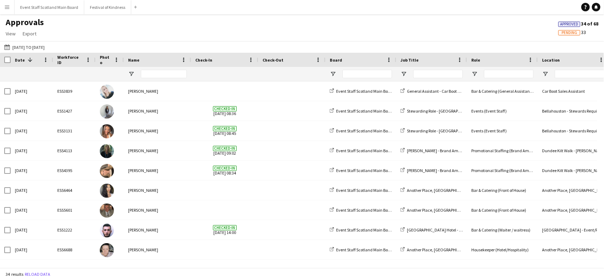
click at [9, 4] on app-icon "Menu" at bounding box center [7, 7] width 6 height 6
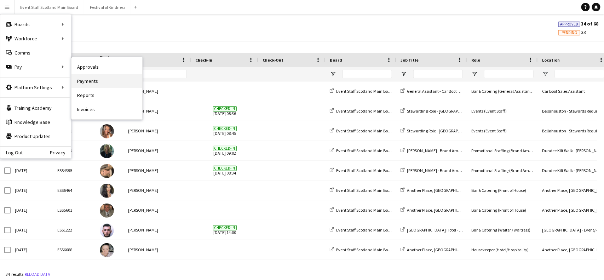
click at [98, 77] on link "Payments" at bounding box center [107, 81] width 71 height 14
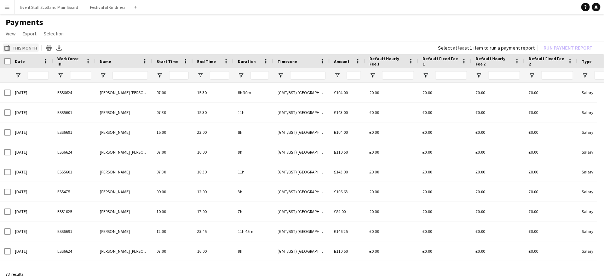
click at [29, 46] on button "This Month This Month" at bounding box center [21, 48] width 36 height 8
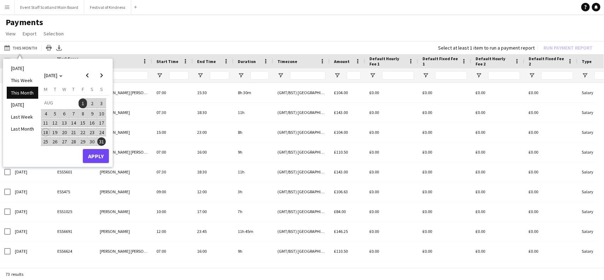
click at [44, 125] on span "11" at bounding box center [45, 123] width 8 height 8
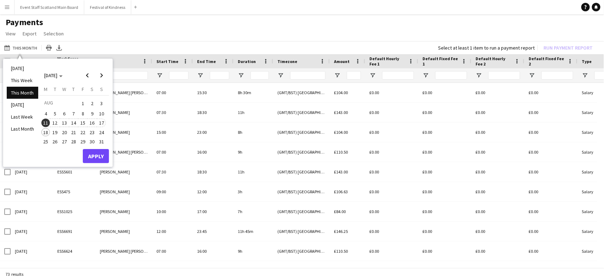
click at [99, 121] on span "17" at bounding box center [101, 123] width 8 height 8
click at [100, 153] on button "Apply" at bounding box center [96, 156] width 26 height 14
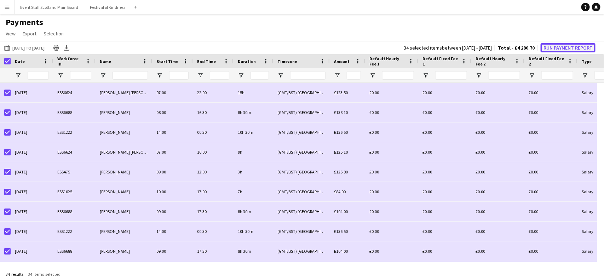
click at [557, 50] on button "Run Payment Report" at bounding box center [568, 47] width 55 height 9
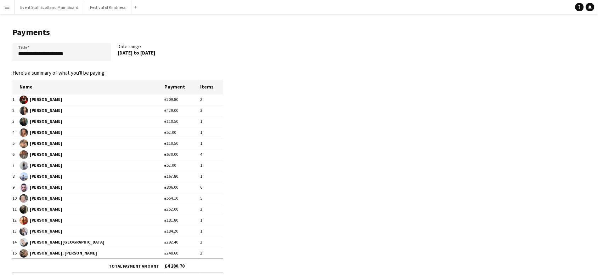
click at [131, 139] on td "[PERSON_NAME]" at bounding box center [91, 143] width 145 height 11
click at [51, 9] on button "Event Staff Scotland Main Board Close" at bounding box center [50, 7] width 70 height 14
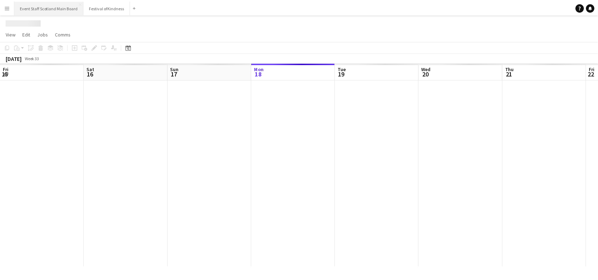
scroll to position [0, 169]
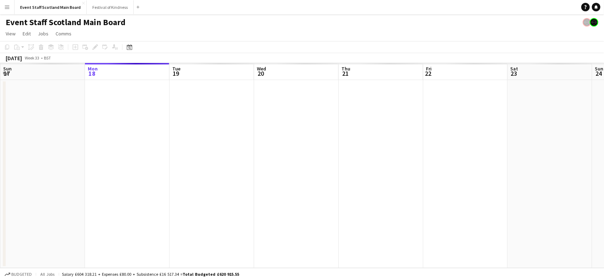
click at [5, 6] on app-icon "Menu" at bounding box center [7, 7] width 6 height 6
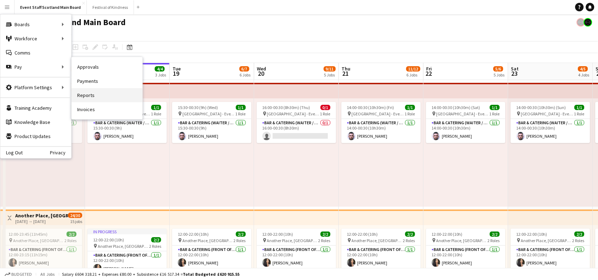
click at [106, 98] on link "Reports" at bounding box center [107, 95] width 71 height 14
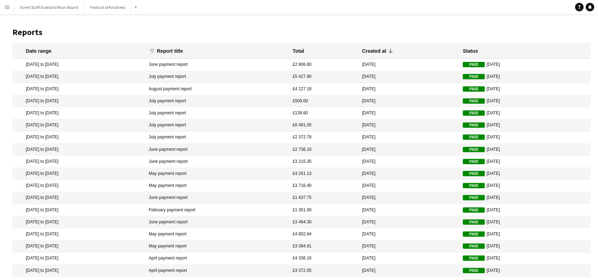
click at [4, 11] on button "Menu" at bounding box center [7, 7] width 14 height 14
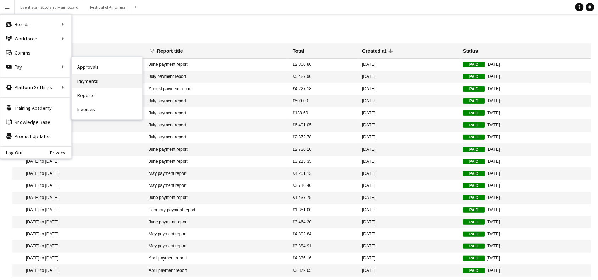
click at [93, 84] on link "Payments" at bounding box center [107, 81] width 71 height 14
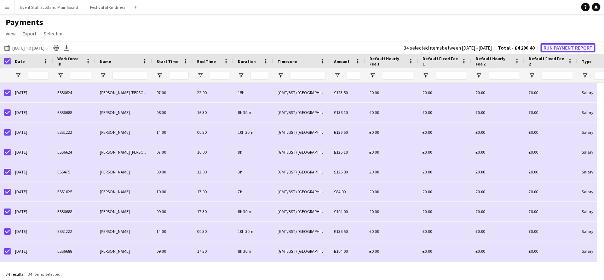
click at [565, 50] on button "Run Payment Report" at bounding box center [568, 47] width 55 height 9
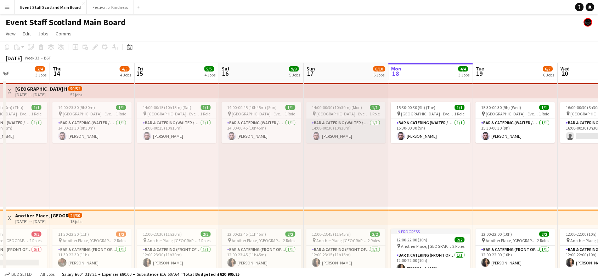
scroll to position [0, 187]
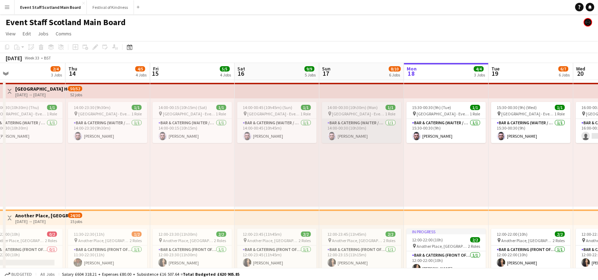
drag, startPoint x: 48, startPoint y: 173, endPoint x: 368, endPoint y: 142, distance: 321.8
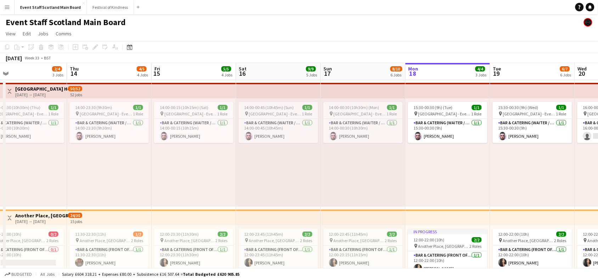
click at [10, 90] on app-icon "Toggle View" at bounding box center [9, 91] width 5 height 5
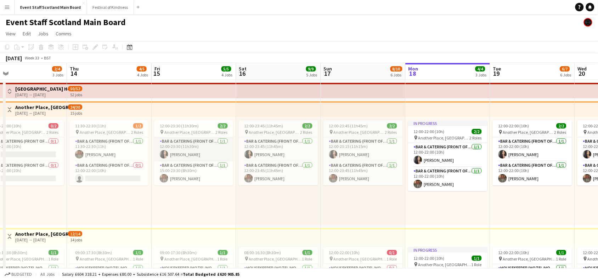
click at [185, 152] on app-card-role "Bar & Catering (Front of House) 1/1 12:00-23:30 (11h30m) Isobel Brydon" at bounding box center [193, 149] width 79 height 24
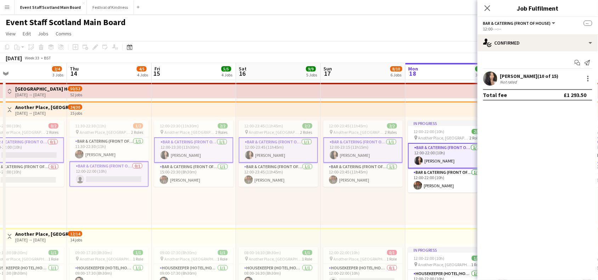
click at [185, 152] on app-card-role "Bar & Catering (Front of House) 1/1 12:00-23:30 (11h30m) Isobel Brydon" at bounding box center [193, 149] width 79 height 25
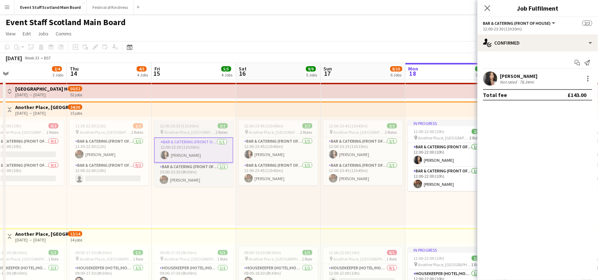
click at [186, 124] on span "12:00-23:30 (11h30m)" at bounding box center [179, 125] width 39 height 5
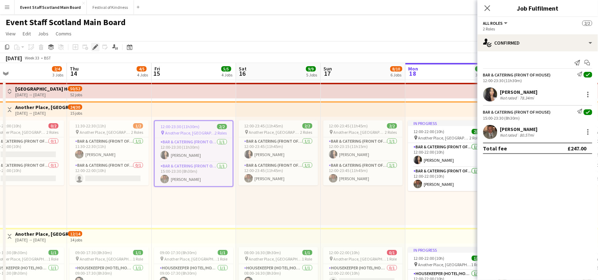
click at [96, 46] on icon at bounding box center [95, 47] width 4 height 4
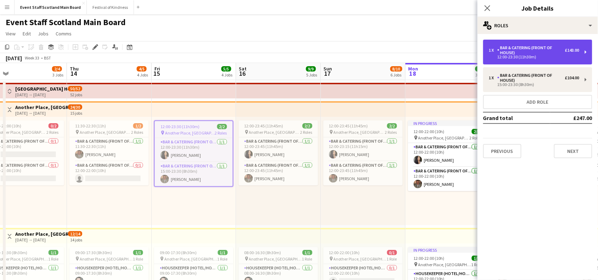
click at [552, 58] on div "12:00-23:30 (11h30m)" at bounding box center [534, 57] width 90 height 4
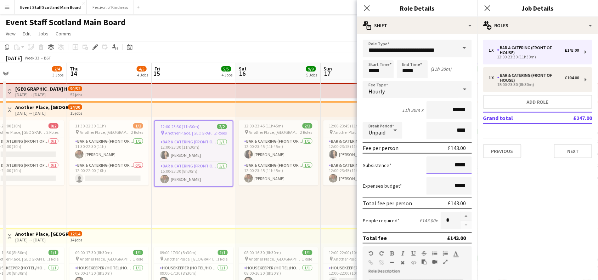
drag, startPoint x: 450, startPoint y: 165, endPoint x: 490, endPoint y: 166, distance: 39.7
click at [459, 165] on input "*****" at bounding box center [448, 165] width 45 height 18
drag, startPoint x: 459, startPoint y: 165, endPoint x: 450, endPoint y: 164, distance: 9.0
click at [450, 164] on input "*****" at bounding box center [448, 165] width 45 height 18
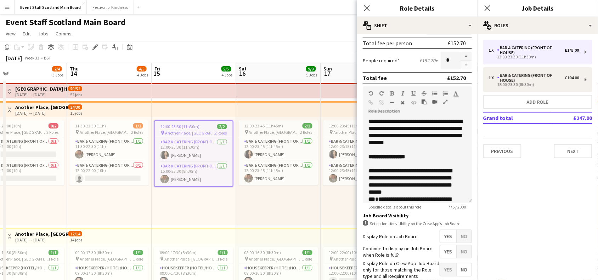
scroll to position [203, 0]
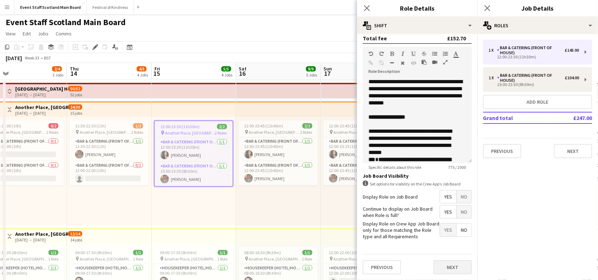
type input "*****"
click at [441, 268] on button "Next" at bounding box center [452, 267] width 38 height 14
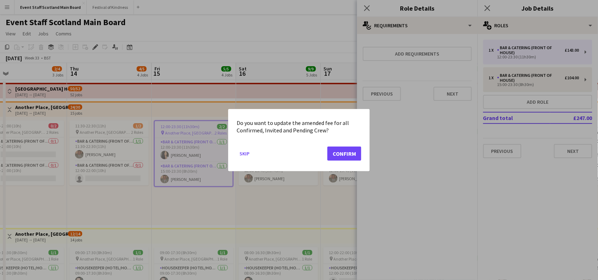
scroll to position [0, 0]
click at [342, 151] on button "Confirm" at bounding box center [344, 153] width 34 height 14
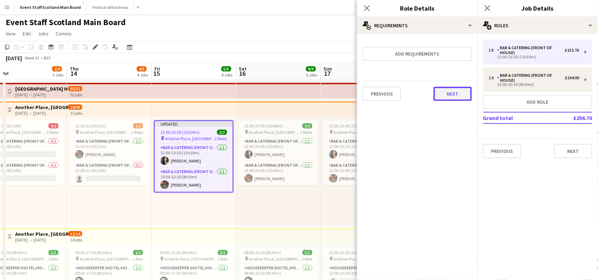
click at [456, 89] on button "Next" at bounding box center [452, 94] width 38 height 14
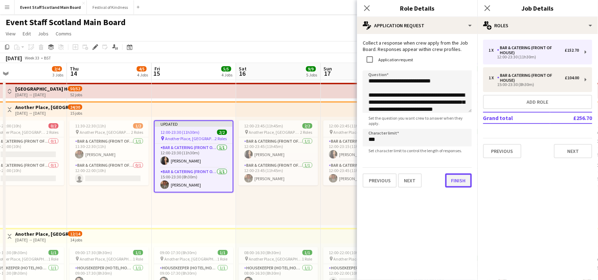
click at [452, 188] on div "**********" at bounding box center [417, 113] width 120 height 159
click at [450, 179] on button "Finish" at bounding box center [458, 180] width 27 height 14
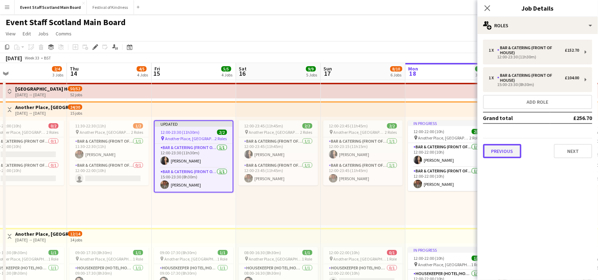
click at [503, 148] on button "Previous" at bounding box center [502, 151] width 38 height 14
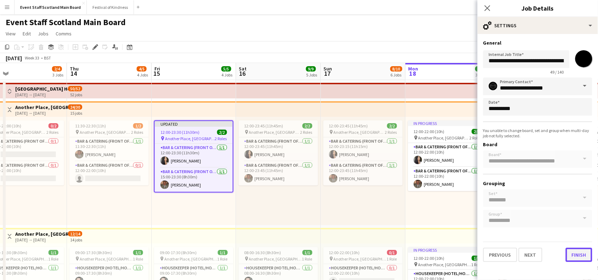
click at [576, 252] on button "Finish" at bounding box center [578, 255] width 27 height 14
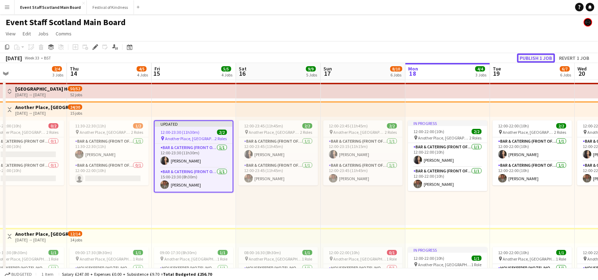
click at [544, 59] on button "Publish 1 job" at bounding box center [536, 57] width 38 height 9
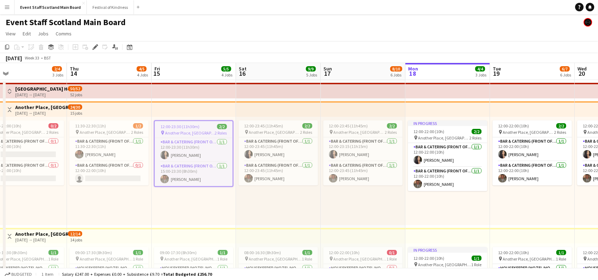
click at [7, 107] on app-icon "Toggle View" at bounding box center [9, 109] width 5 height 5
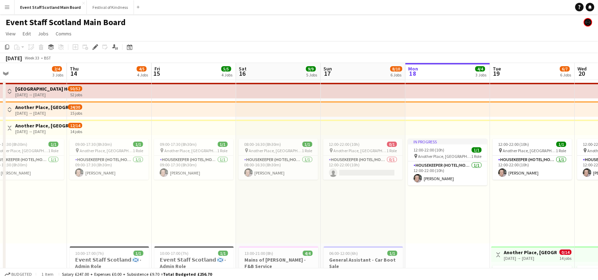
click at [10, 131] on button "Toggle View" at bounding box center [9, 128] width 8 height 8
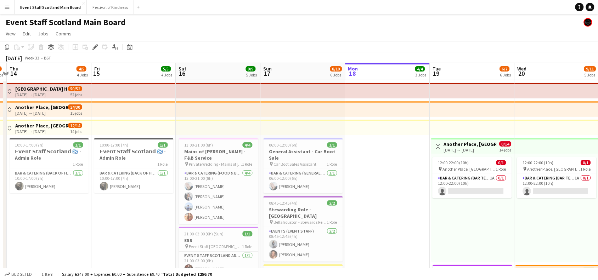
scroll to position [0, 251]
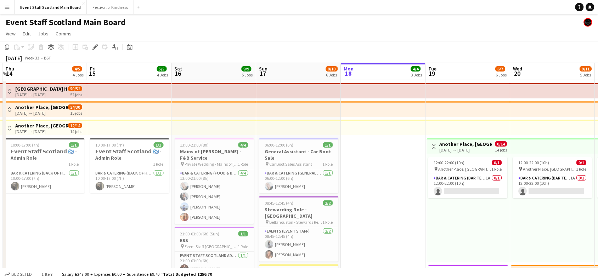
drag, startPoint x: 447, startPoint y: 227, endPoint x: 383, endPoint y: 238, distance: 65.0
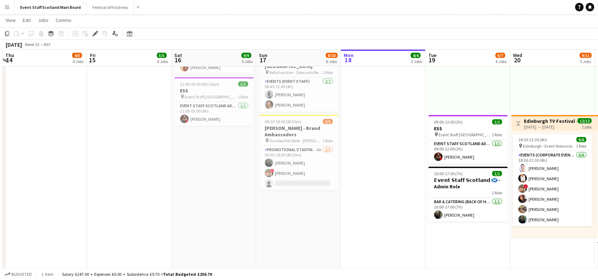
scroll to position [147, 0]
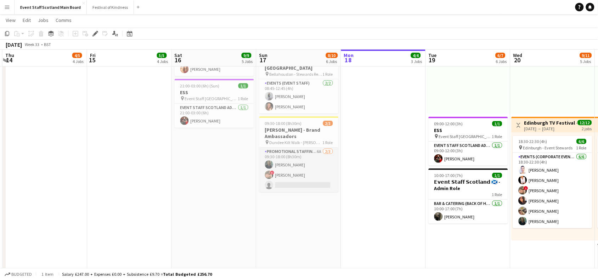
click at [301, 175] on app-card-role "Promotional Staffing (Brand Ambassadors) 6A 2/3 09:30-18:00 (8h30m) YVONNE CAMP…" at bounding box center [298, 170] width 79 height 45
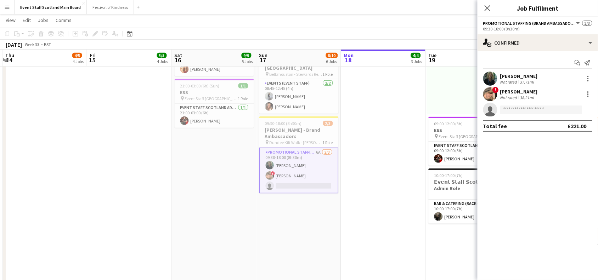
click at [537, 82] on div "Not rated 37.71mi" at bounding box center [519, 81] width 38 height 5
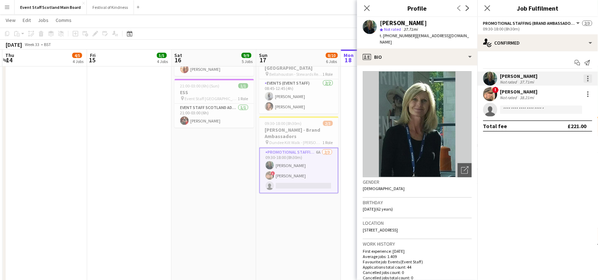
click at [588, 76] on div at bounding box center [587, 76] width 1 height 1
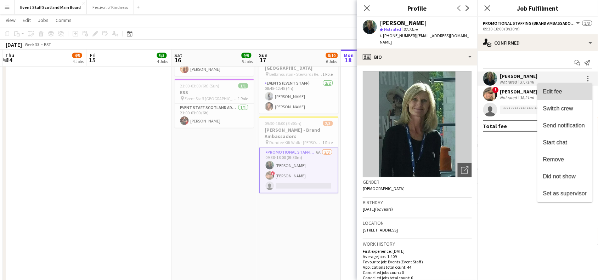
click at [576, 86] on button "Edit fee" at bounding box center [564, 91] width 55 height 17
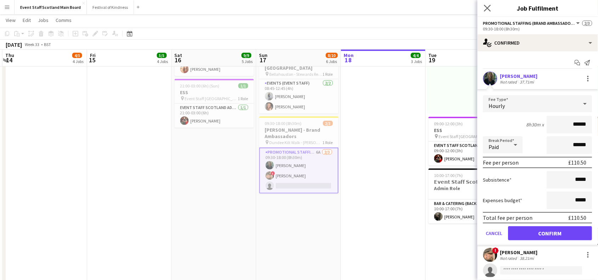
click at [484, 8] on icon "Close pop-in" at bounding box center [487, 8] width 7 height 7
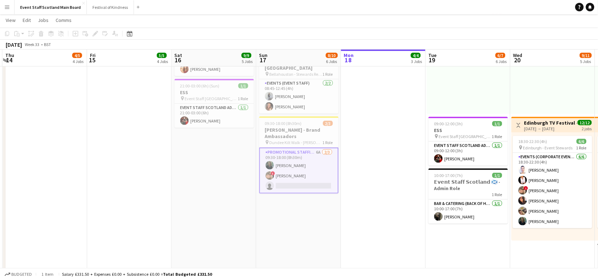
click at [519, 124] on app-icon "Toggle View" at bounding box center [518, 125] width 5 height 5
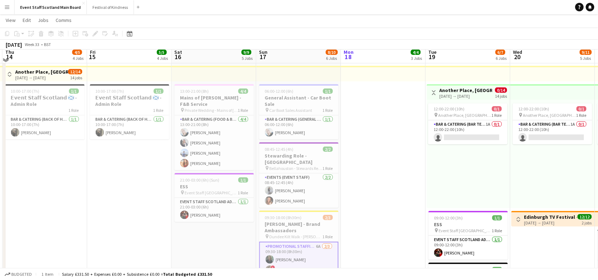
scroll to position [34, 0]
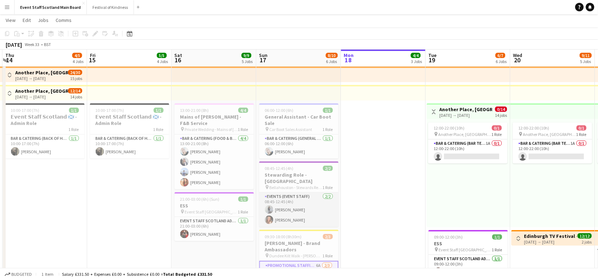
click at [299, 205] on app-card-role "Events (Event Staff) 2/2 08:45-12:45 (4h) Olivia Jones Adriana Capaldi" at bounding box center [298, 210] width 79 height 34
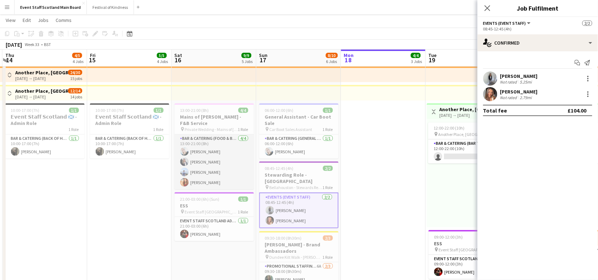
click at [222, 166] on app-card-role "Bar & Catering (Food & Beverage Service) [DATE] 13:00-21:00 (8h) [PERSON_NAME] …" at bounding box center [214, 162] width 79 height 55
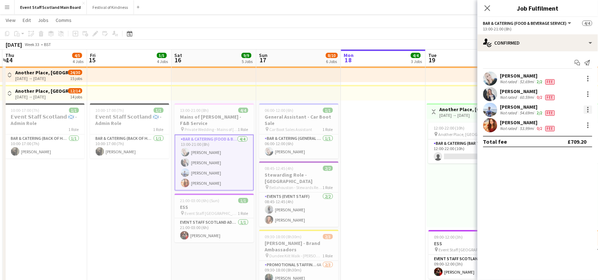
click at [589, 110] on div at bounding box center [587, 109] width 8 height 8
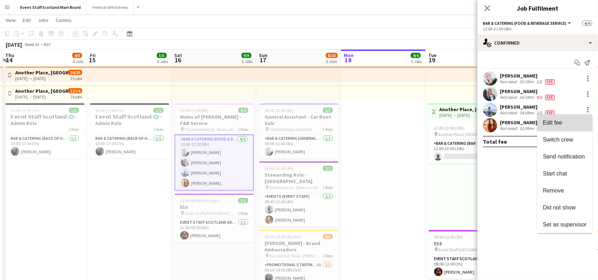
click at [552, 127] on button "Edit fee" at bounding box center [564, 122] width 55 height 17
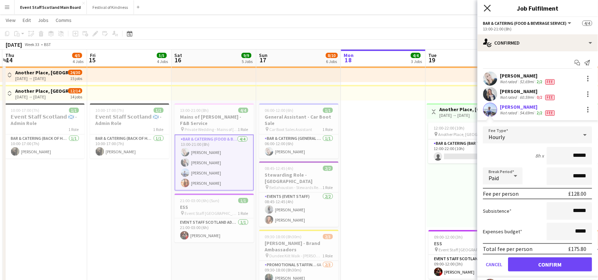
click at [489, 11] on icon "Close pop-in" at bounding box center [487, 8] width 7 height 7
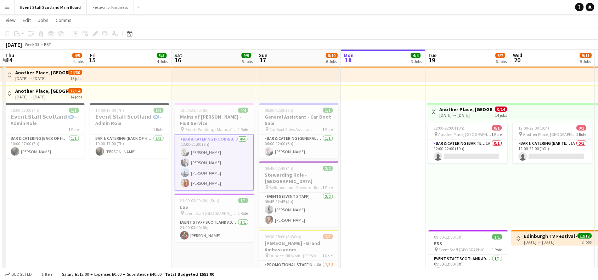
click at [229, 159] on app-card-role "Bar & Catering (Food & Beverage Service) [DATE] 13:00-21:00 (8h) [PERSON_NAME] …" at bounding box center [214, 163] width 79 height 56
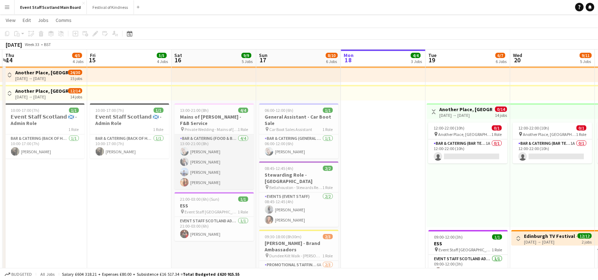
click at [229, 159] on app-card-role "Bar & Catering (Food & Beverage Service) [DATE] 13:00-21:00 (8h) [PERSON_NAME] …" at bounding box center [214, 162] width 79 height 55
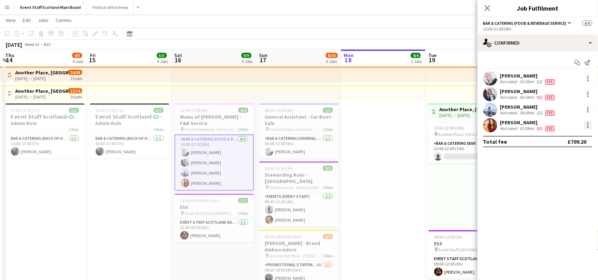
click at [589, 126] on div at bounding box center [587, 125] width 8 height 8
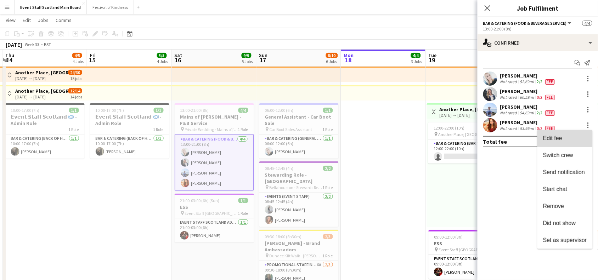
click at [572, 140] on span "Edit fee" at bounding box center [565, 138] width 44 height 6
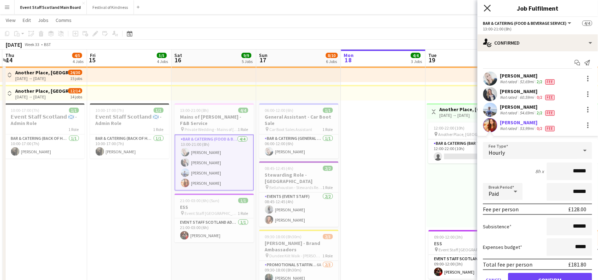
click at [487, 6] on icon "Close pop-in" at bounding box center [487, 8] width 7 height 7
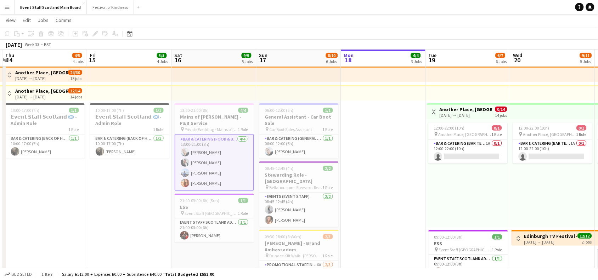
click at [435, 113] on app-icon "Toggle View" at bounding box center [433, 111] width 5 height 5
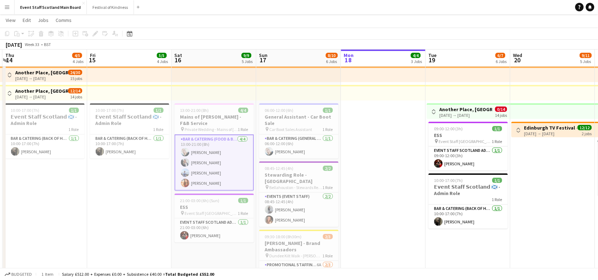
click at [395, 151] on app-date-cell at bounding box center [383, 281] width 85 height 472
